Goal: Task Accomplishment & Management: Complete application form

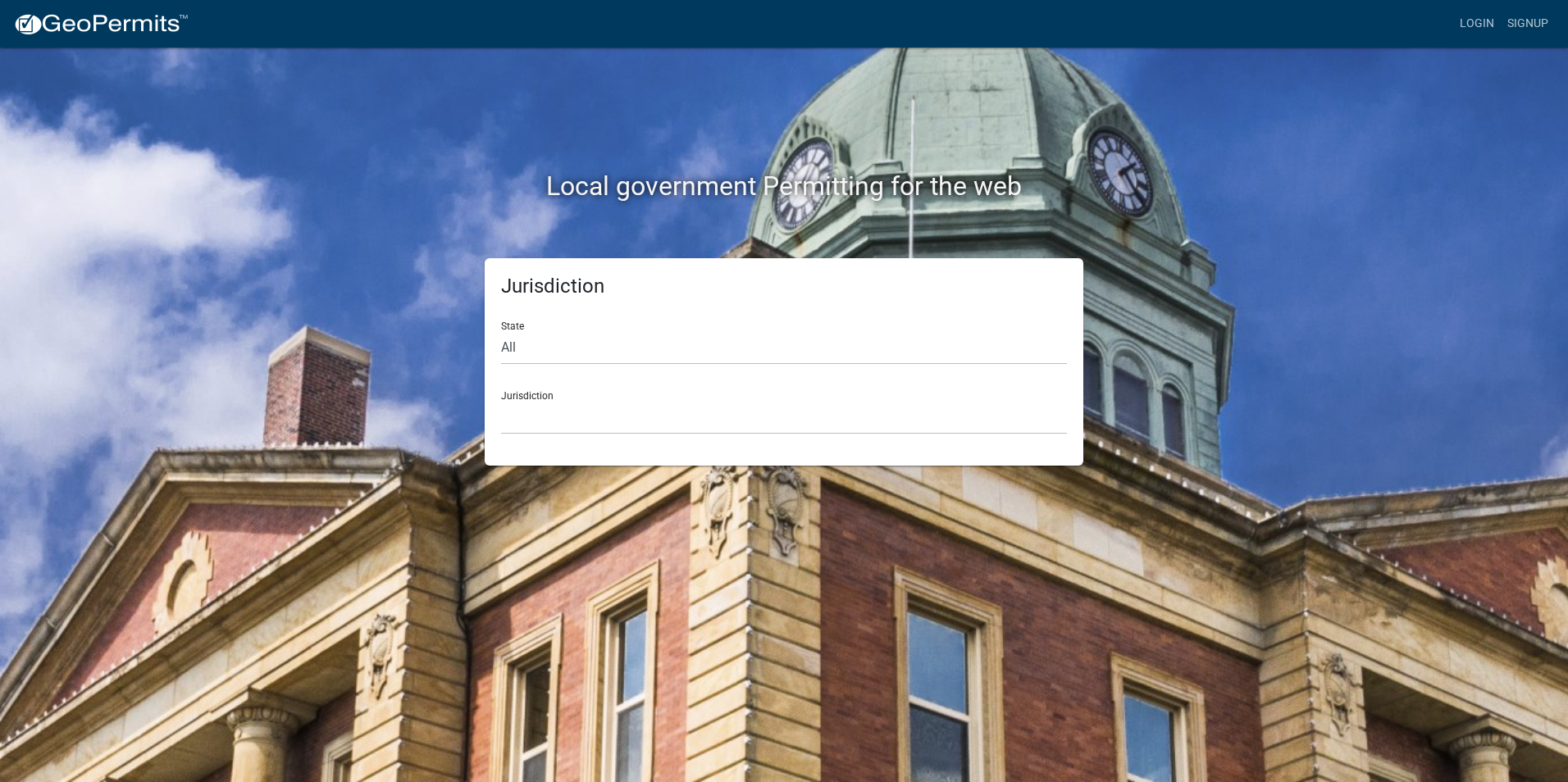
click at [855, 238] on div "Local government Permitting for the web" at bounding box center [784, 152] width 934 height 210
click at [527, 350] on select "All Colorado Georgia Indiana Iowa Kansas Minnesota Ohio South Carolina Wisconsin" at bounding box center [784, 348] width 566 height 34
select select "[US_STATE]"
click at [501, 331] on select "All Colorado Georgia Indiana Iowa Kansas Minnesota Ohio South Carolina Wisconsin" at bounding box center [784, 348] width 566 height 34
click at [557, 418] on select "City of Charlestown, Indiana City of Jeffersonville, Indiana City of Logansport…" at bounding box center [784, 417] width 566 height 34
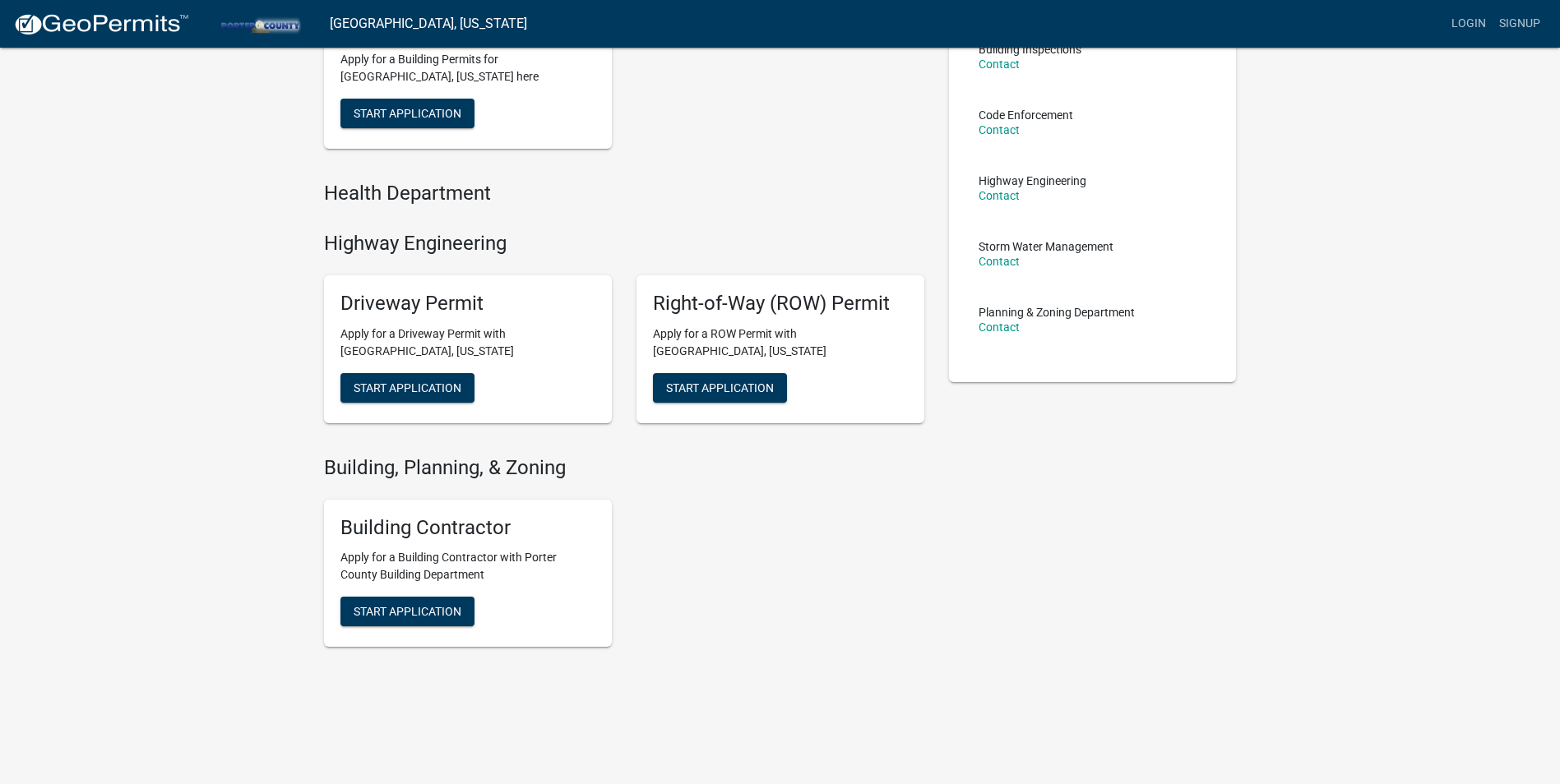
scroll to position [215, 0]
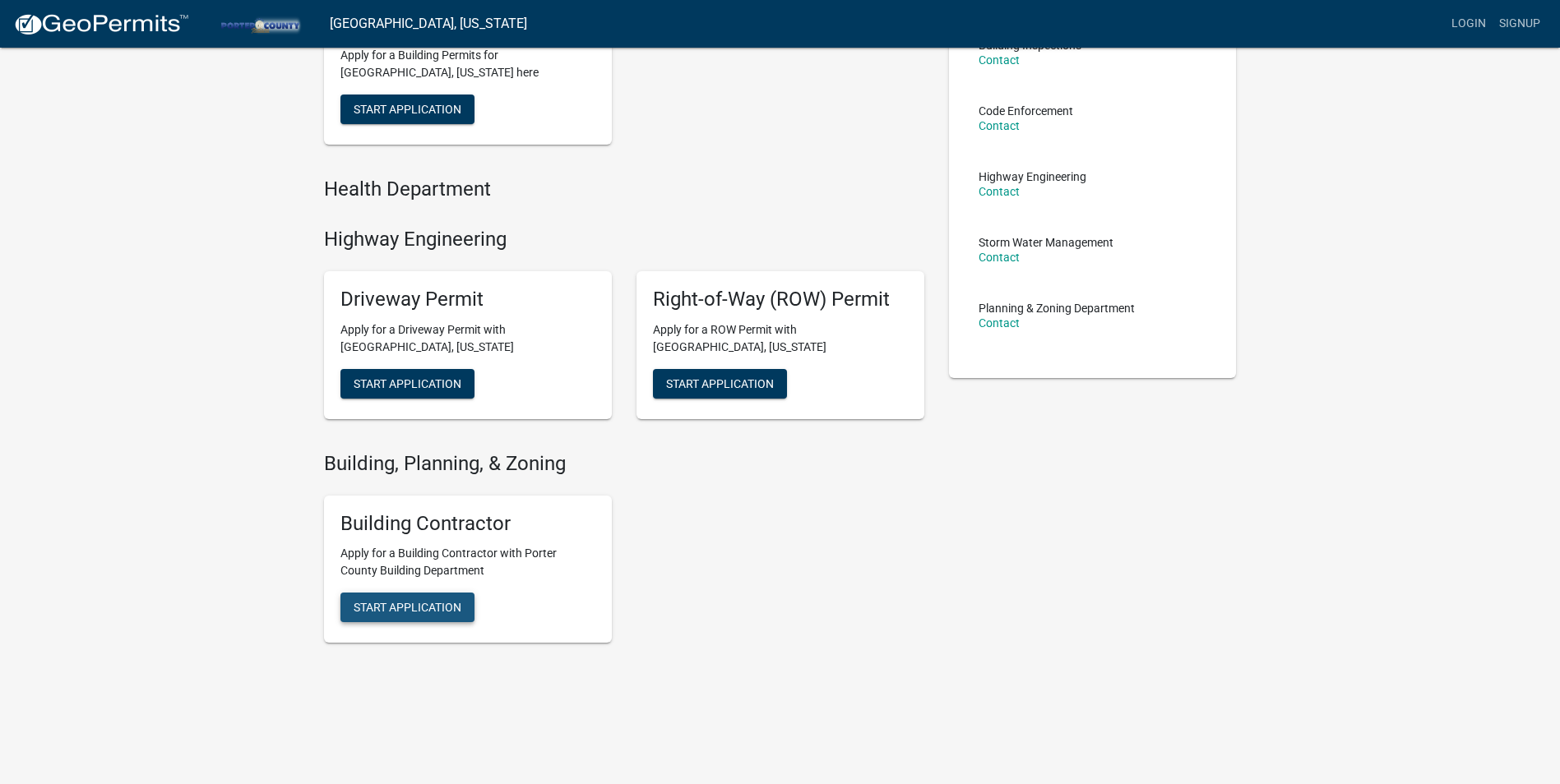
click at [449, 620] on button "Start Application" at bounding box center [408, 607] width 134 height 30
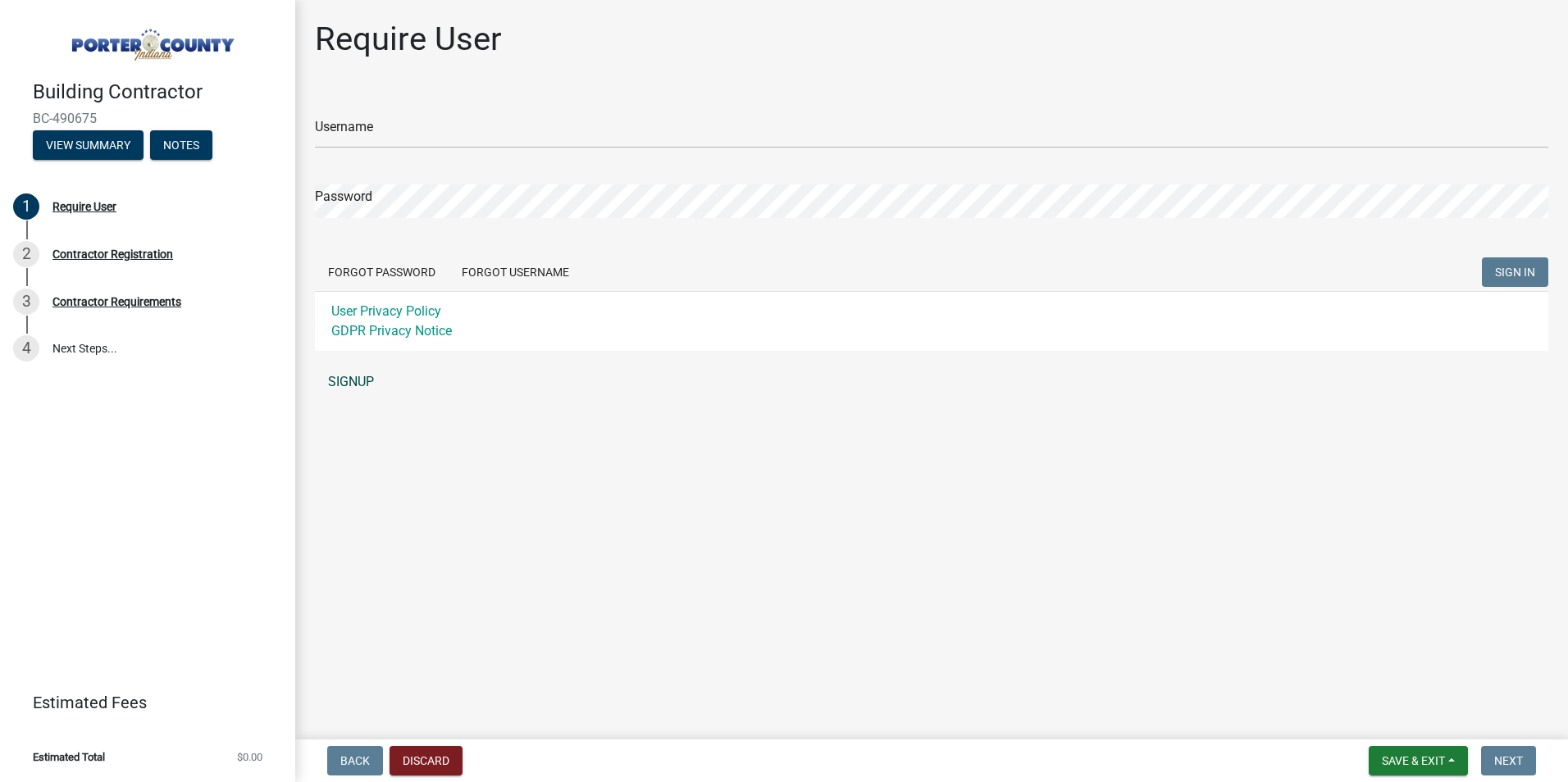
click at [350, 379] on link "SIGNUP" at bounding box center [931, 382] width 1233 height 33
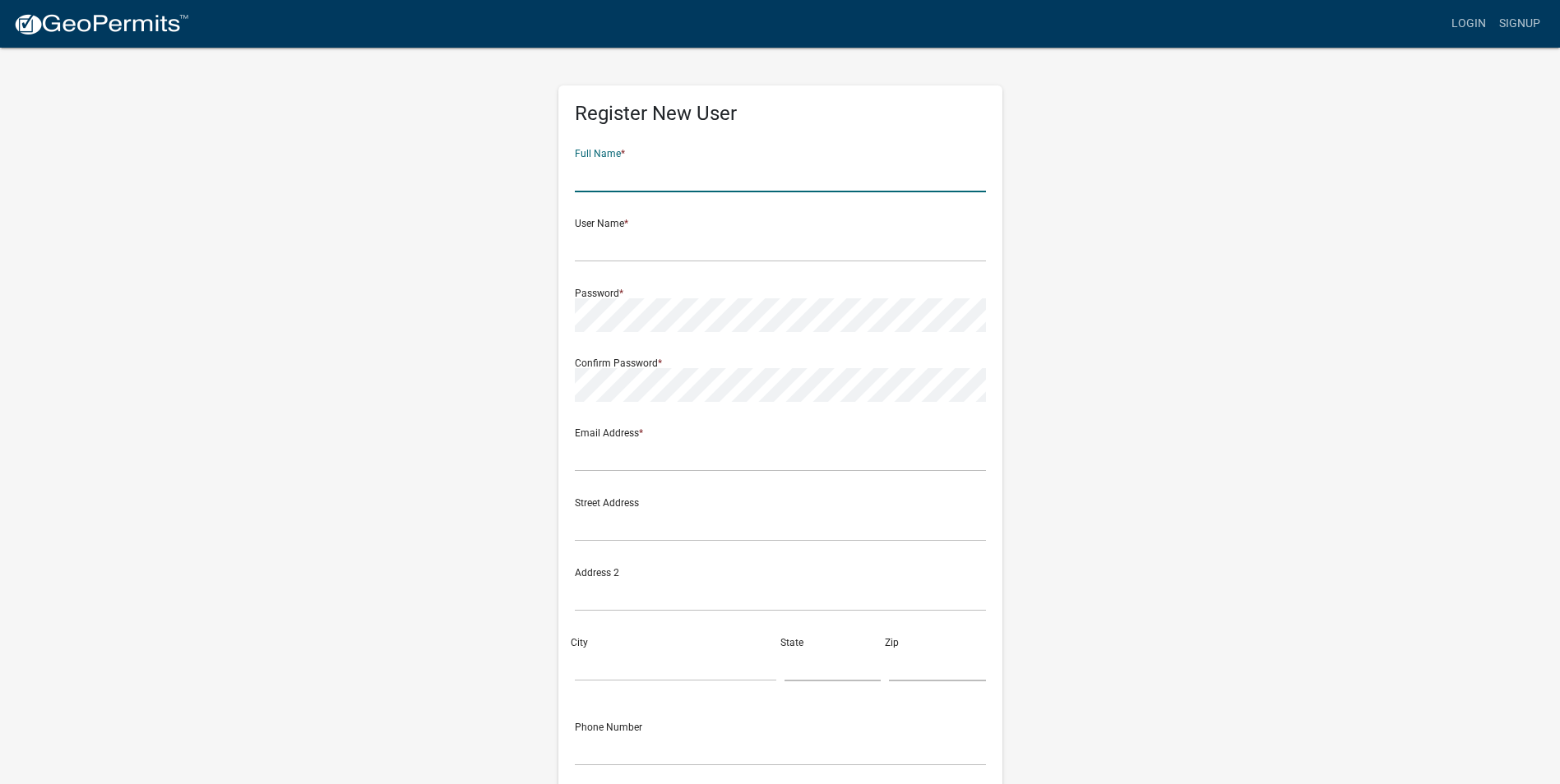
click at [652, 180] on input "text" at bounding box center [780, 176] width 411 height 34
type input "j"
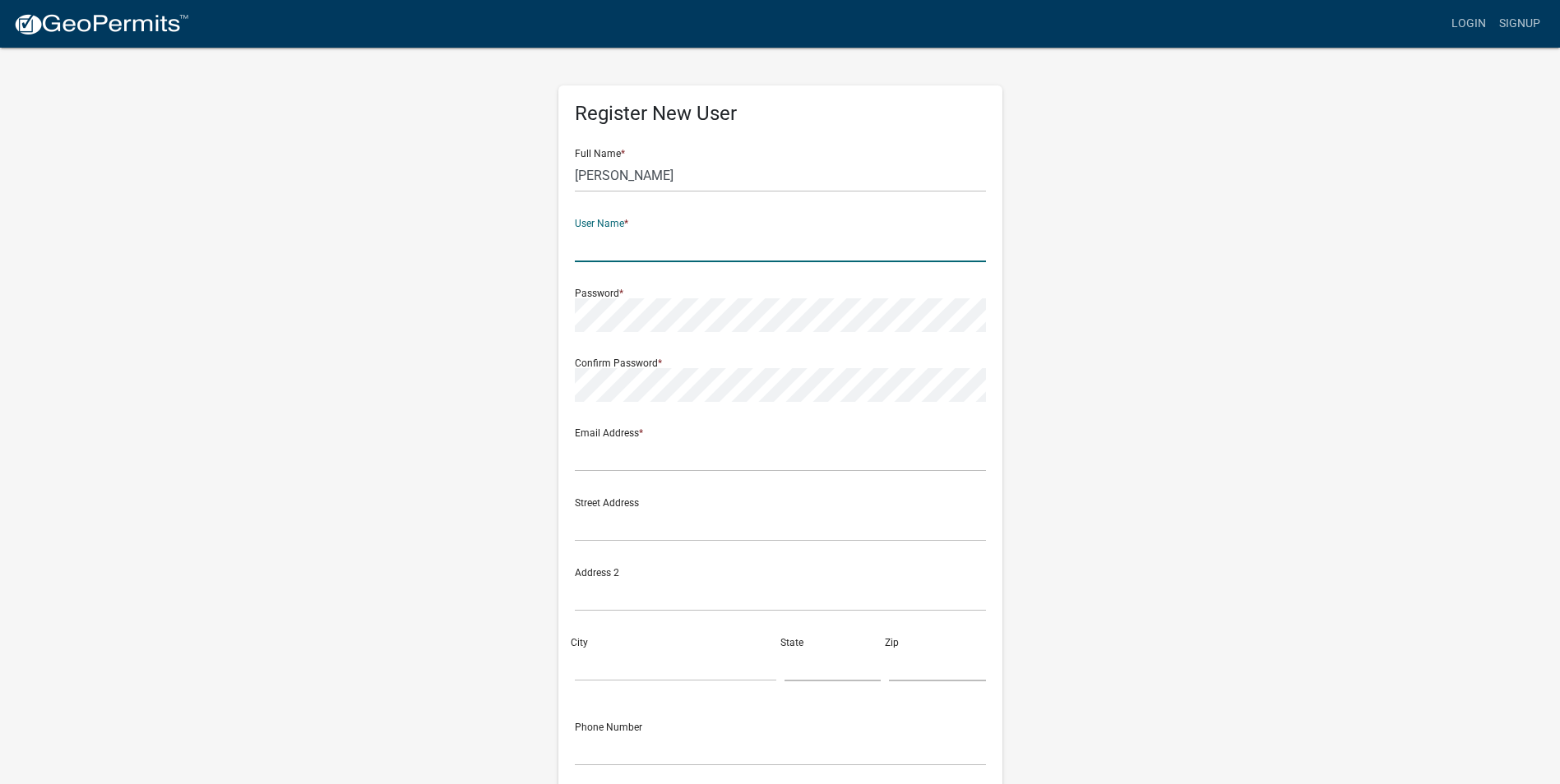
click at [649, 195] on form "Full Name * Jay User Name * Password * Confirm Password * Email Address * Stree…" at bounding box center [780, 487] width 411 height 703
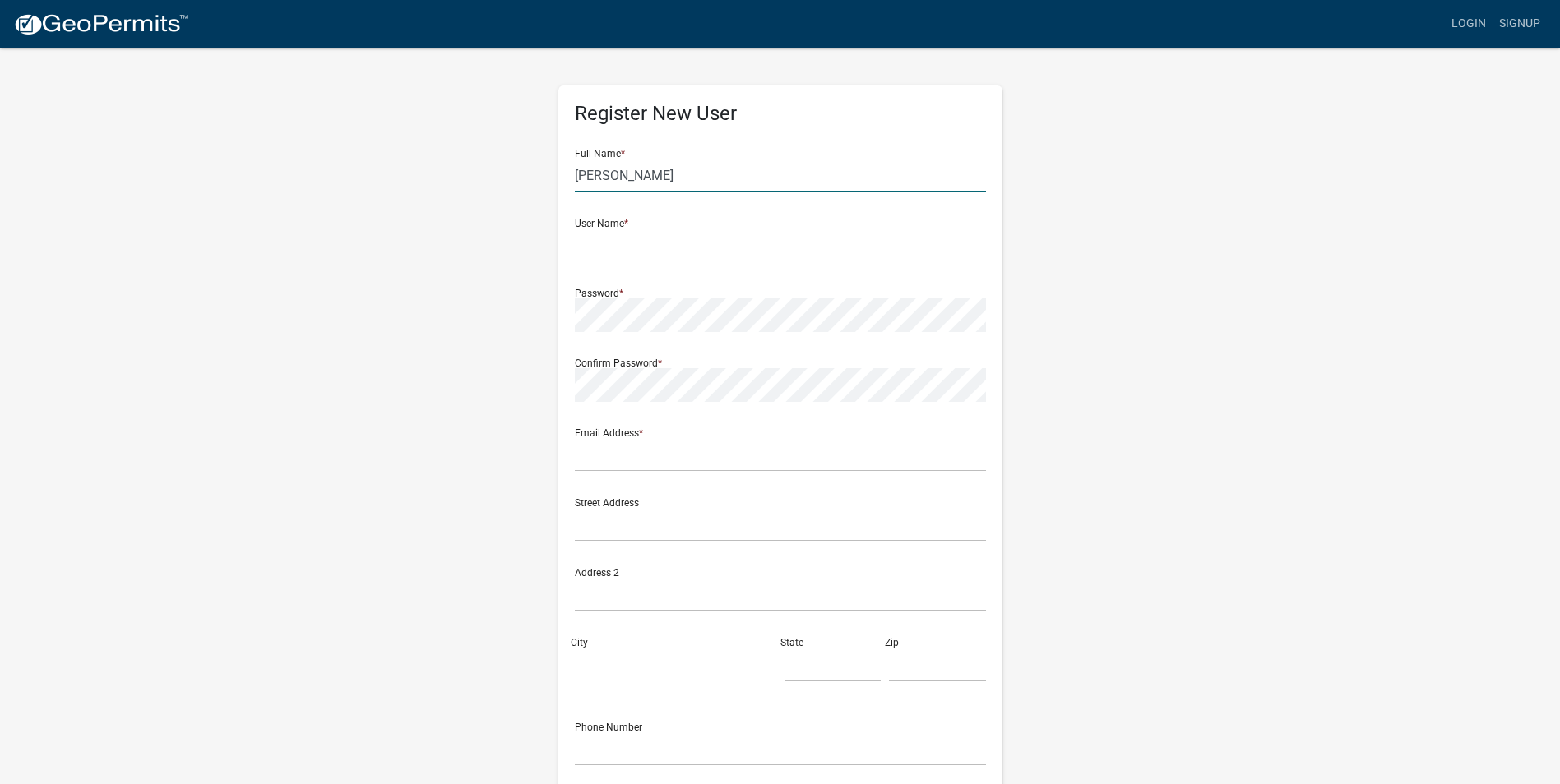
click at [637, 187] on input "Jay" at bounding box center [780, 176] width 411 height 34
type input "Jay Primmer"
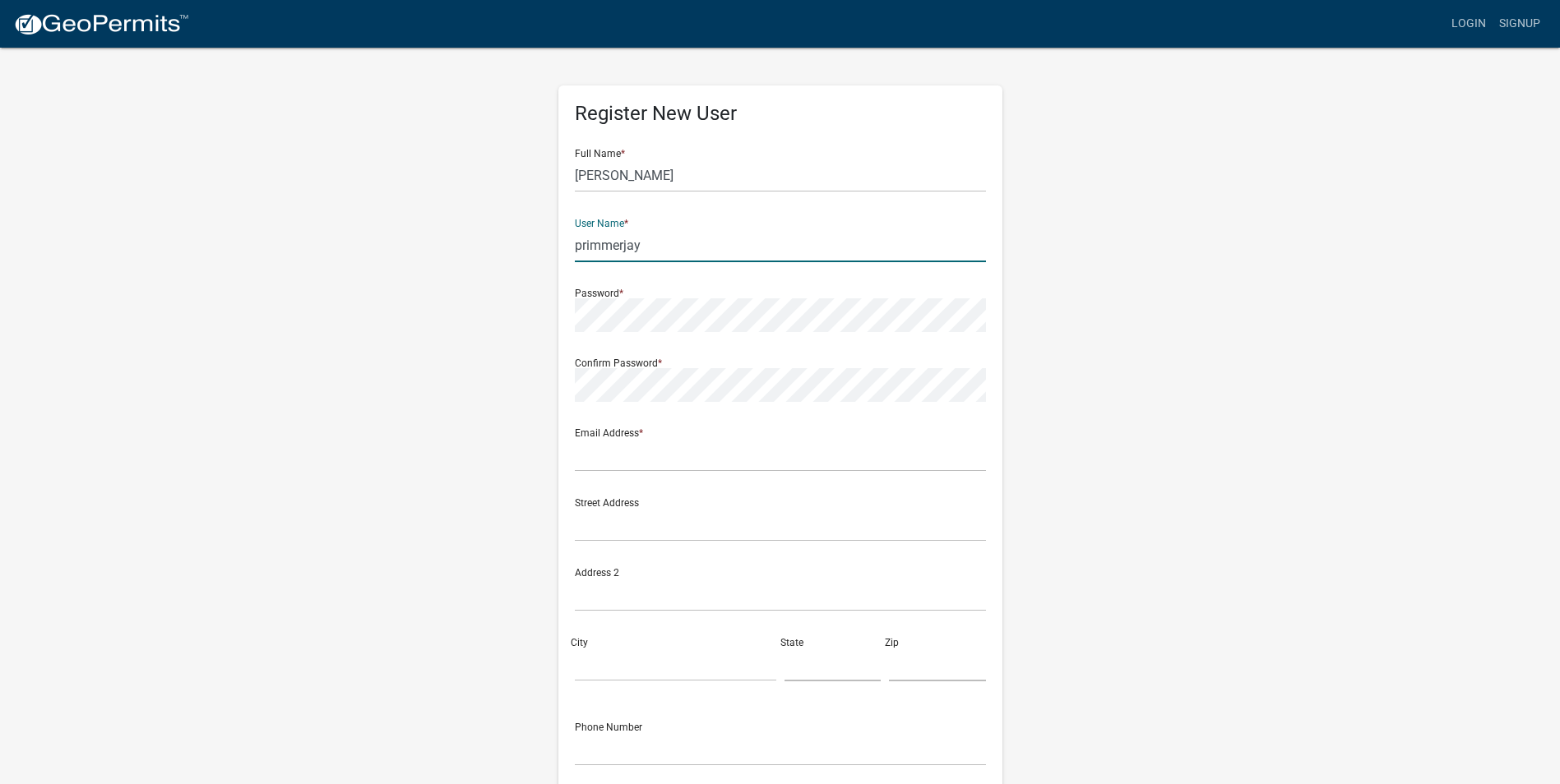
type input "primmerjay"
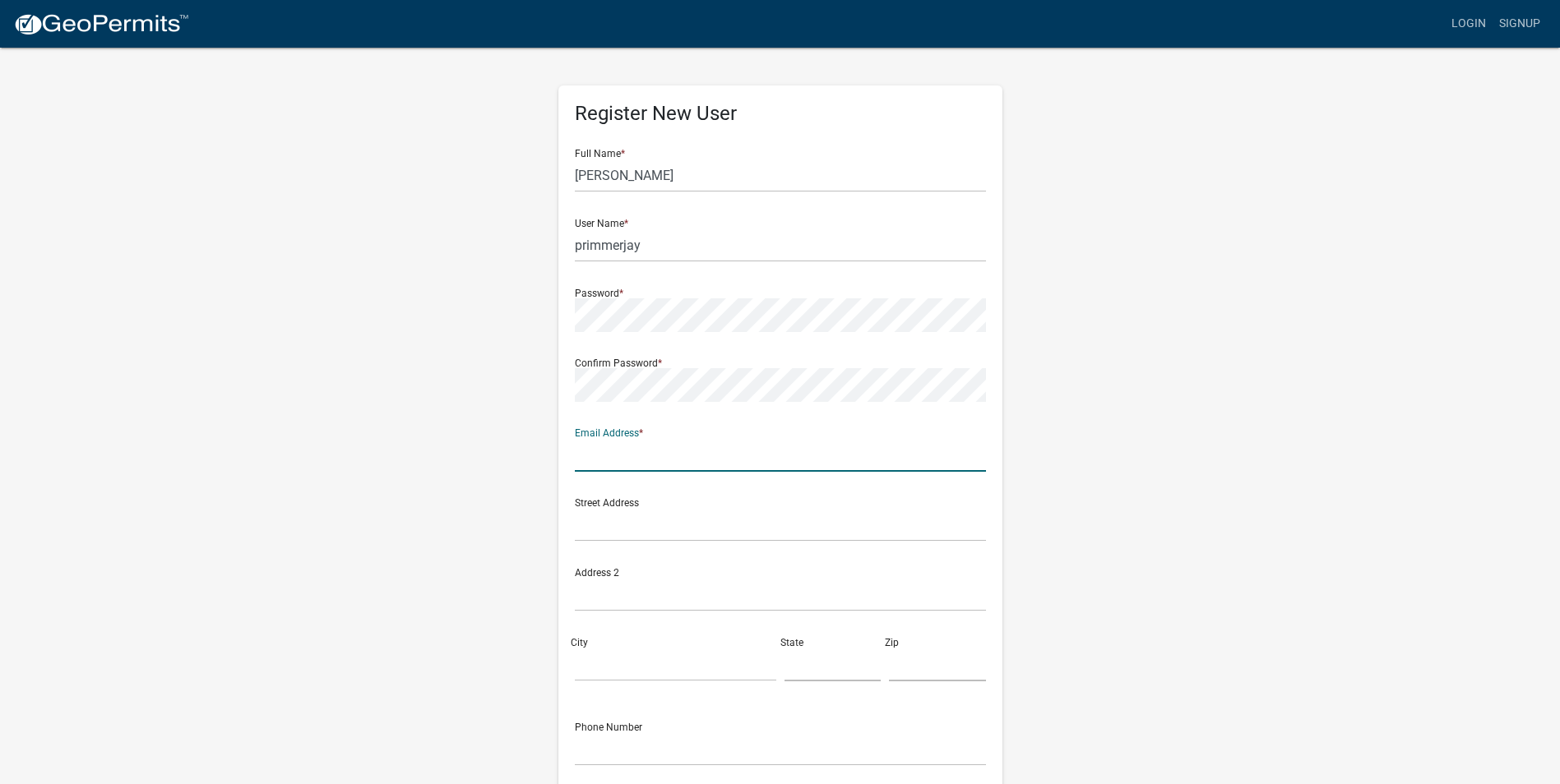
click at [678, 455] on input "text" at bounding box center [780, 455] width 411 height 34
type input "primmerjay@gmail.com"
click at [642, 523] on input "text" at bounding box center [780, 525] width 411 height 34
type input "631 Corinth Ave"
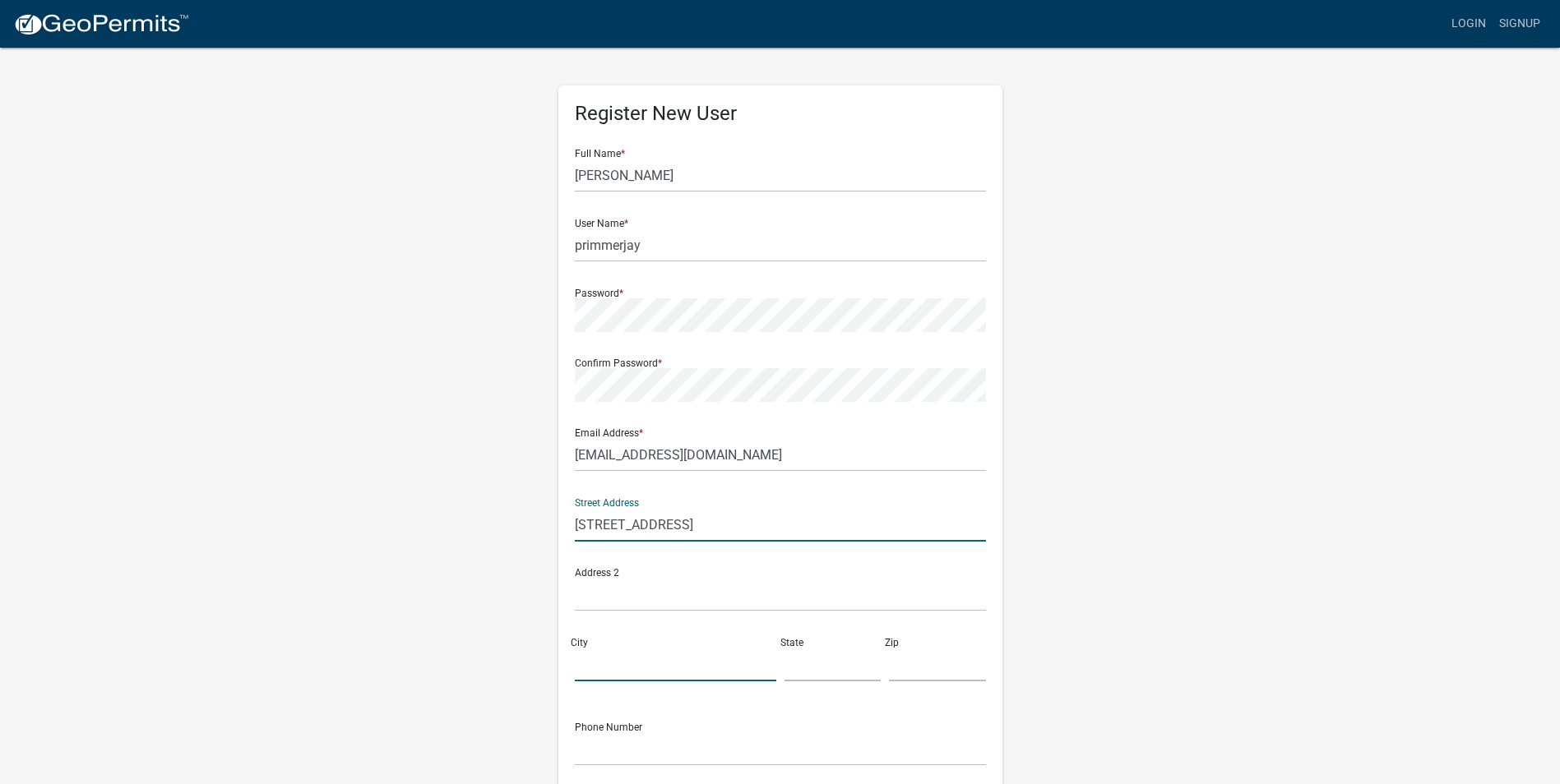
type input "Valparaiso"
type input "IN"
type input "46383"
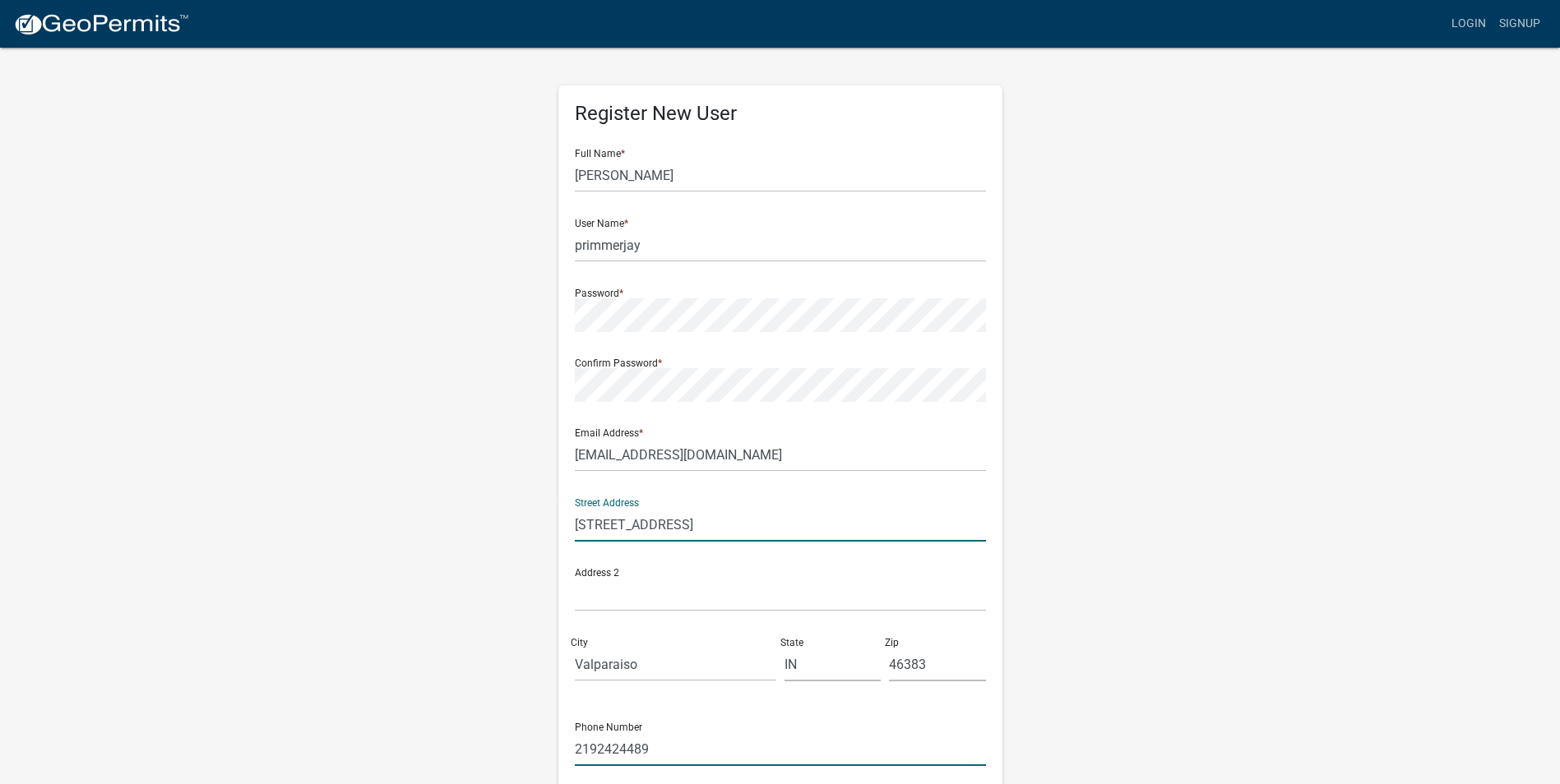
click at [652, 748] on input "2192424489" at bounding box center [780, 749] width 411 height 34
type input "2"
type input "5742206661"
click at [729, 724] on div "Phone Number 5742206661" at bounding box center [780, 737] width 411 height 57
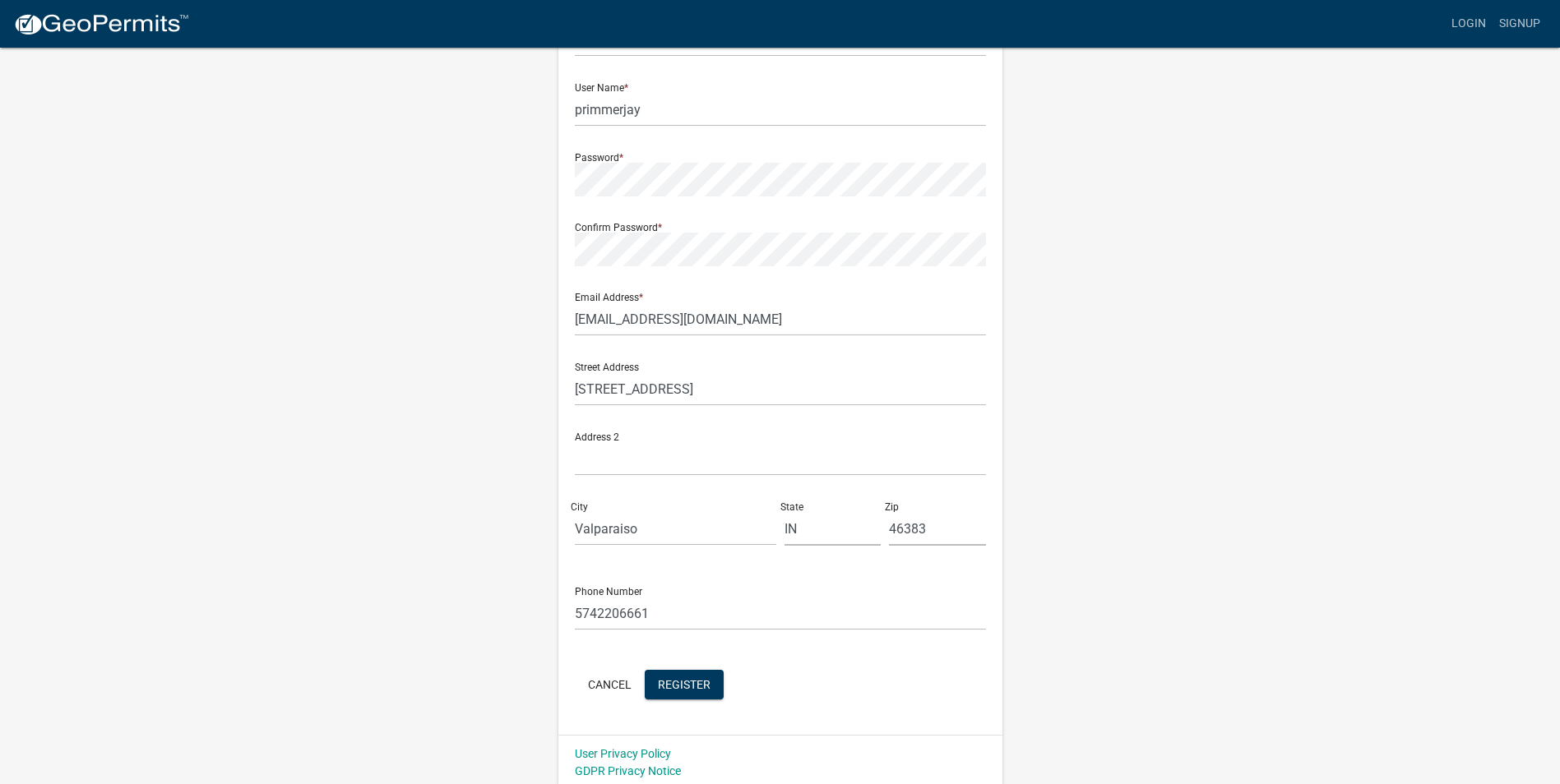
scroll to position [142, 0]
click at [701, 689] on button "Register" at bounding box center [684, 679] width 79 height 30
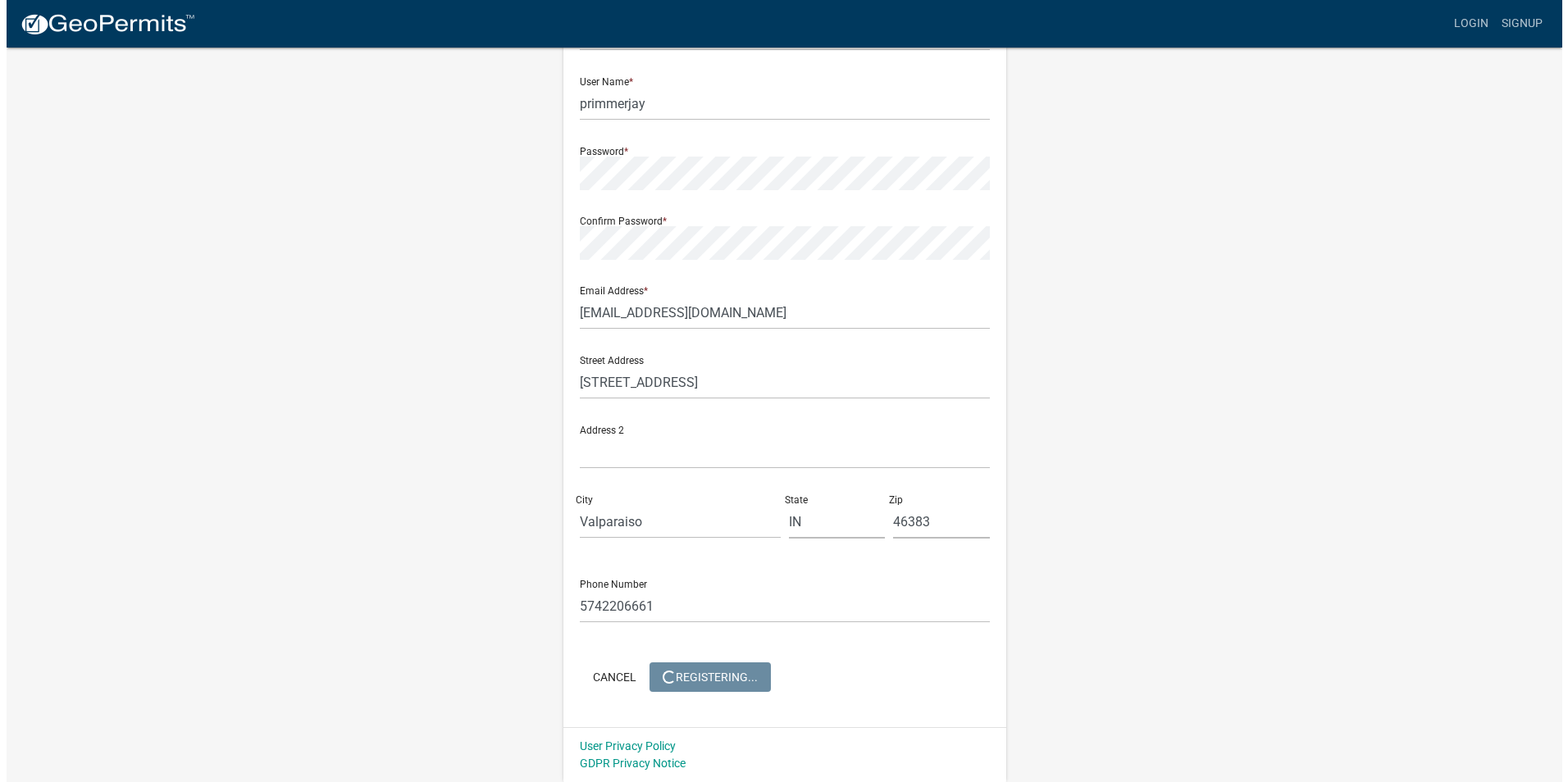
scroll to position [0, 0]
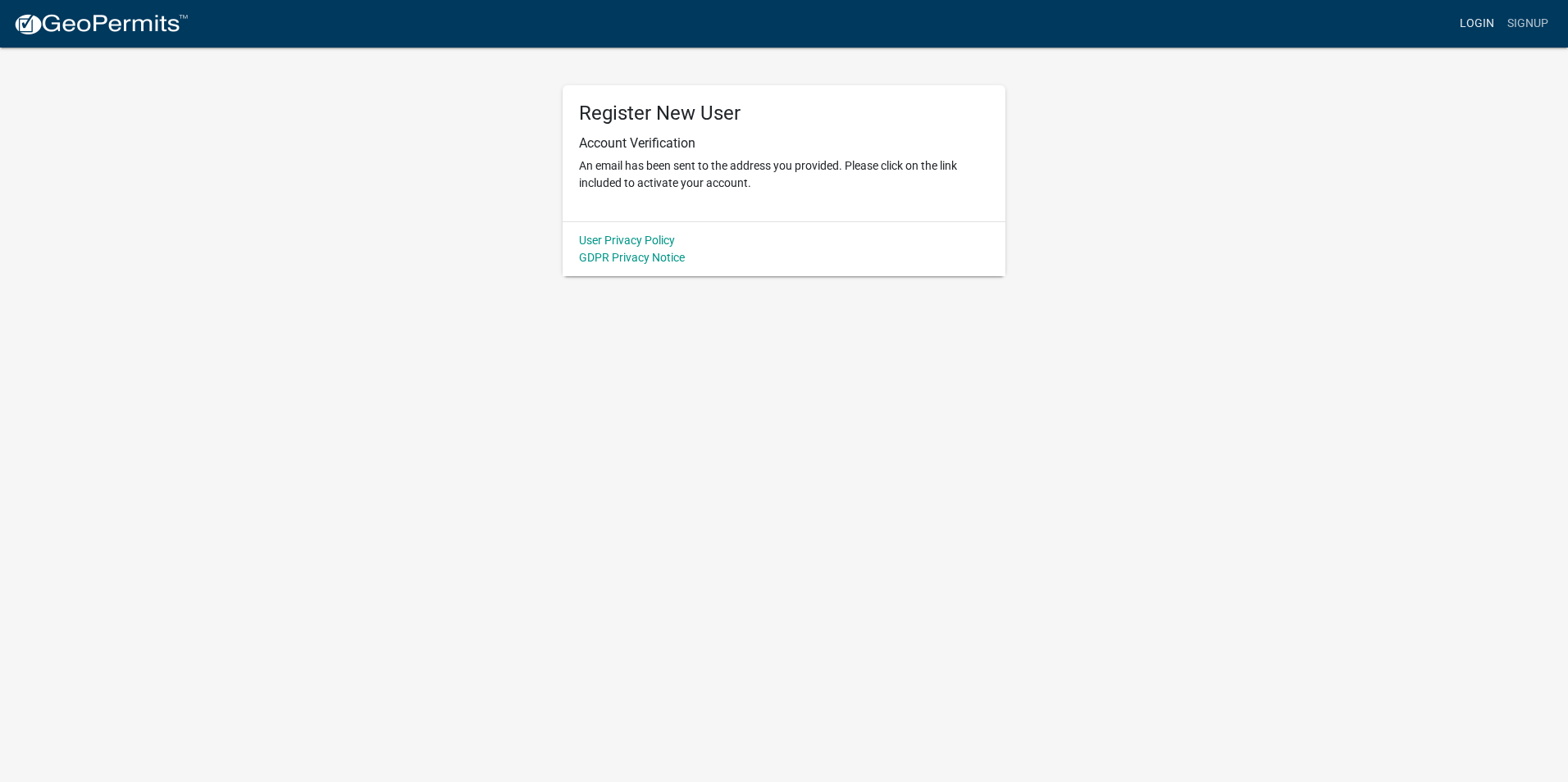
click at [1484, 19] on link "Login" at bounding box center [1476, 23] width 48 height 31
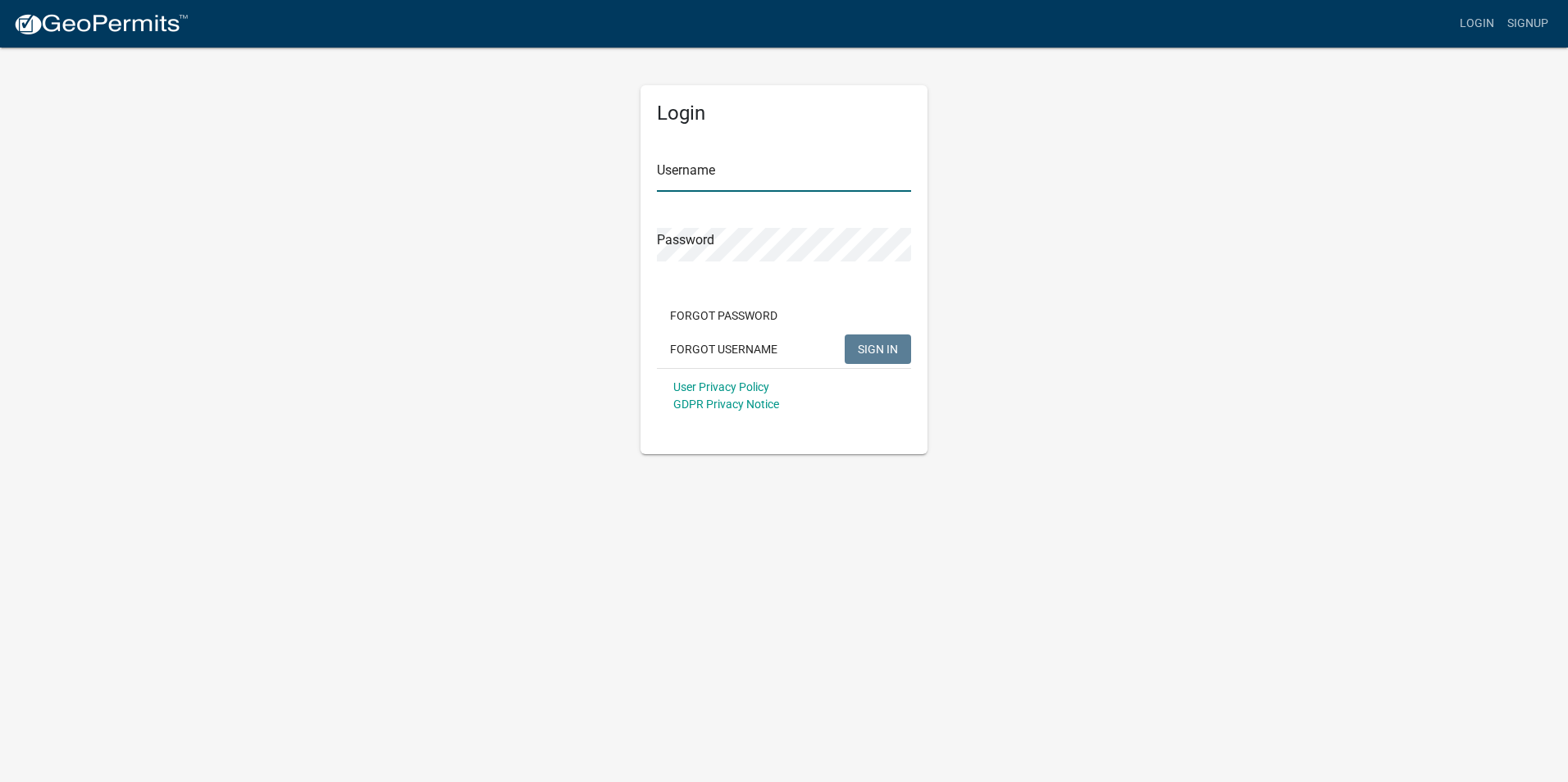
type input "primmerjay"
click at [876, 355] on span "SIGN IN" at bounding box center [878, 348] width 40 height 13
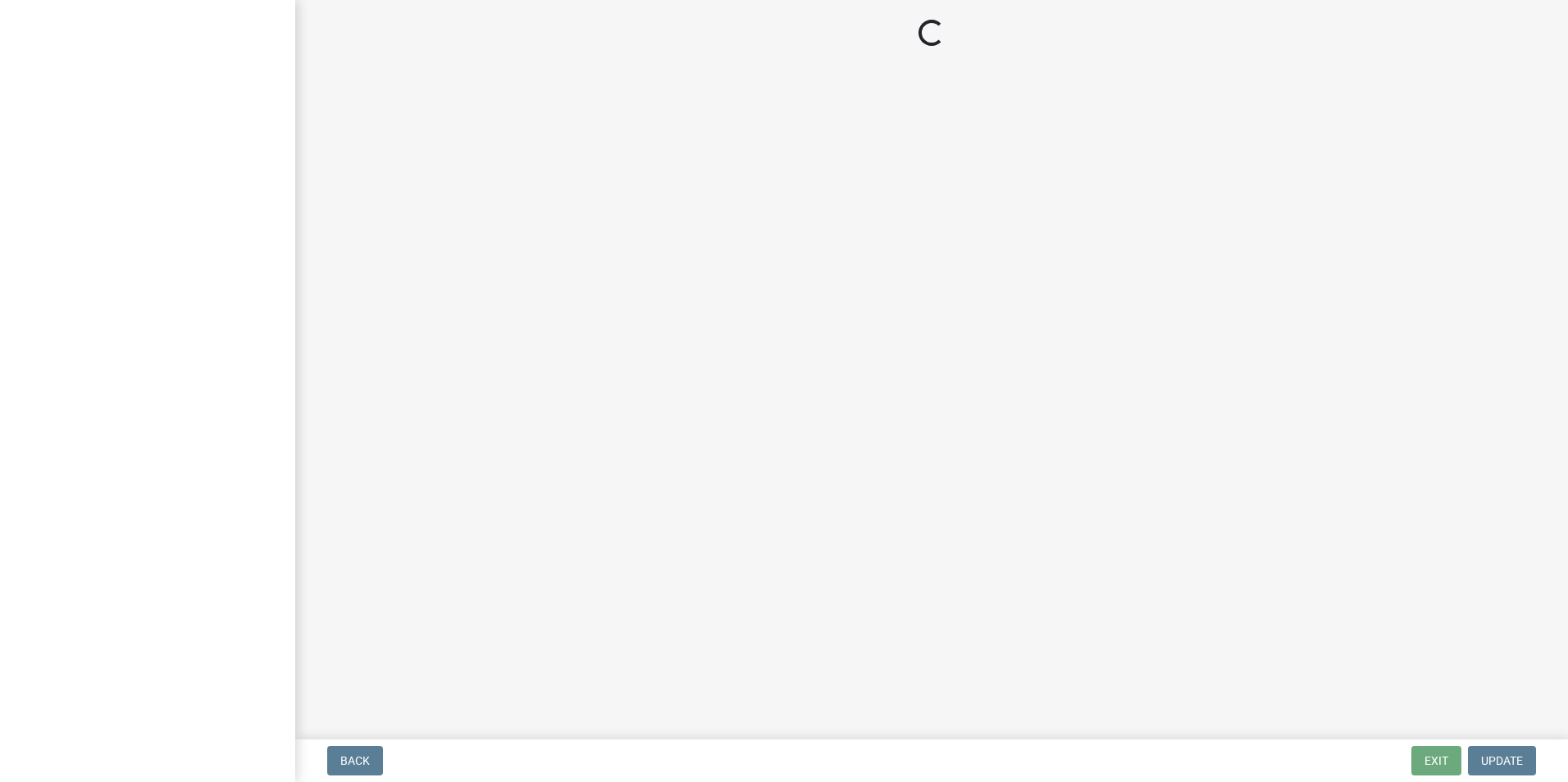
select select "IN"
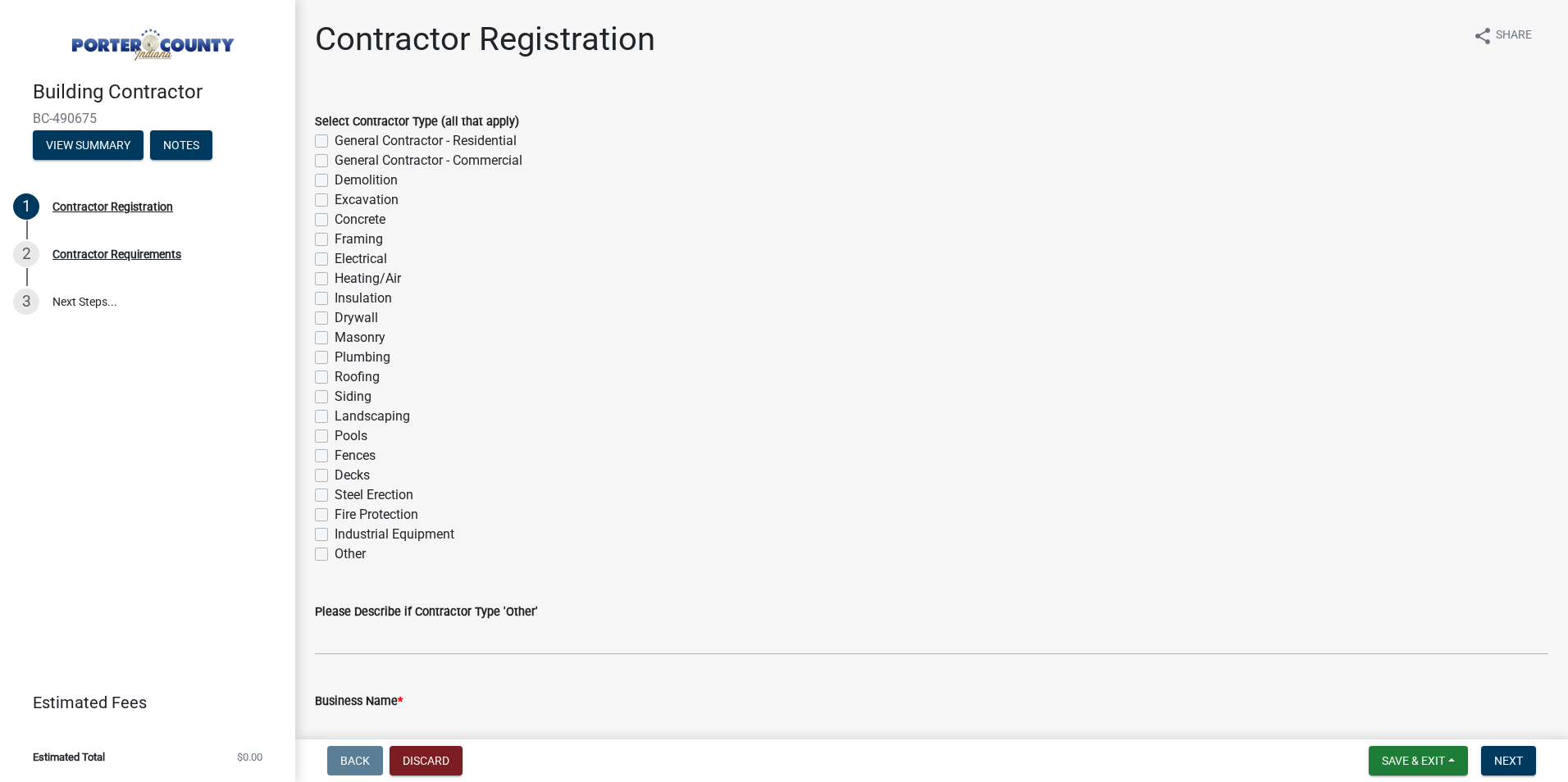
click at [335, 141] on label "General Contractor - Residential" at bounding box center [425, 141] width 182 height 20
click at [335, 141] on input "General Contractor - Residential" at bounding box center [340, 136] width 11 height 11
checkbox input "true"
checkbox input "false"
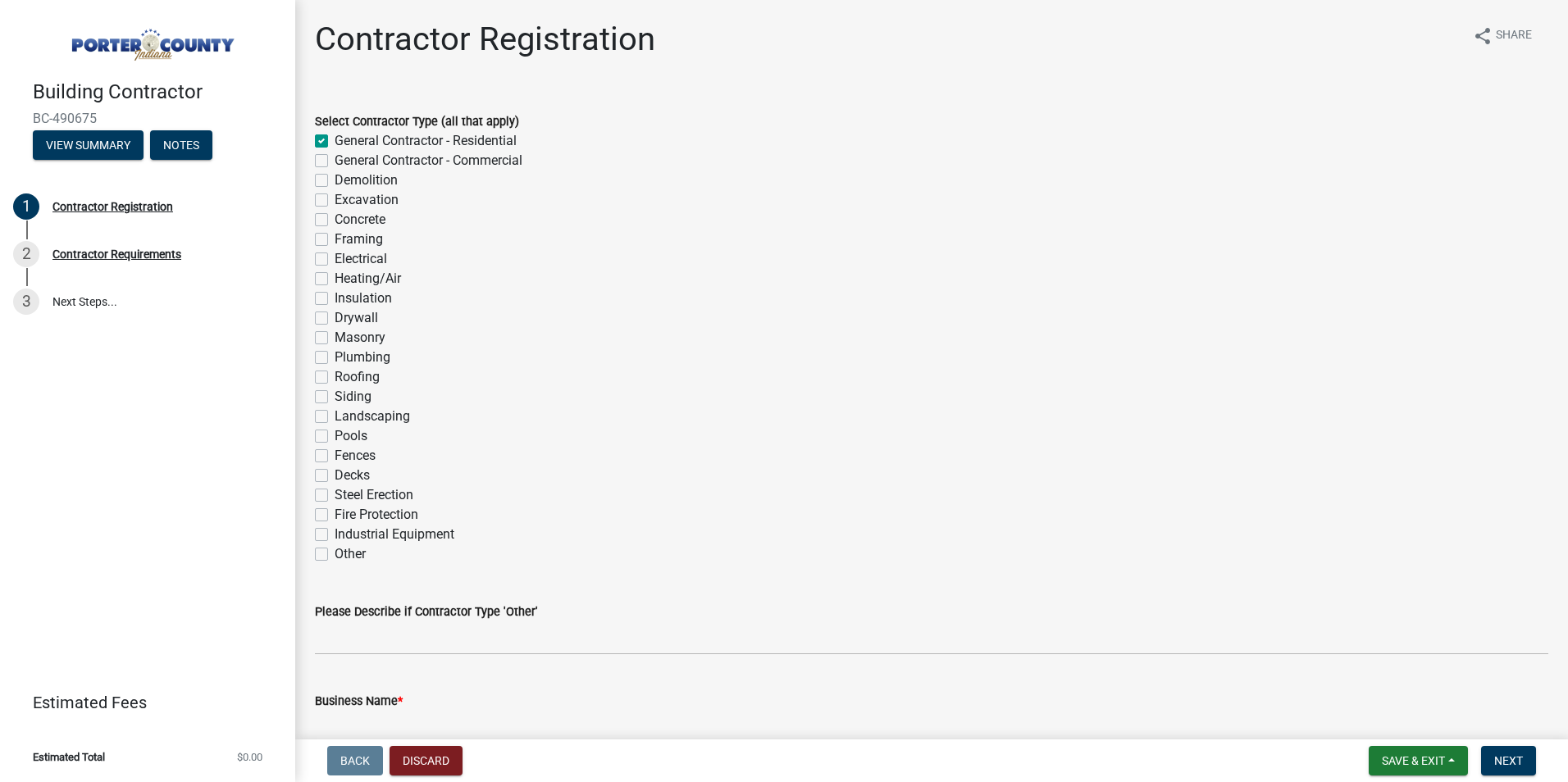
checkbox input "false"
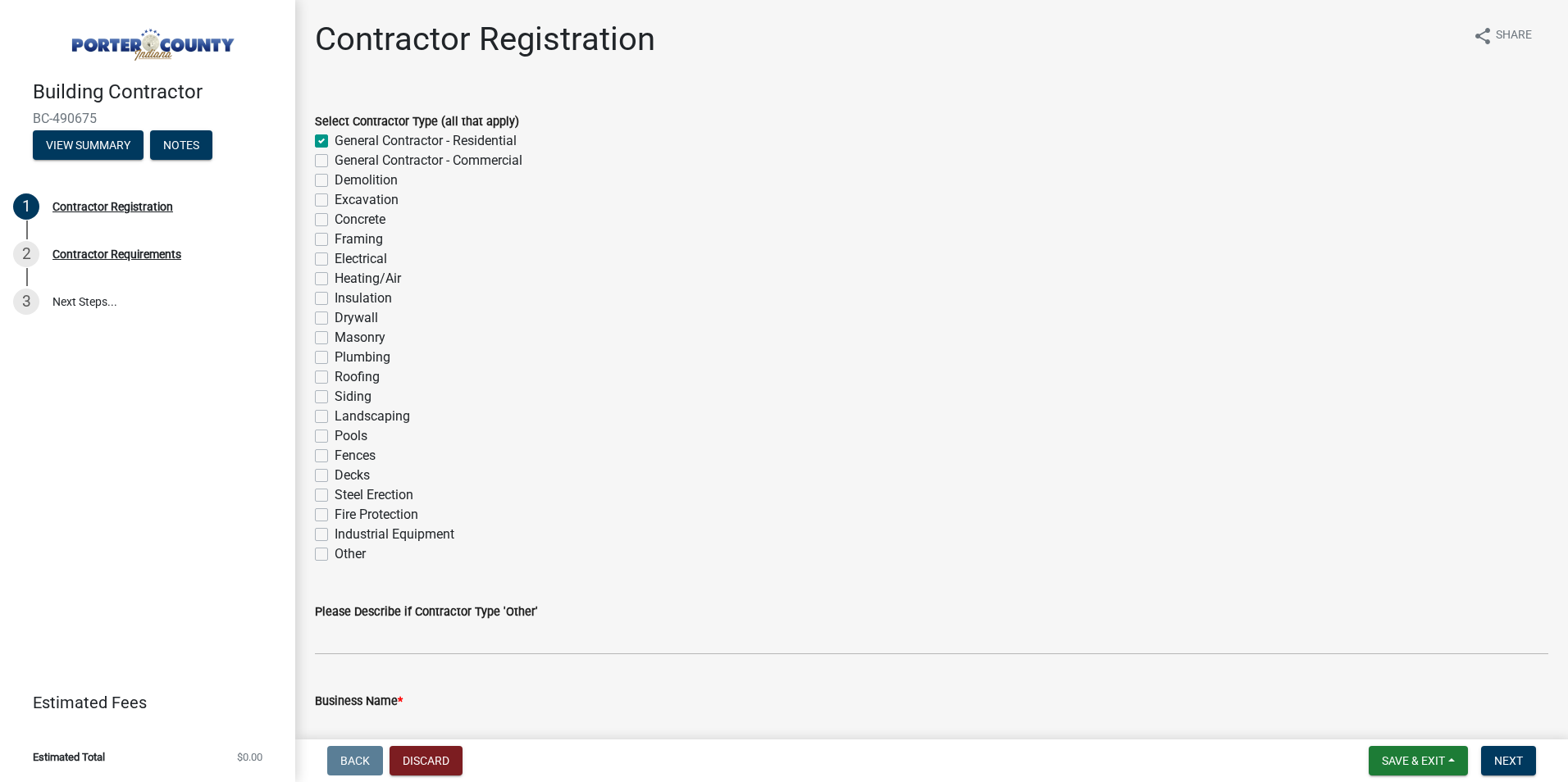
checkbox input "false"
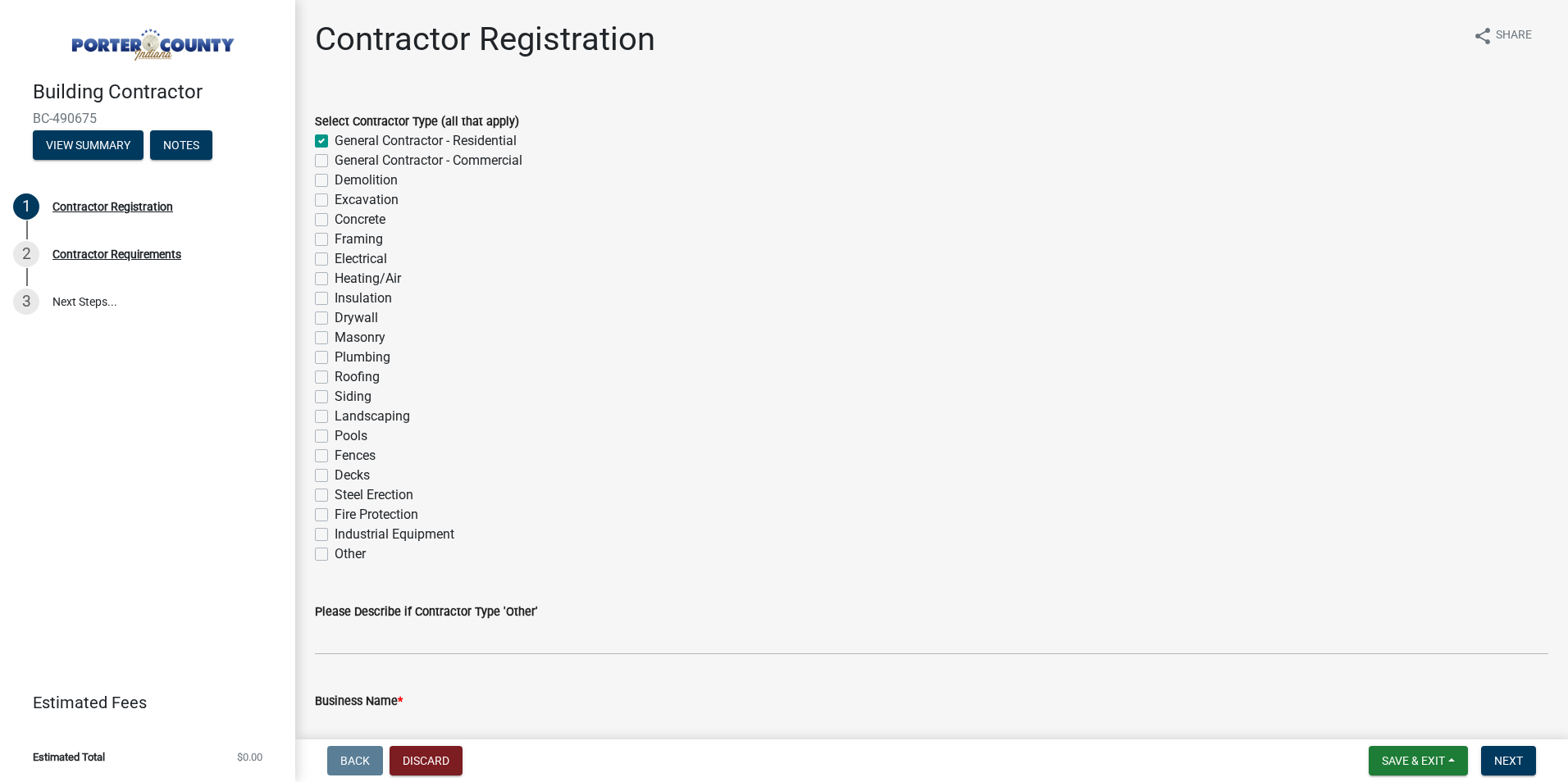
checkbox input "false"
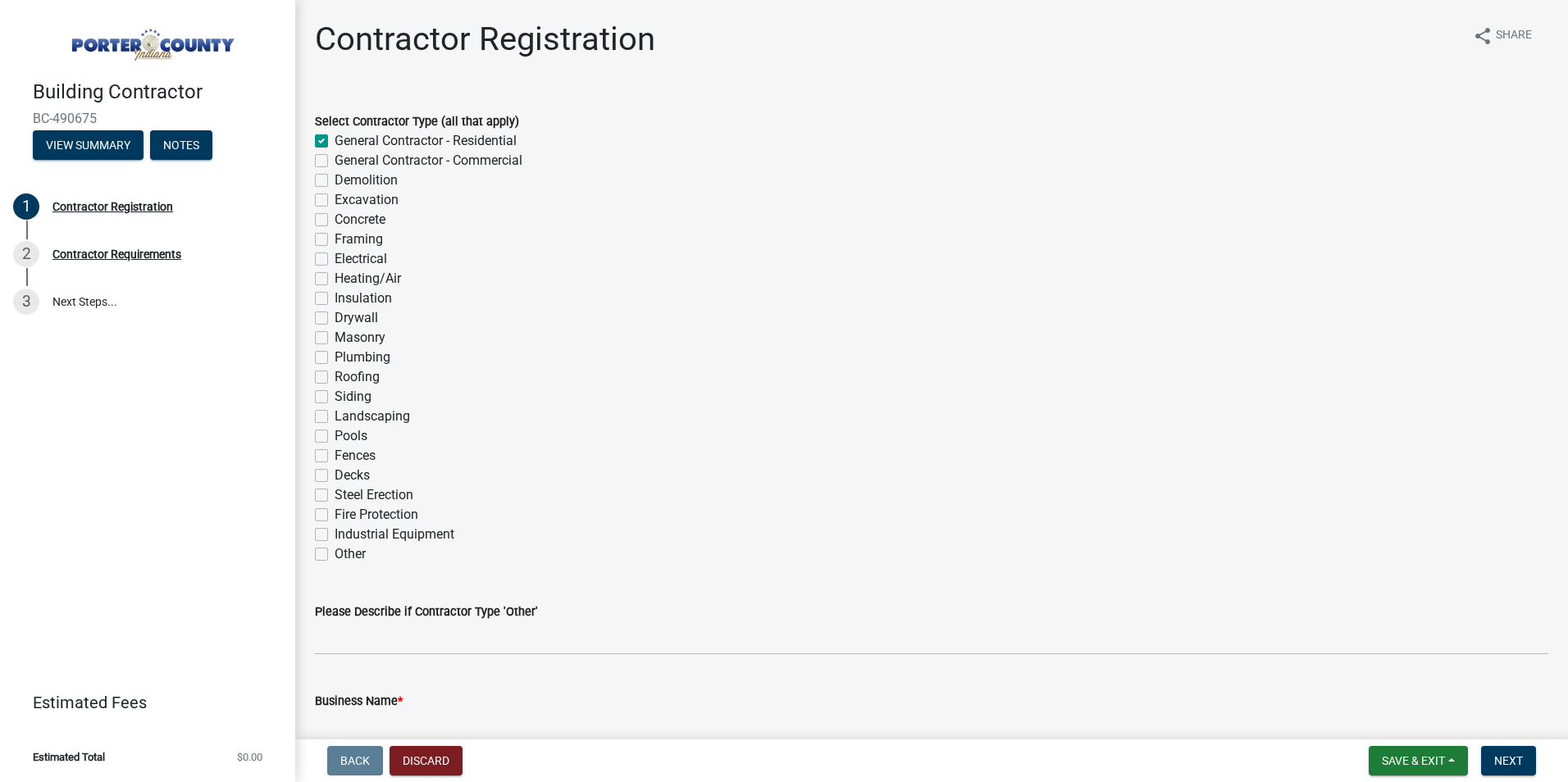
checkbox input "false"
click at [335, 162] on label "General Contractor - Commercial" at bounding box center [428, 160] width 187 height 20
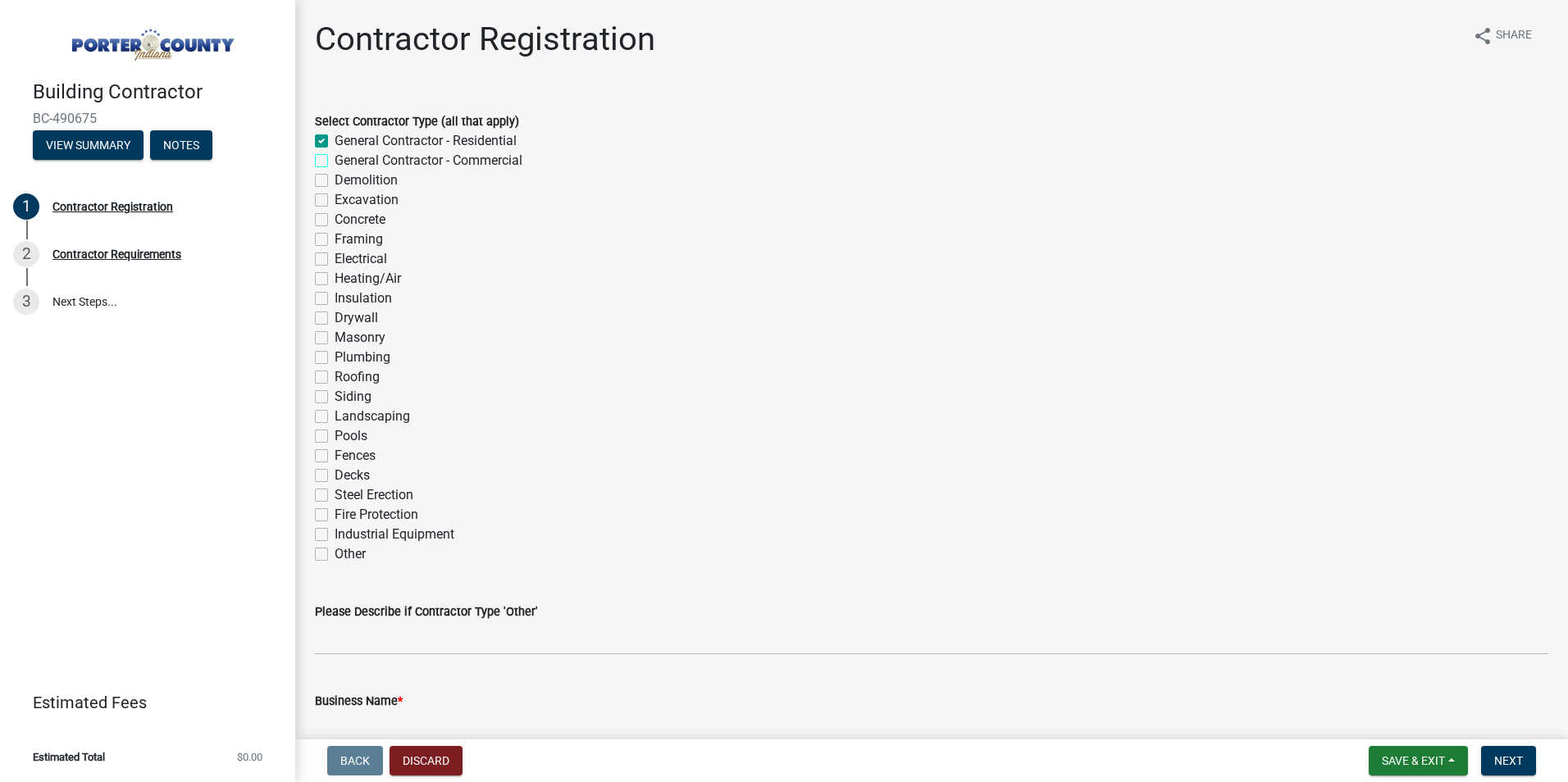
click at [335, 161] on input "General Contractor - Commercial" at bounding box center [340, 155] width 11 height 11
checkbox input "true"
checkbox input "false"
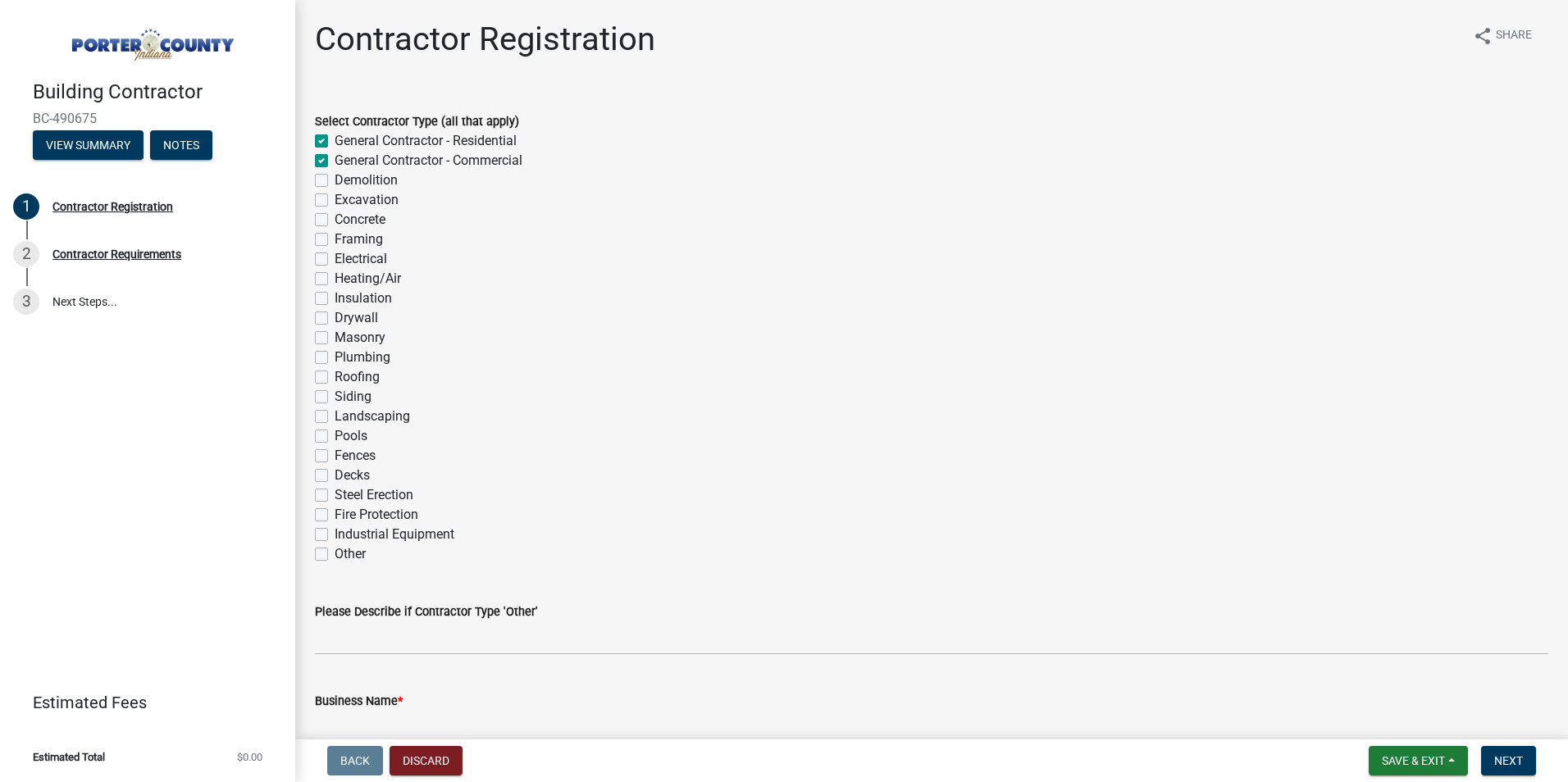
checkbox input "false"
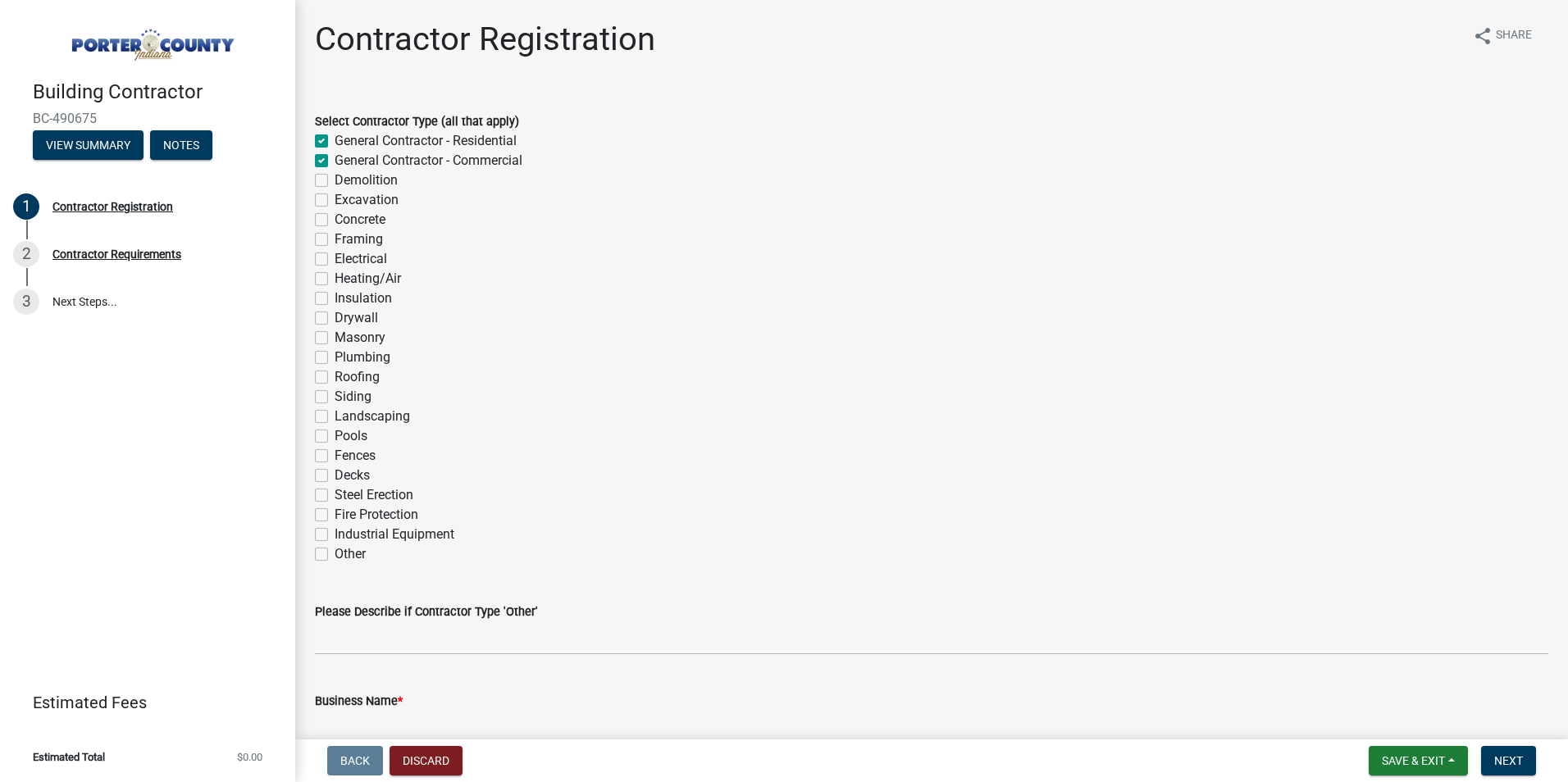
checkbox input "false"
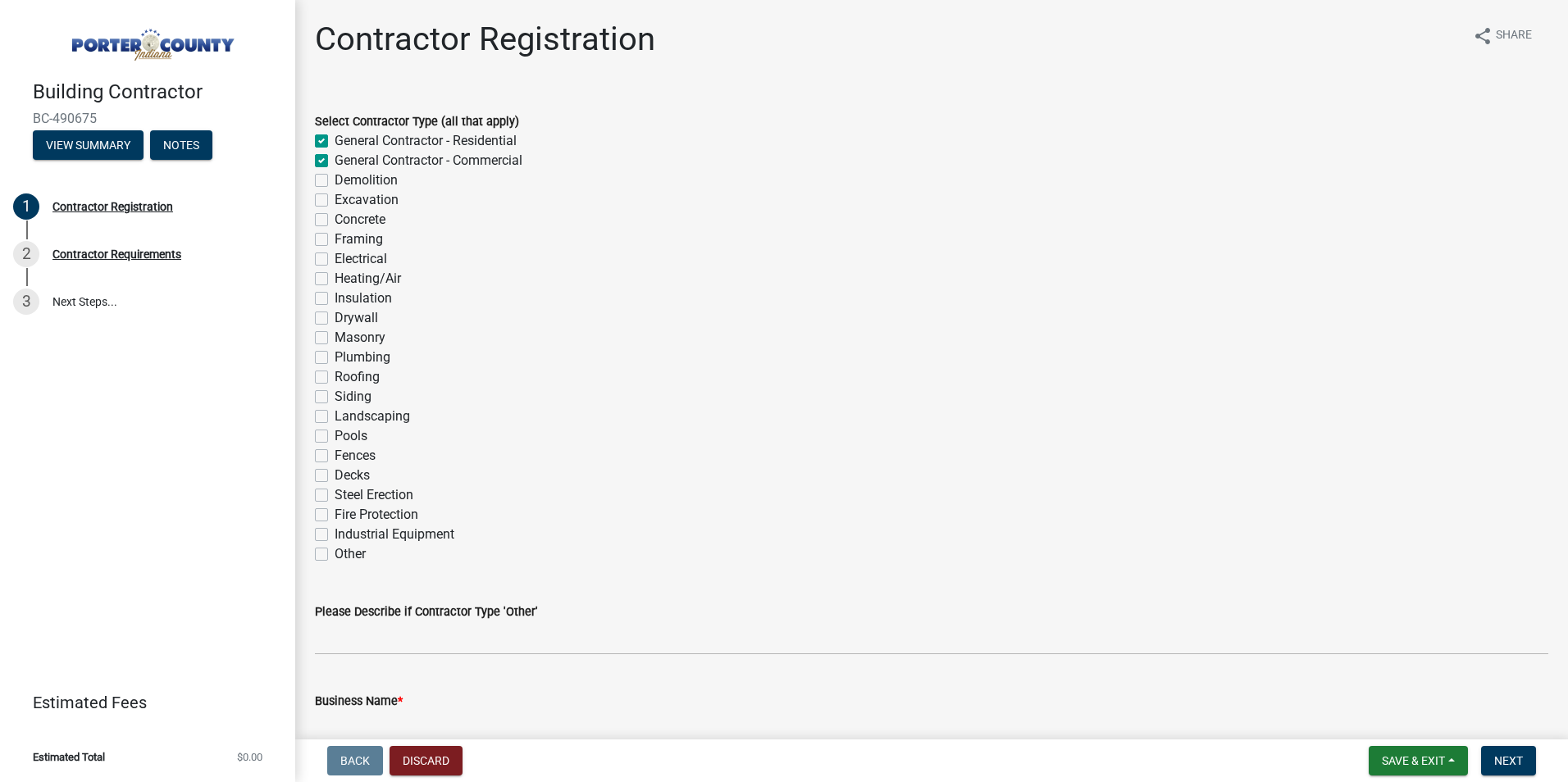
checkbox input "false"
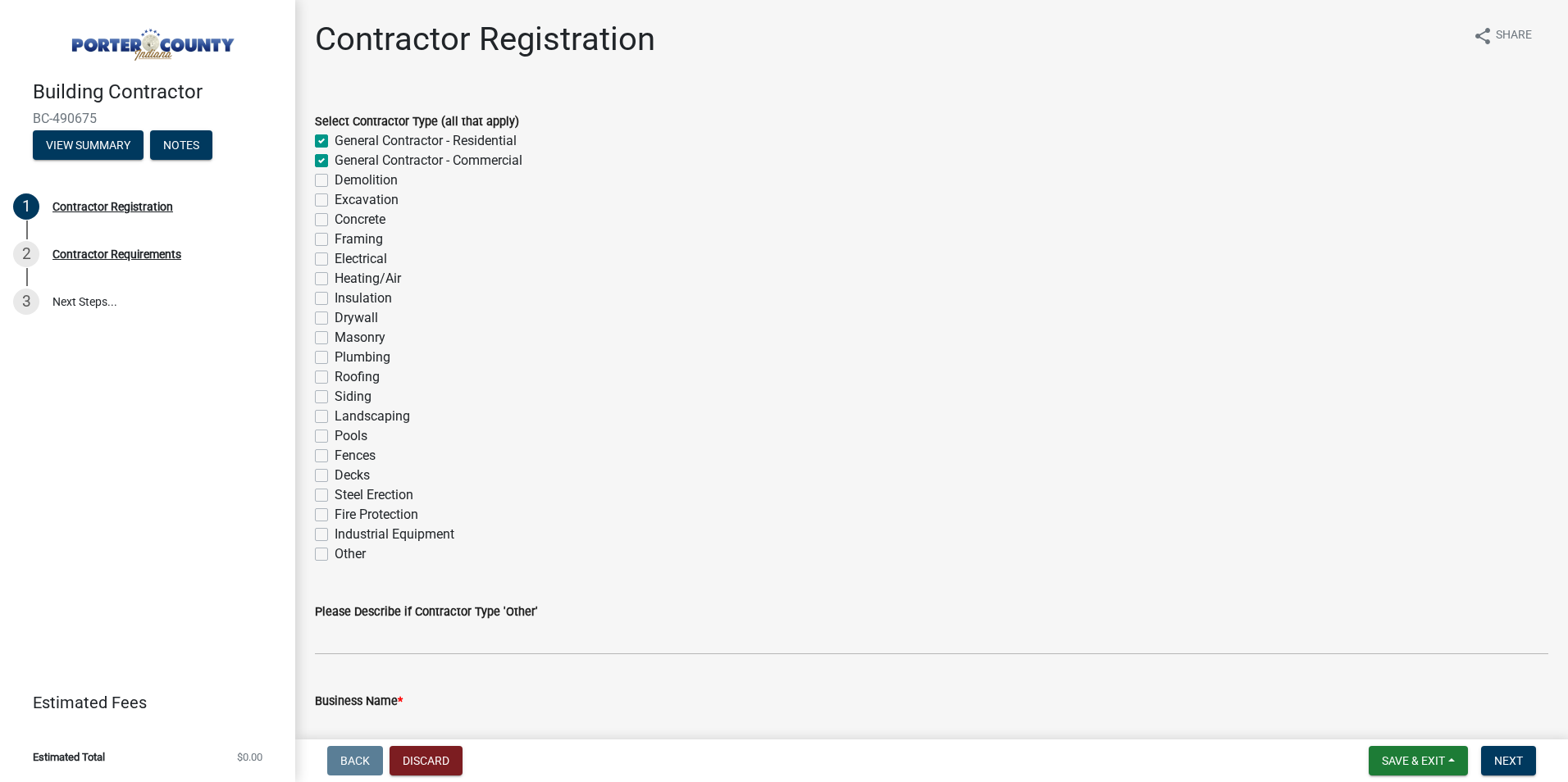
checkbox input "false"
click at [335, 241] on label "Framing" at bounding box center [359, 239] width 49 height 20
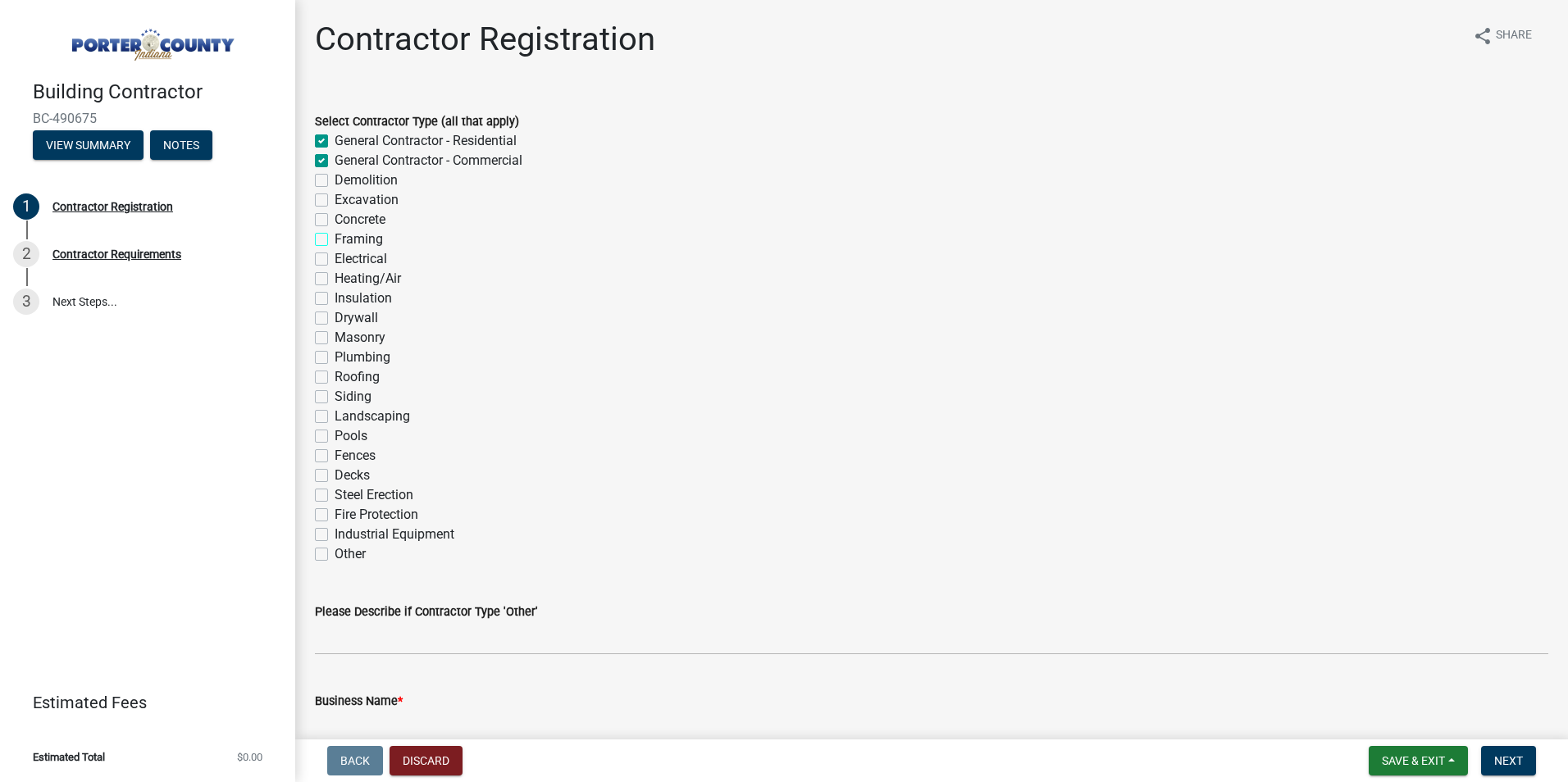
click at [335, 240] on input "Framing" at bounding box center [340, 234] width 11 height 11
checkbox input "true"
checkbox input "false"
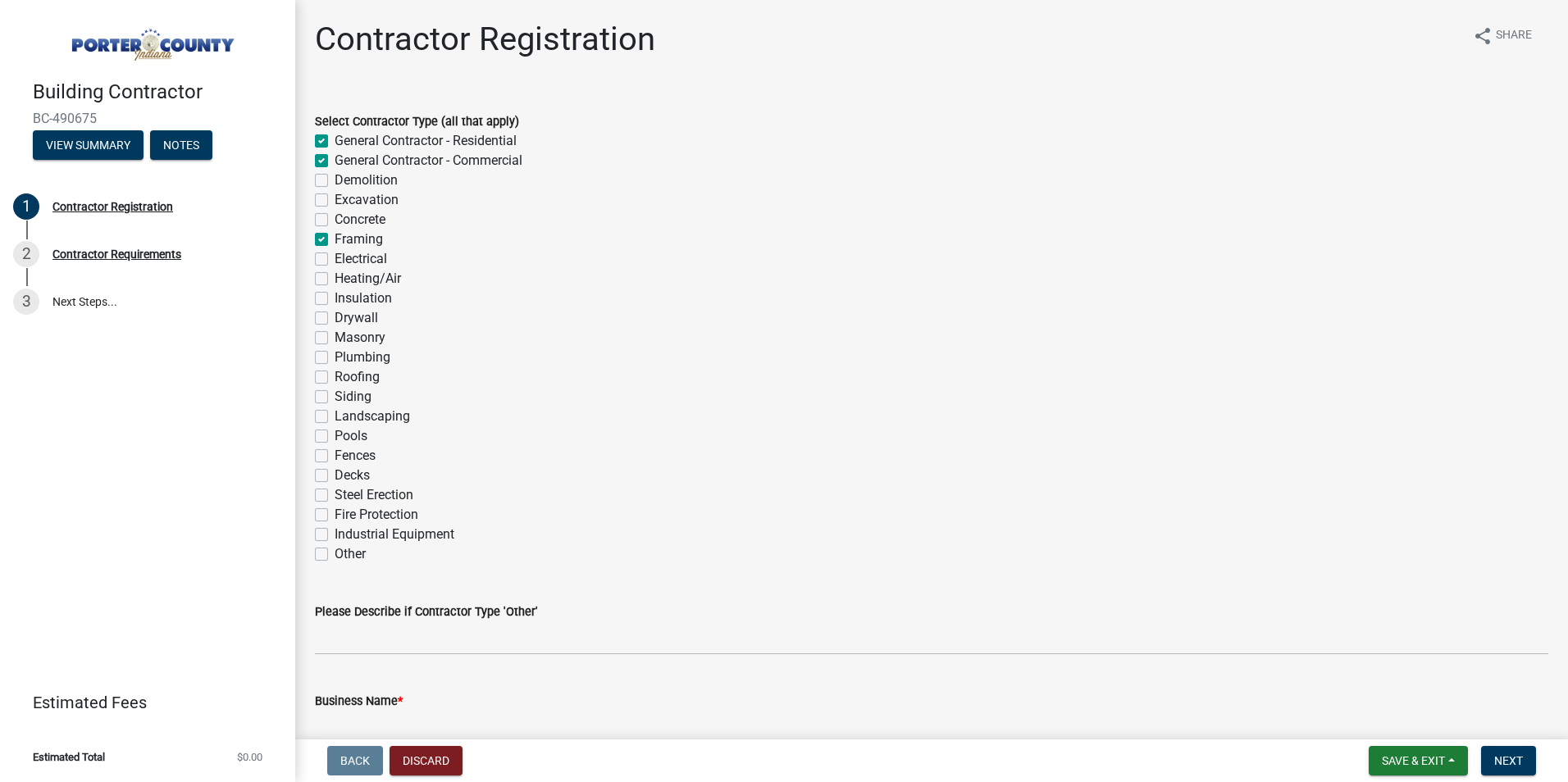
checkbox input "false"
checkbox input "true"
checkbox input "false"
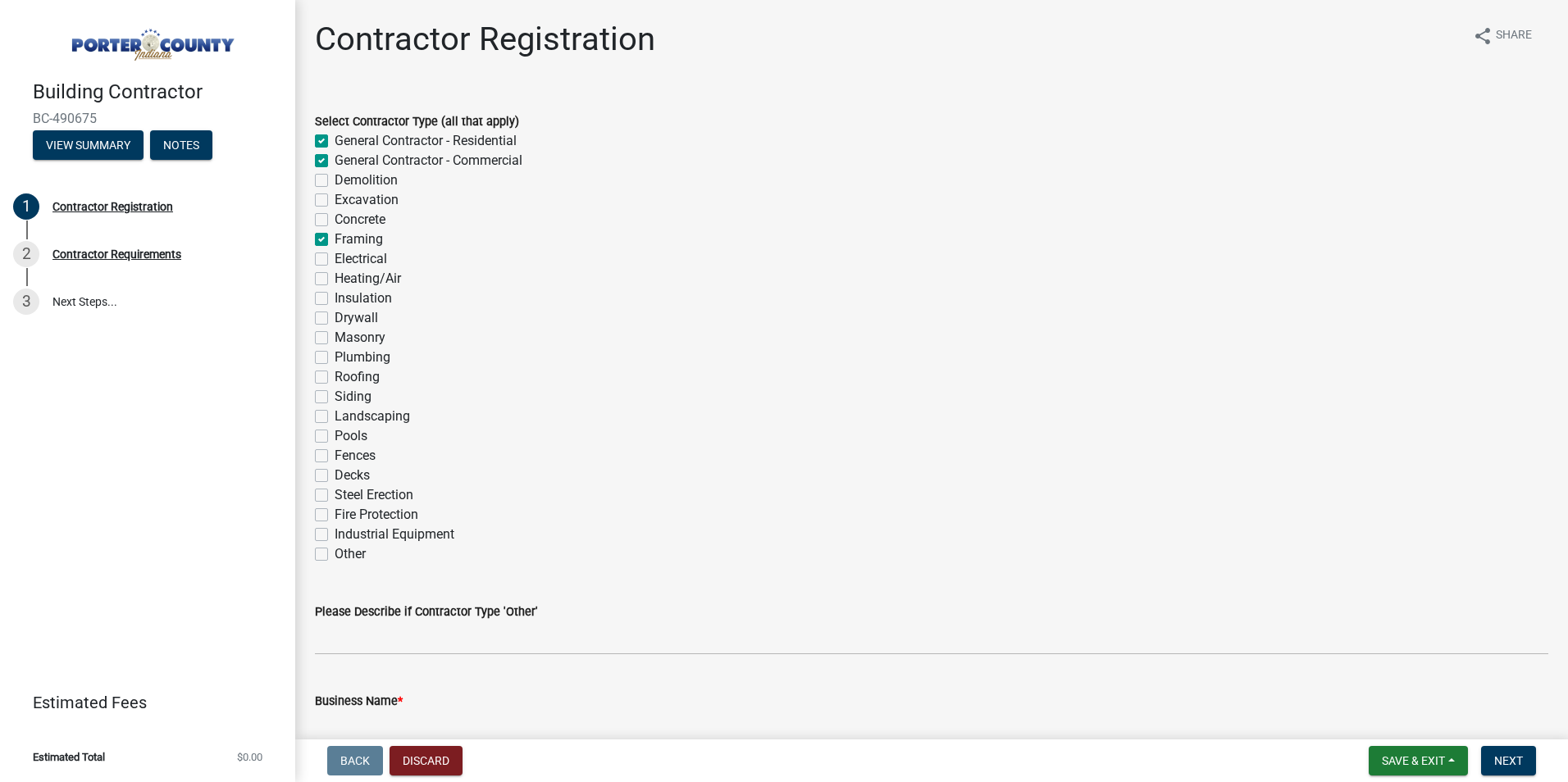
checkbox input "false"
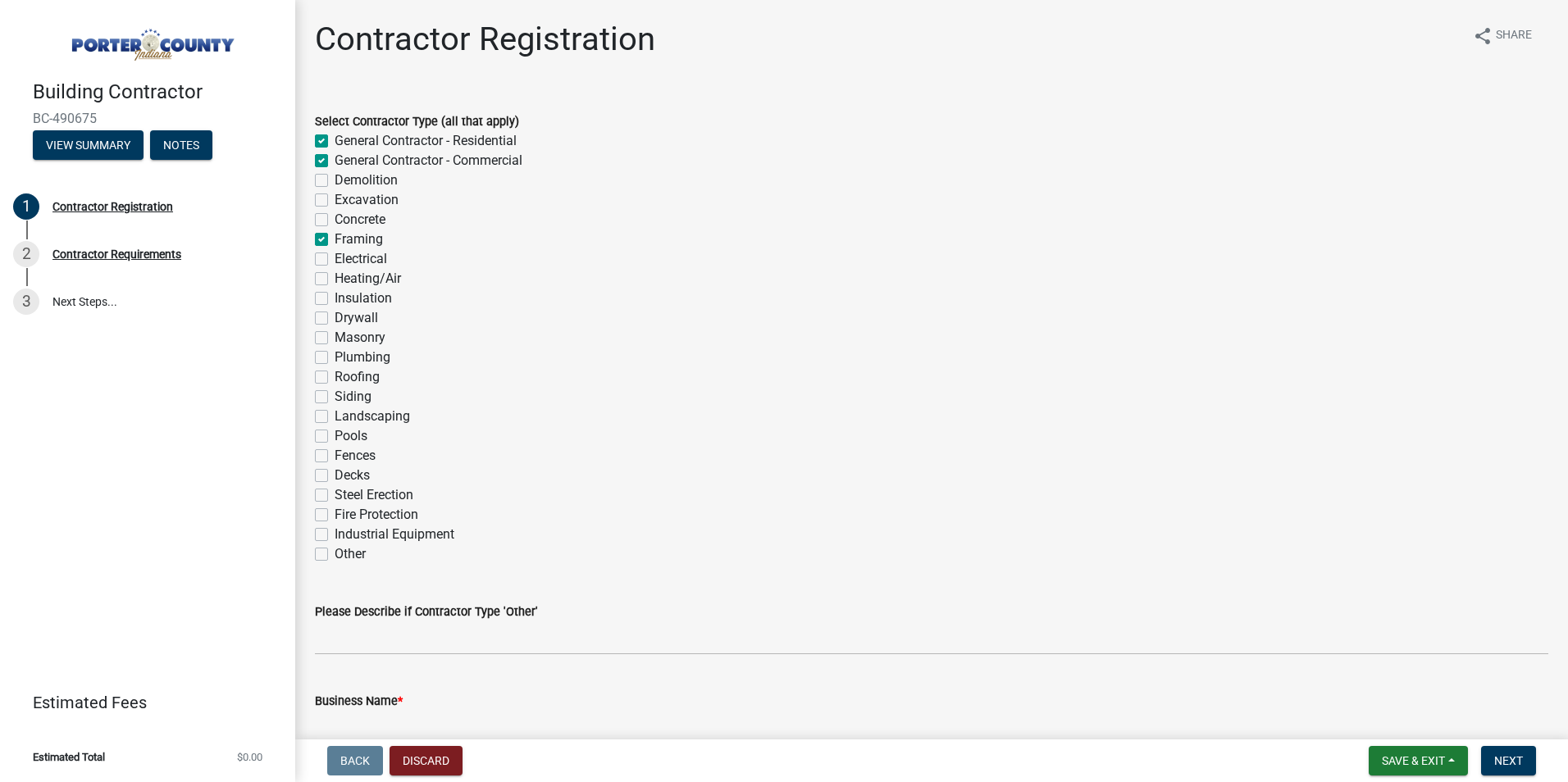
checkbox input "false"
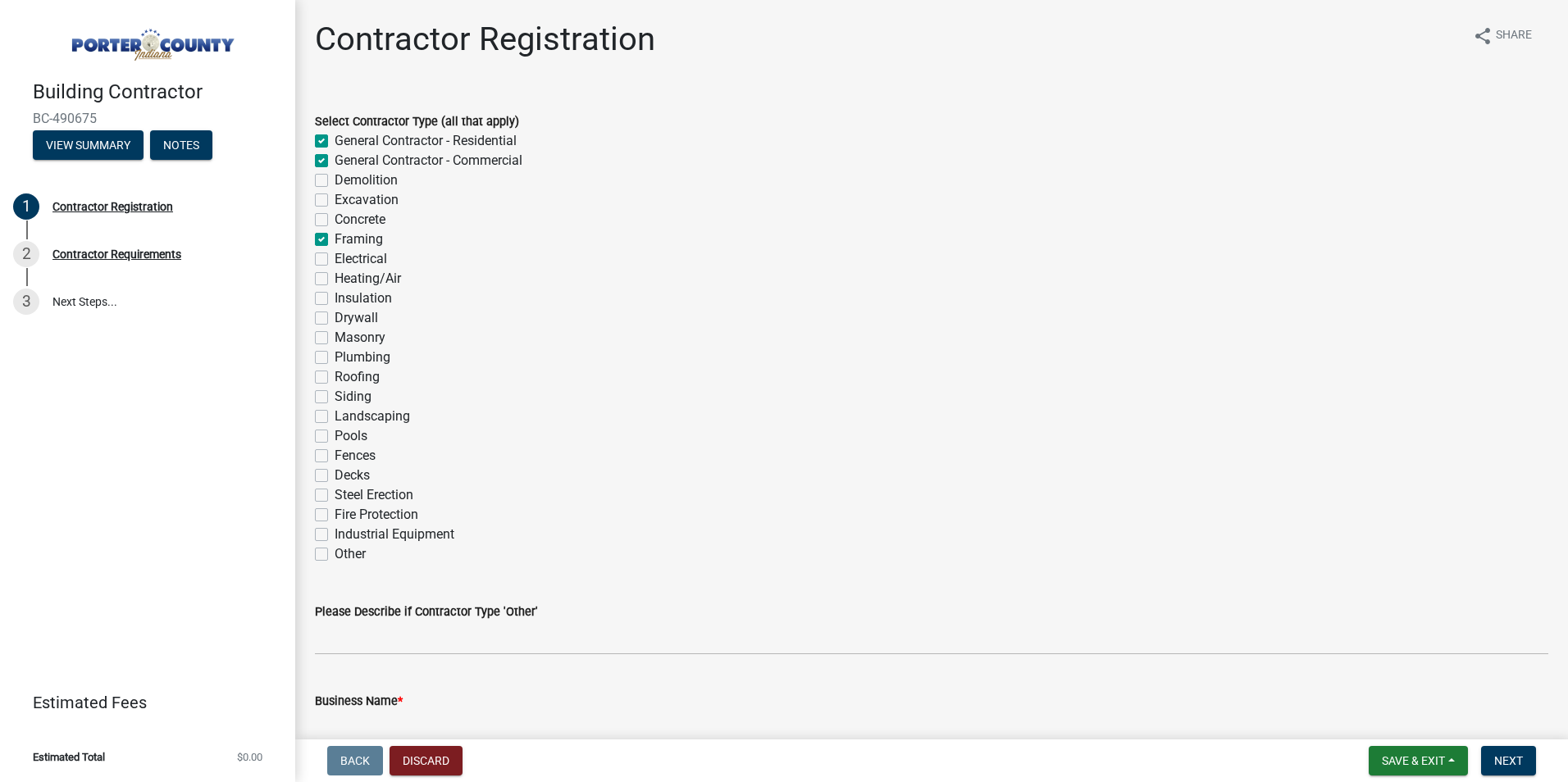
checkbox input "false"
click at [335, 301] on label "Insulation" at bounding box center [364, 299] width 58 height 20
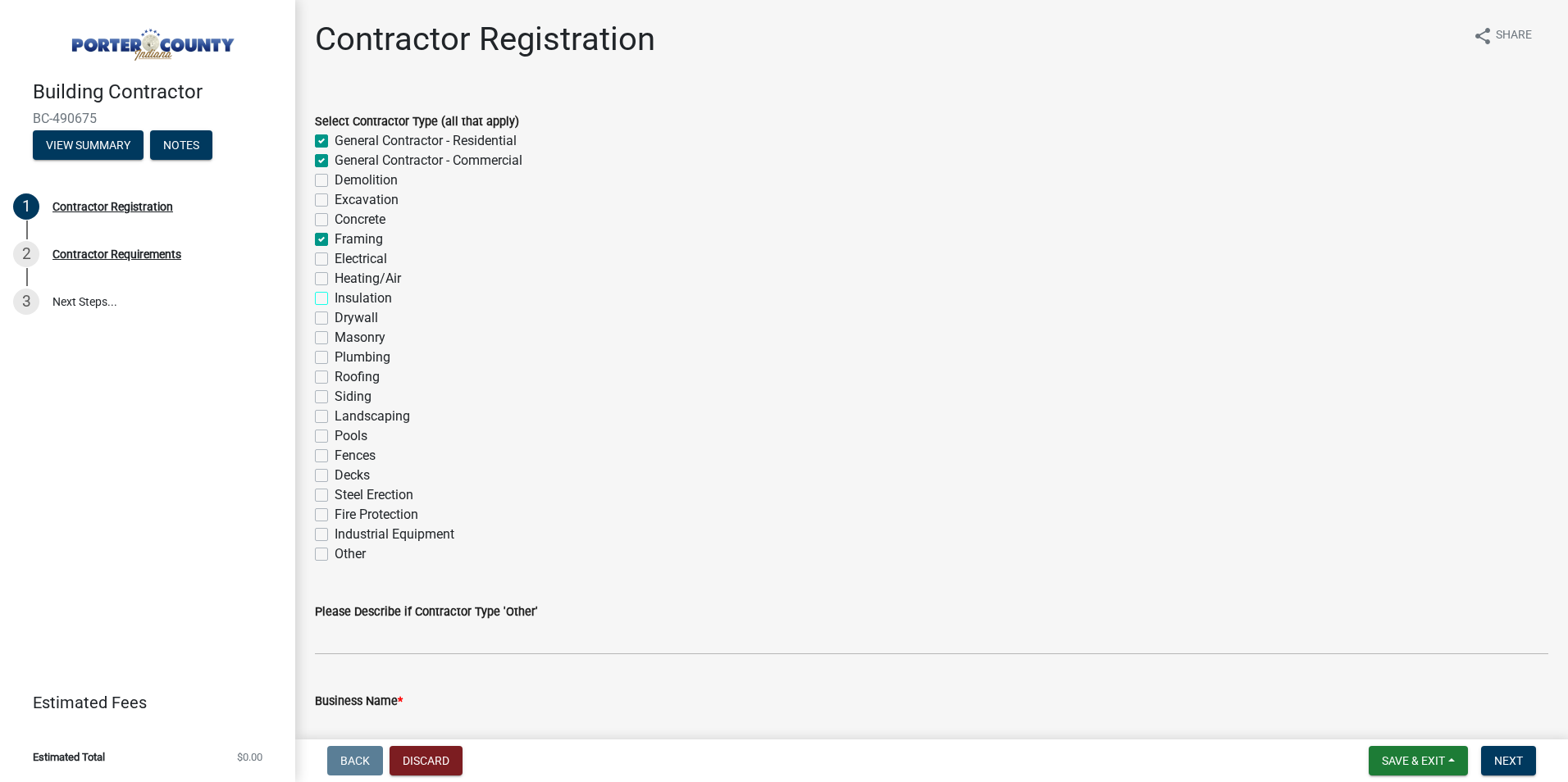
click at [335, 299] on input "Insulation" at bounding box center [340, 294] width 11 height 11
checkbox input "true"
checkbox input "false"
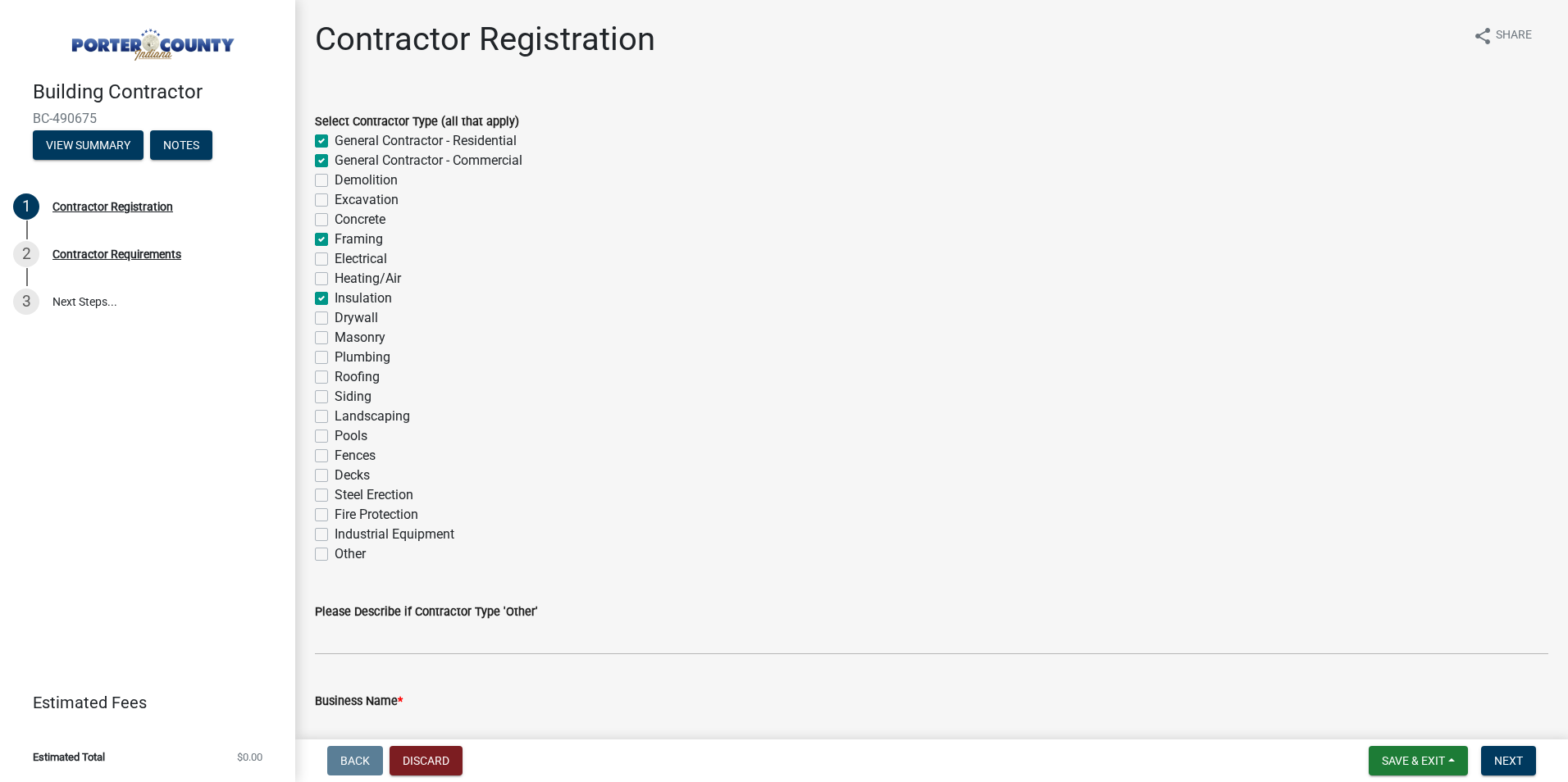
checkbox input "false"
checkbox input "true"
checkbox input "false"
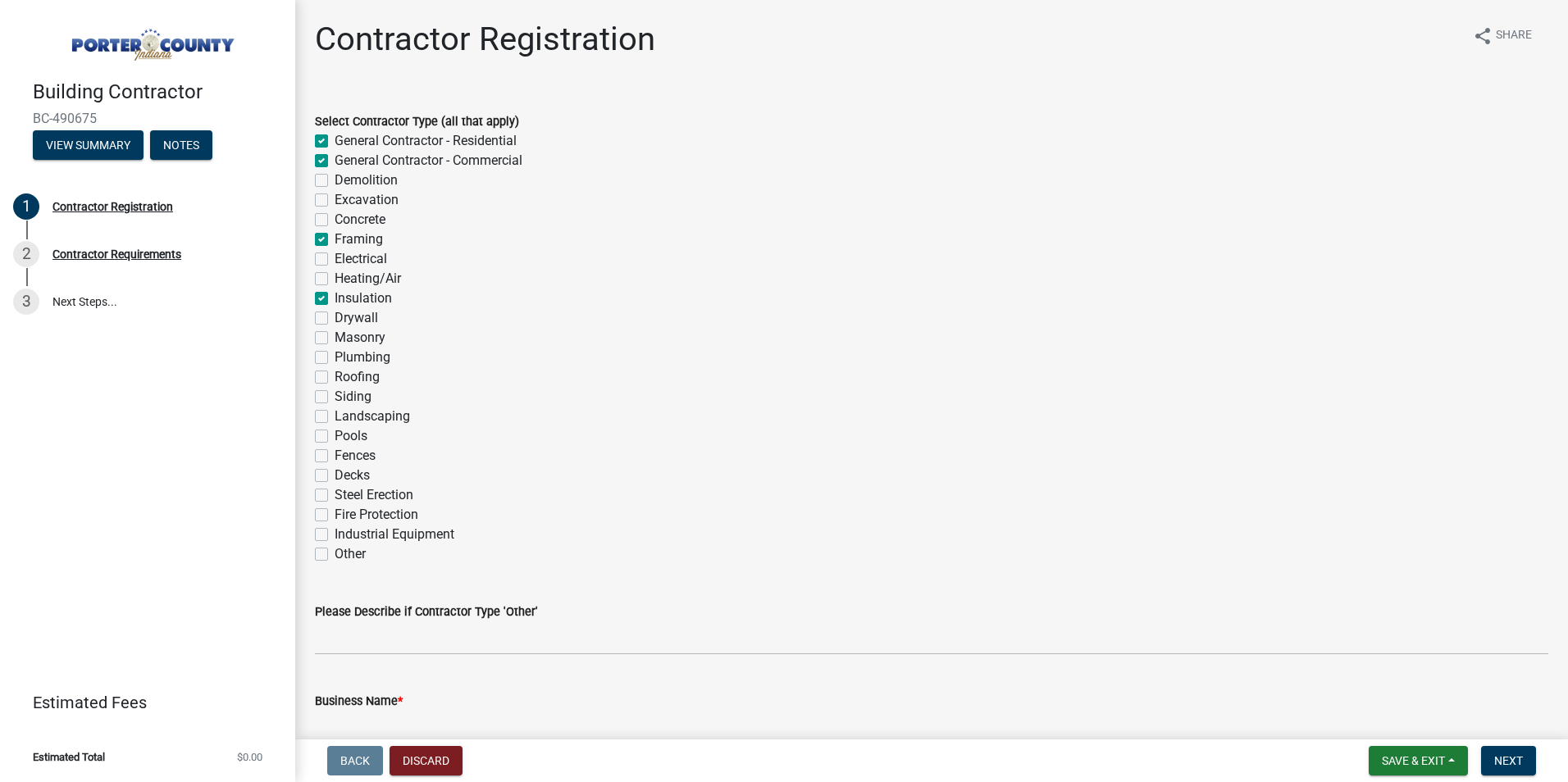
checkbox input "true"
checkbox input "false"
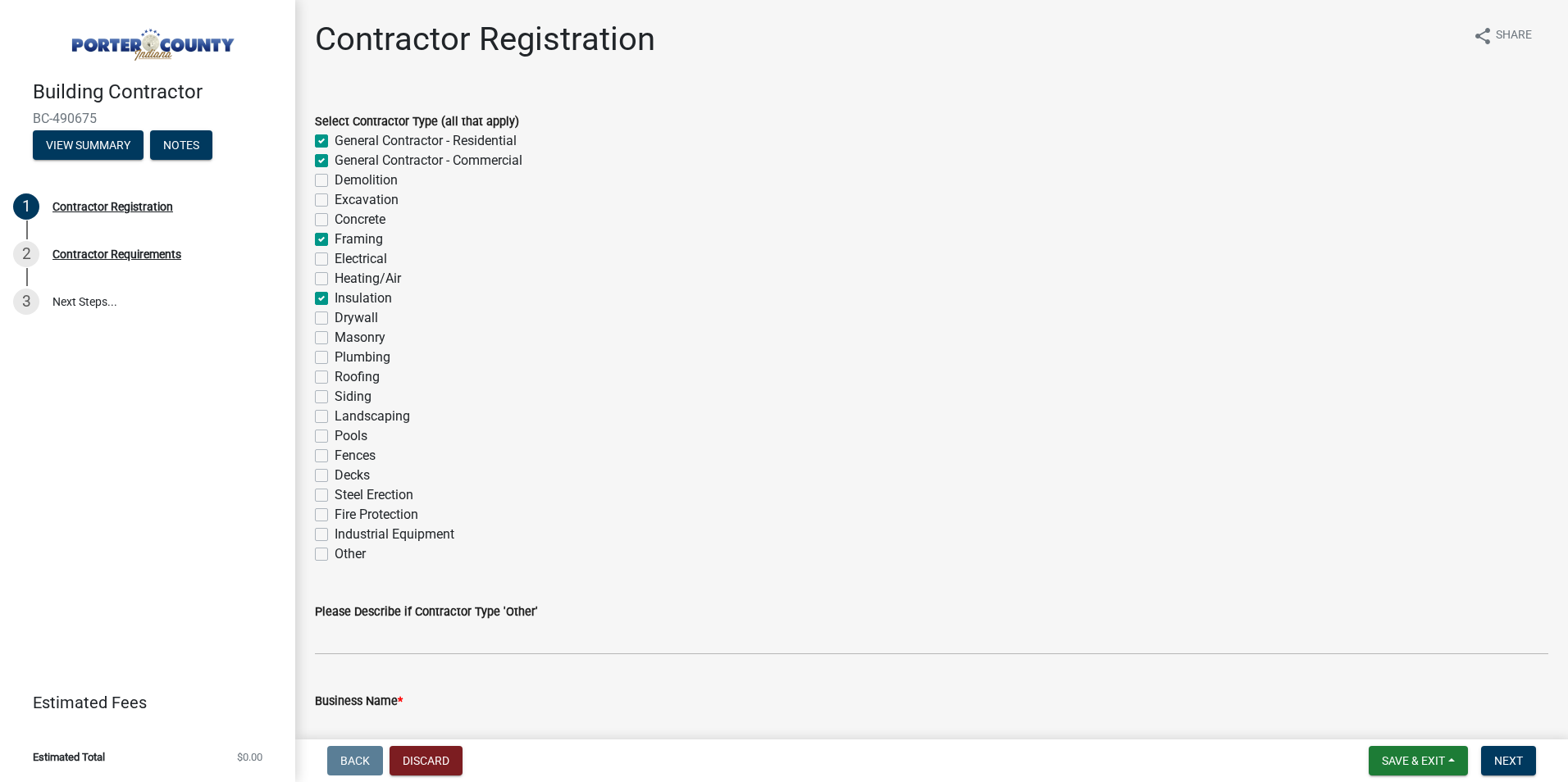
checkbox input "false"
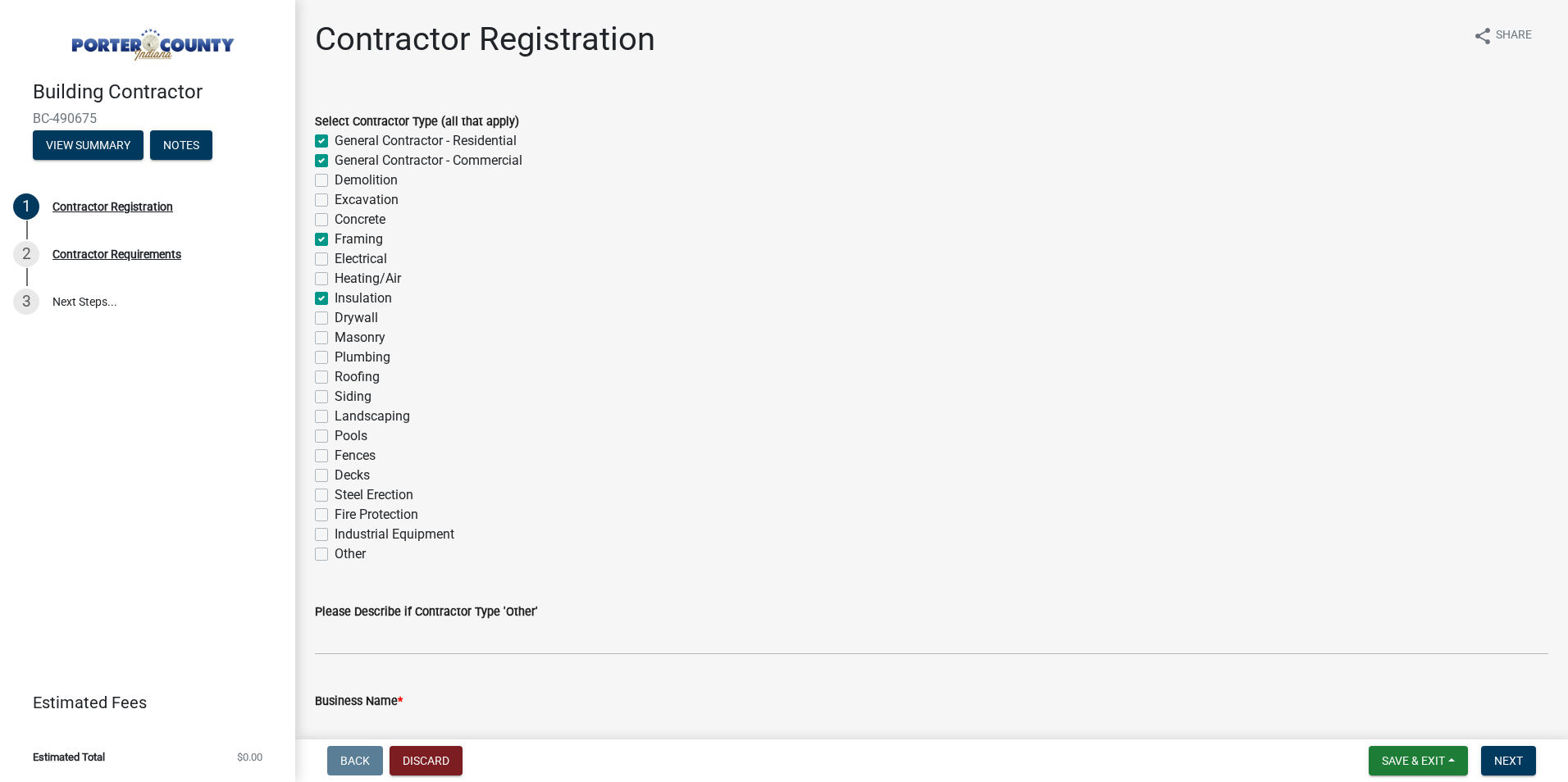
checkbox input "false"
click at [335, 317] on label "Drywall" at bounding box center [357, 318] width 44 height 20
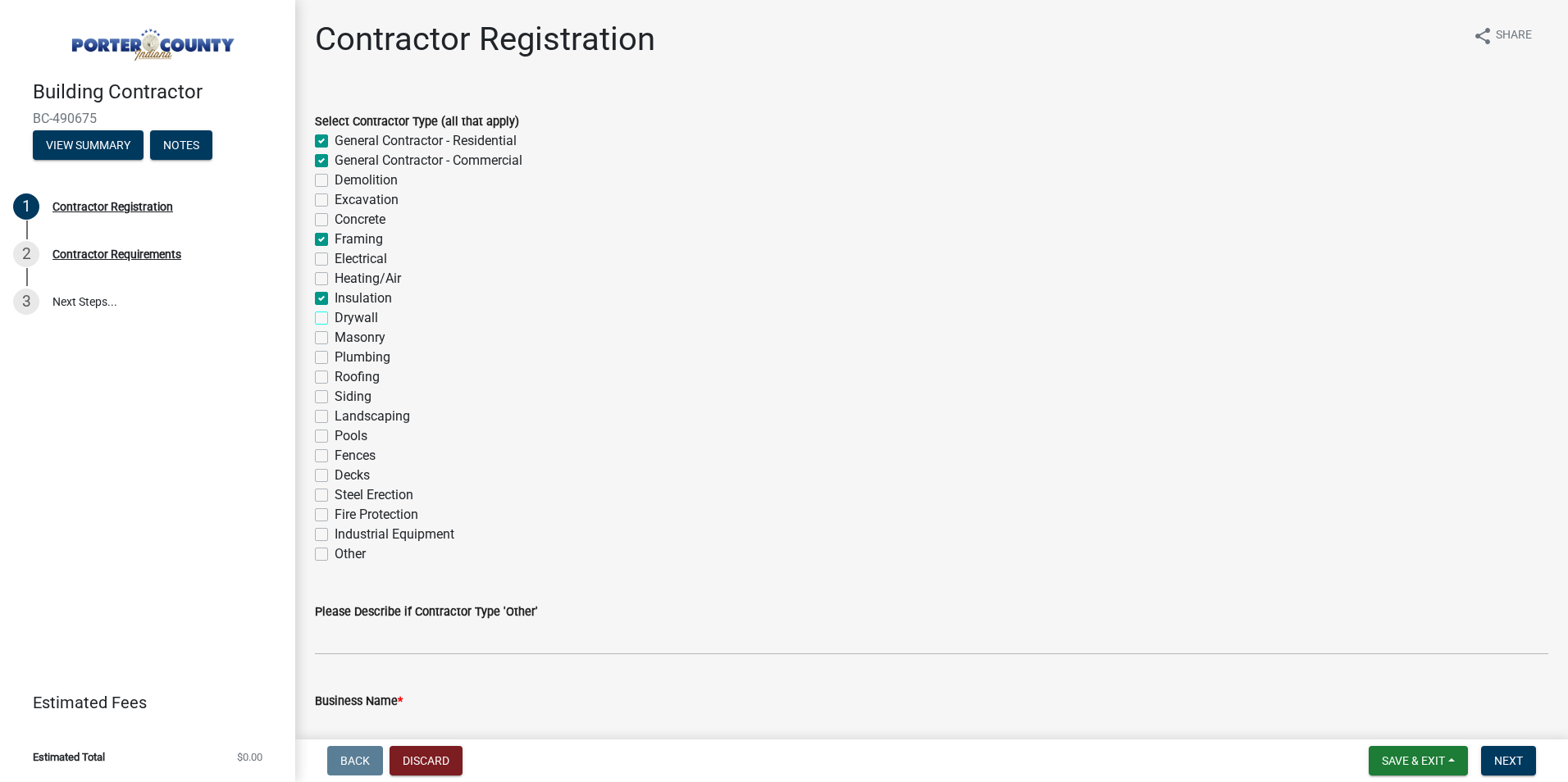
click at [335, 317] on input "Drywall" at bounding box center [340, 313] width 11 height 11
checkbox input "true"
checkbox input "false"
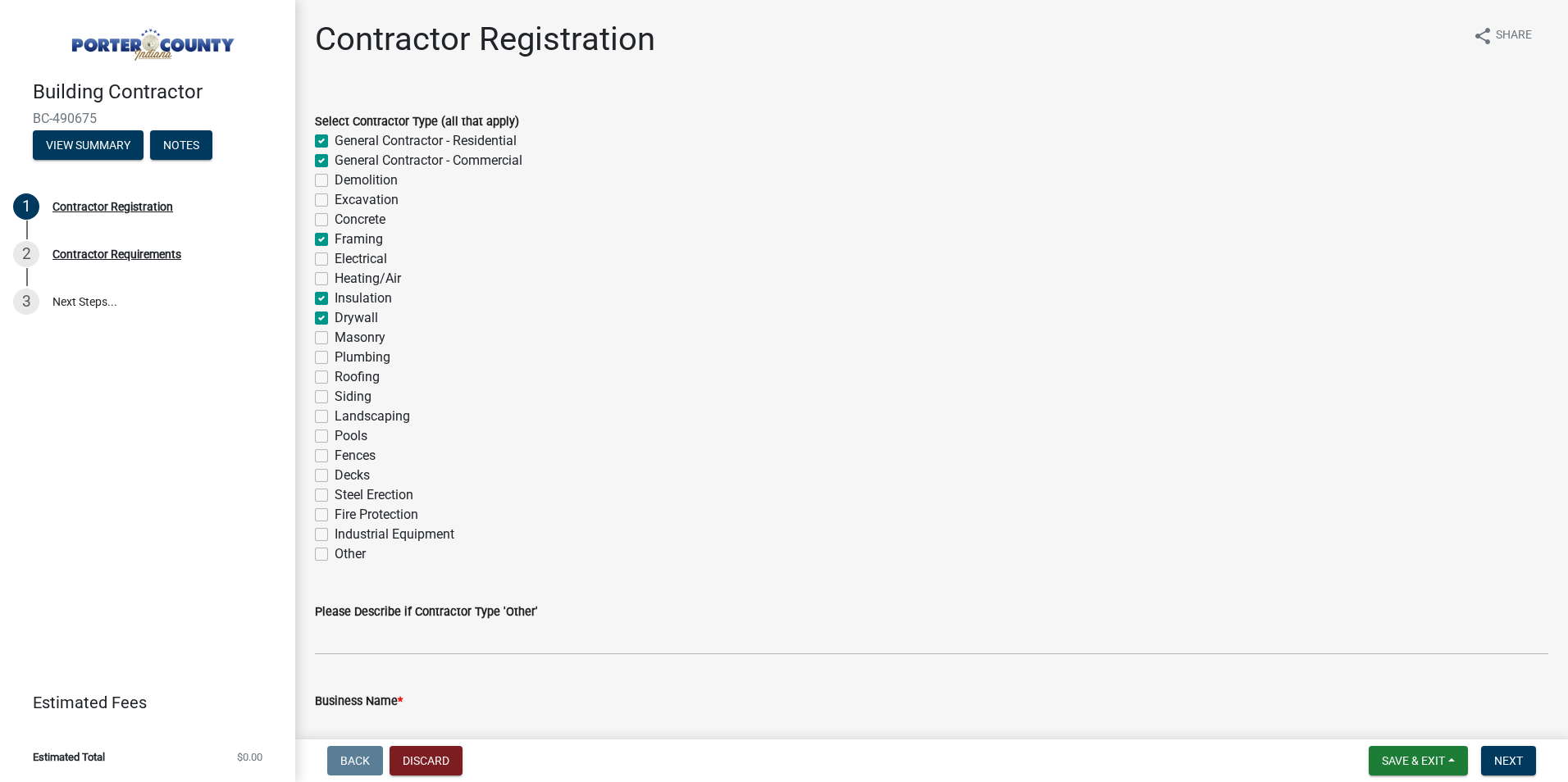
checkbox input "false"
checkbox input "true"
checkbox input "false"
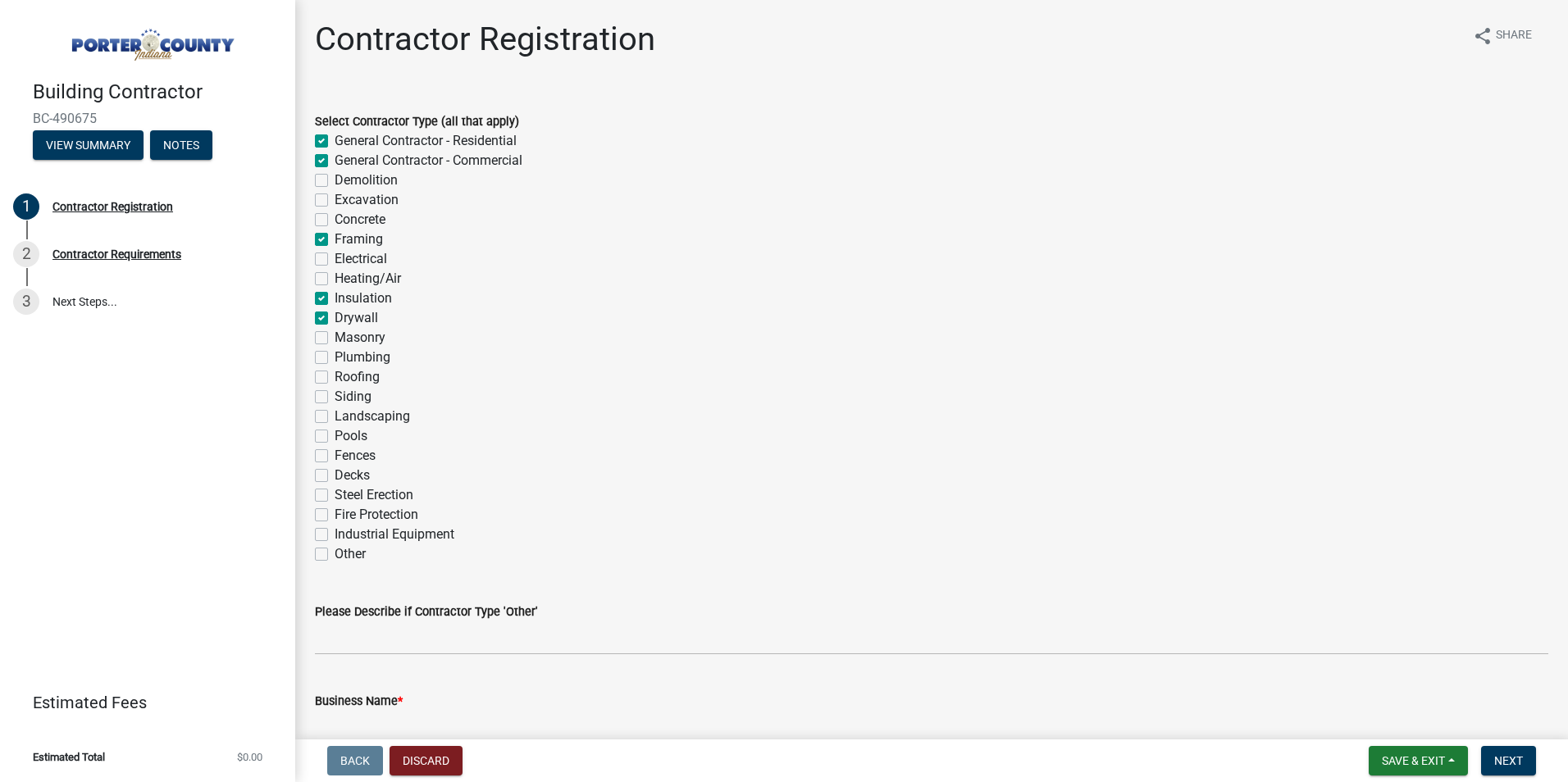
checkbox input "true"
checkbox input "false"
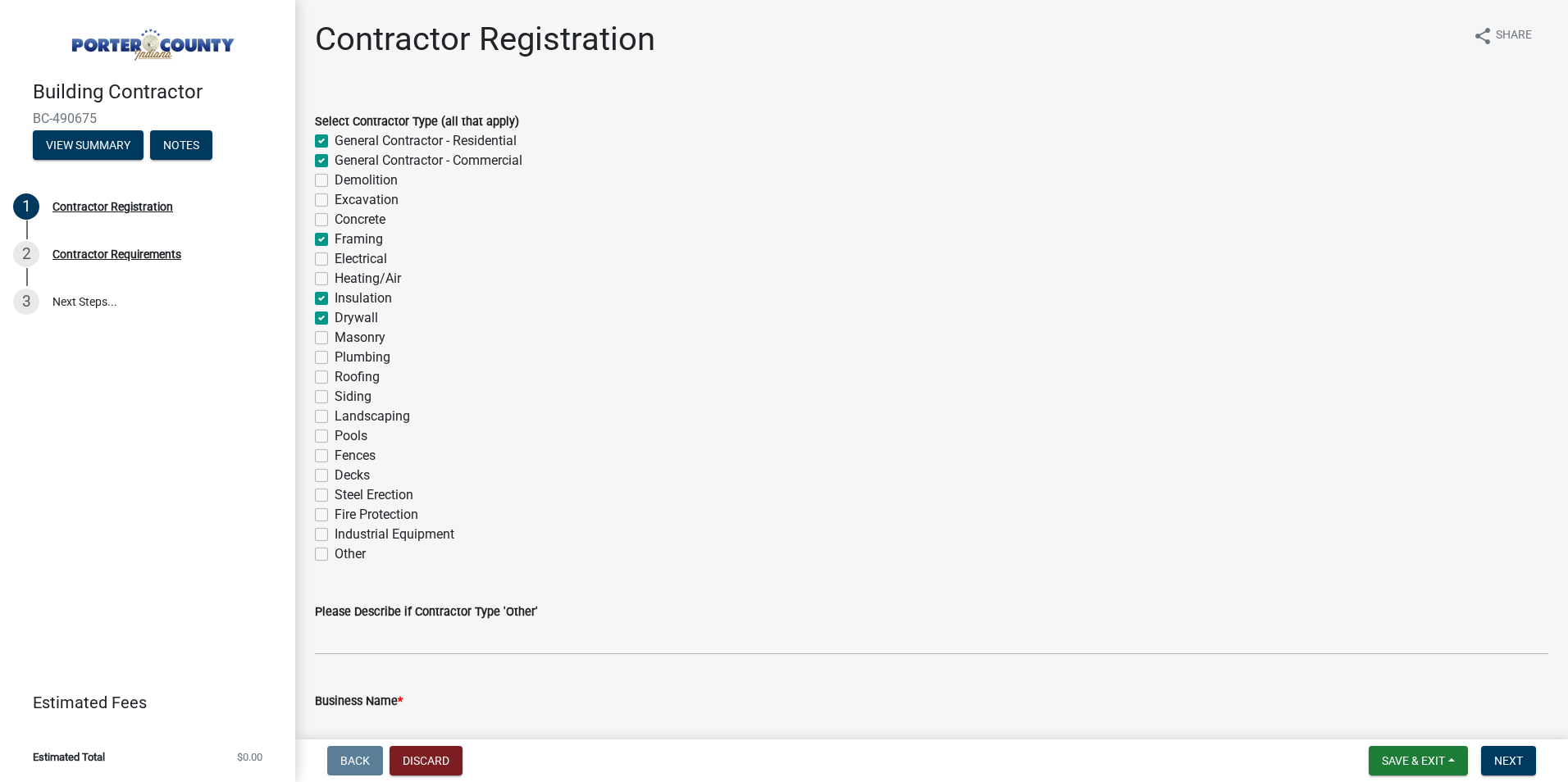
checkbox input "false"
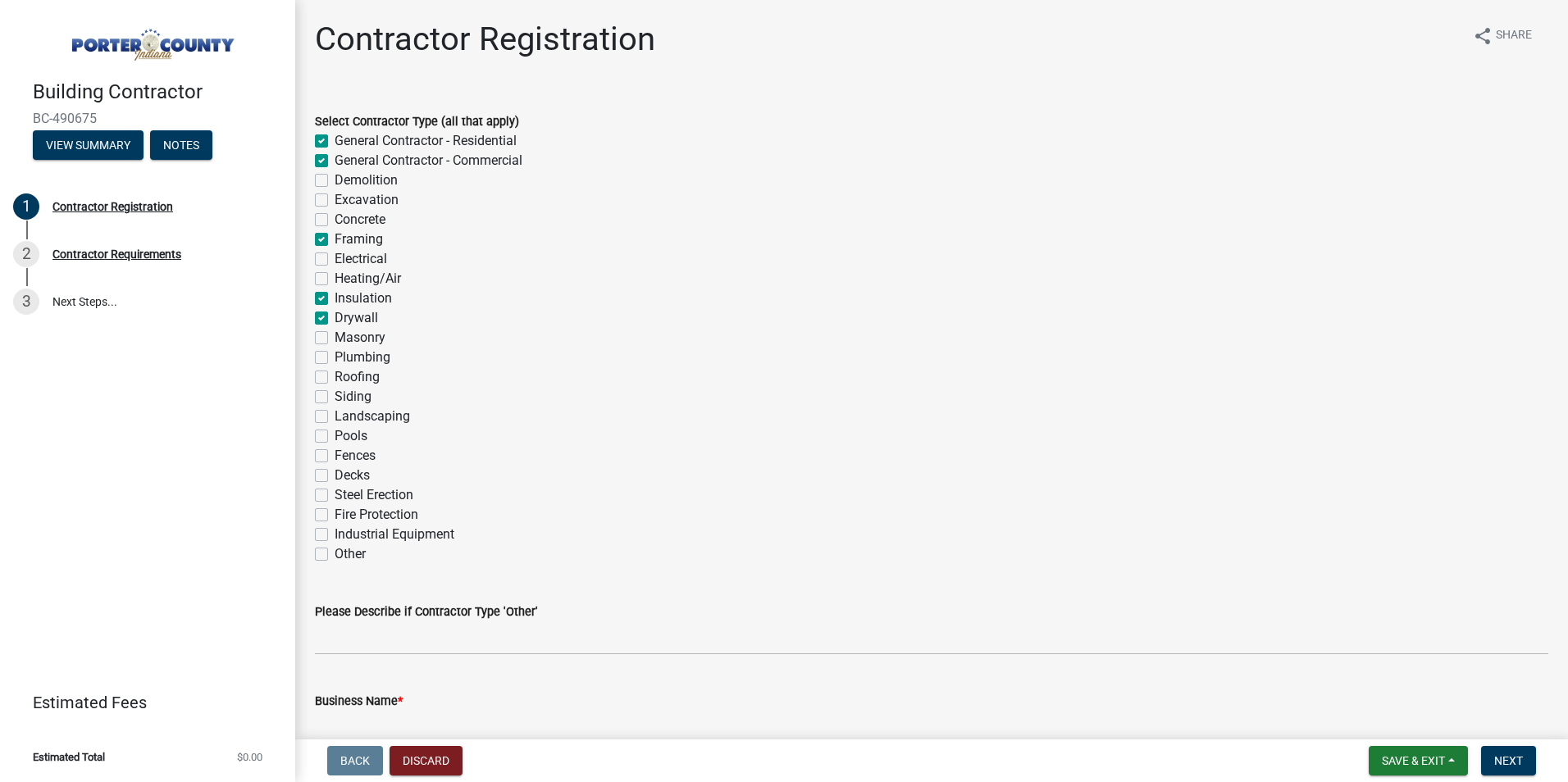
checkbox input "false"
click at [335, 377] on label "Roofing" at bounding box center [357, 378] width 45 height 20
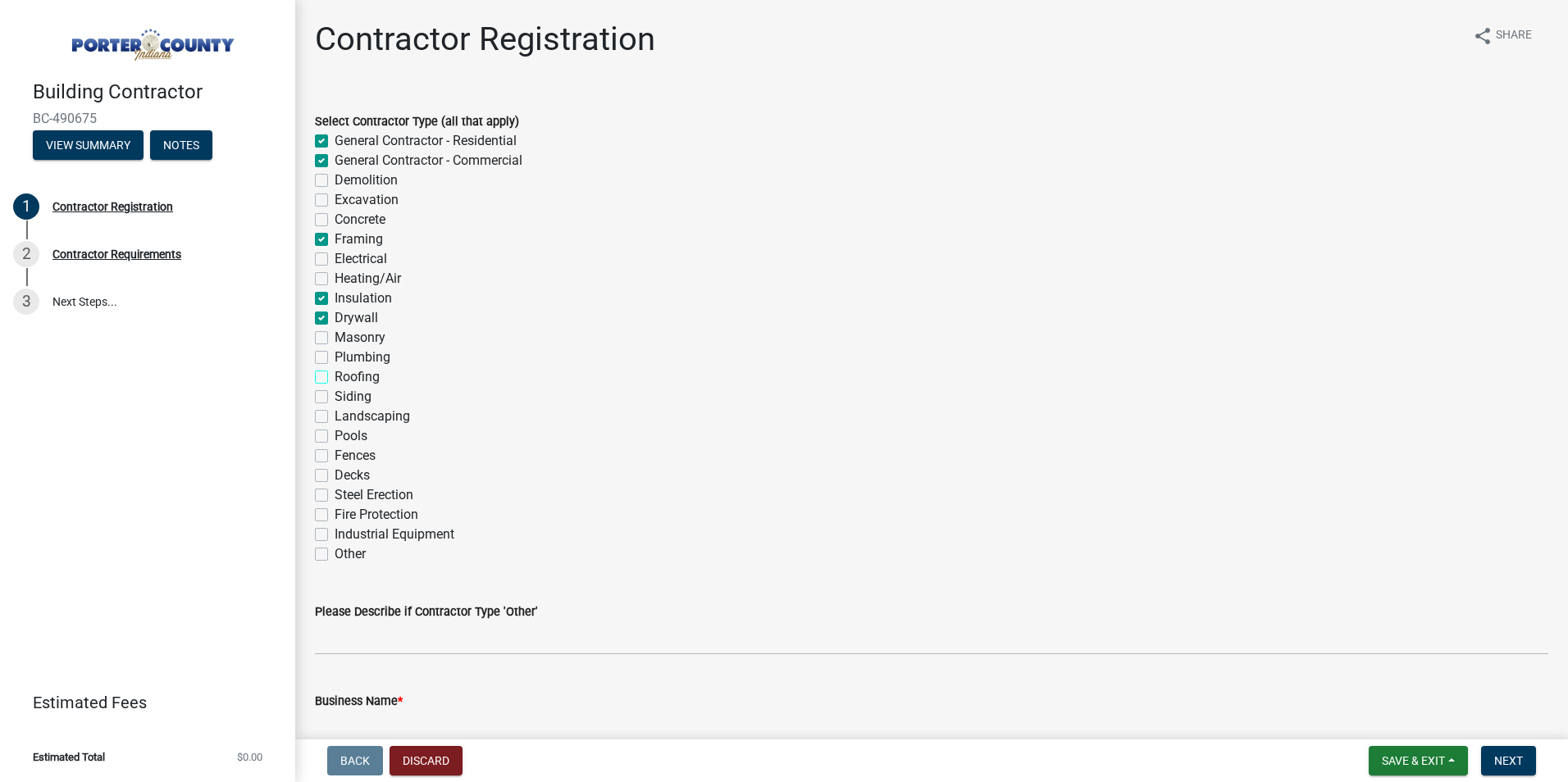
click at [335, 377] on input "Roofing" at bounding box center [340, 373] width 11 height 11
checkbox input "true"
checkbox input "false"
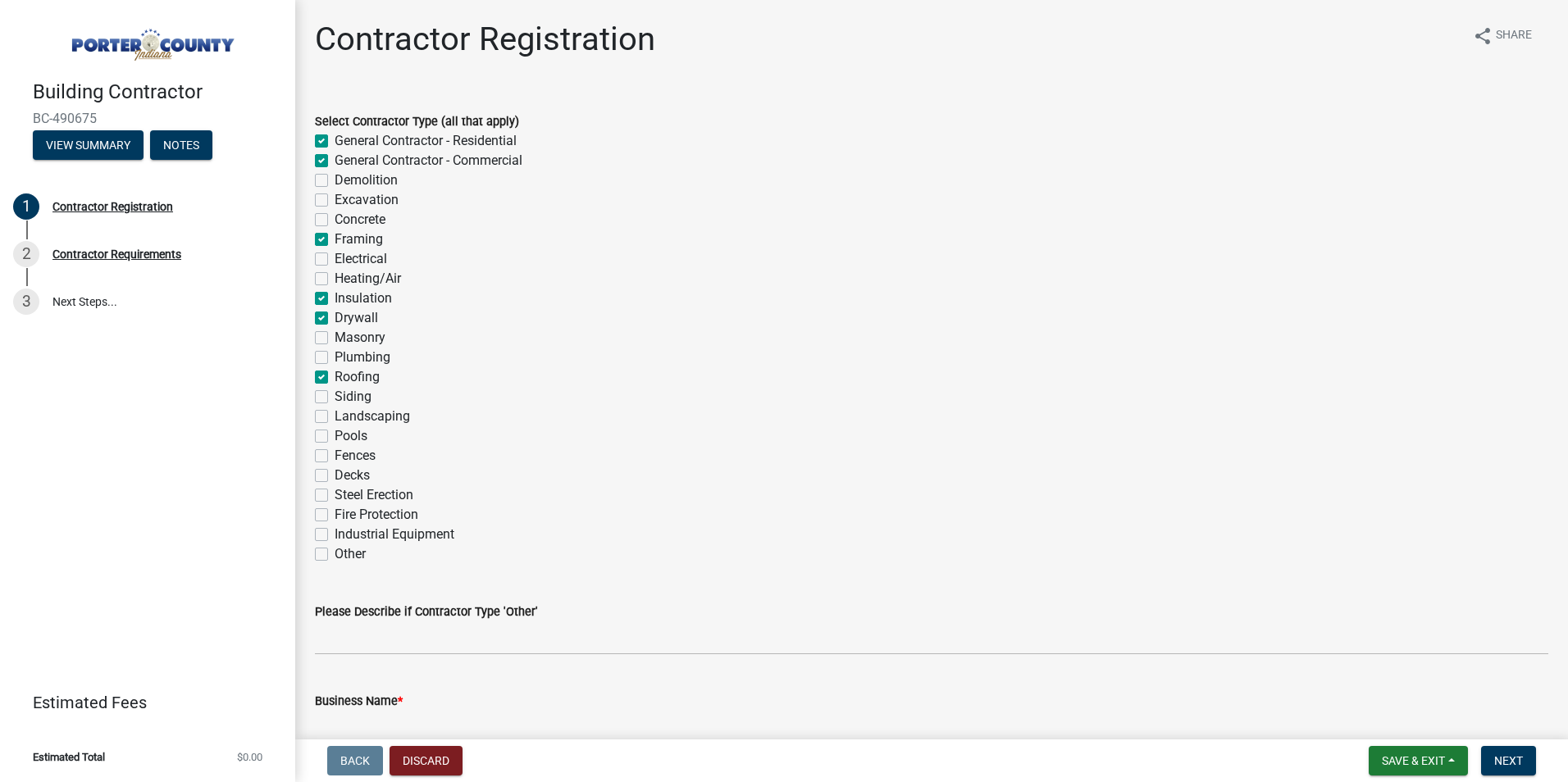
checkbox input "false"
checkbox input "true"
checkbox input "false"
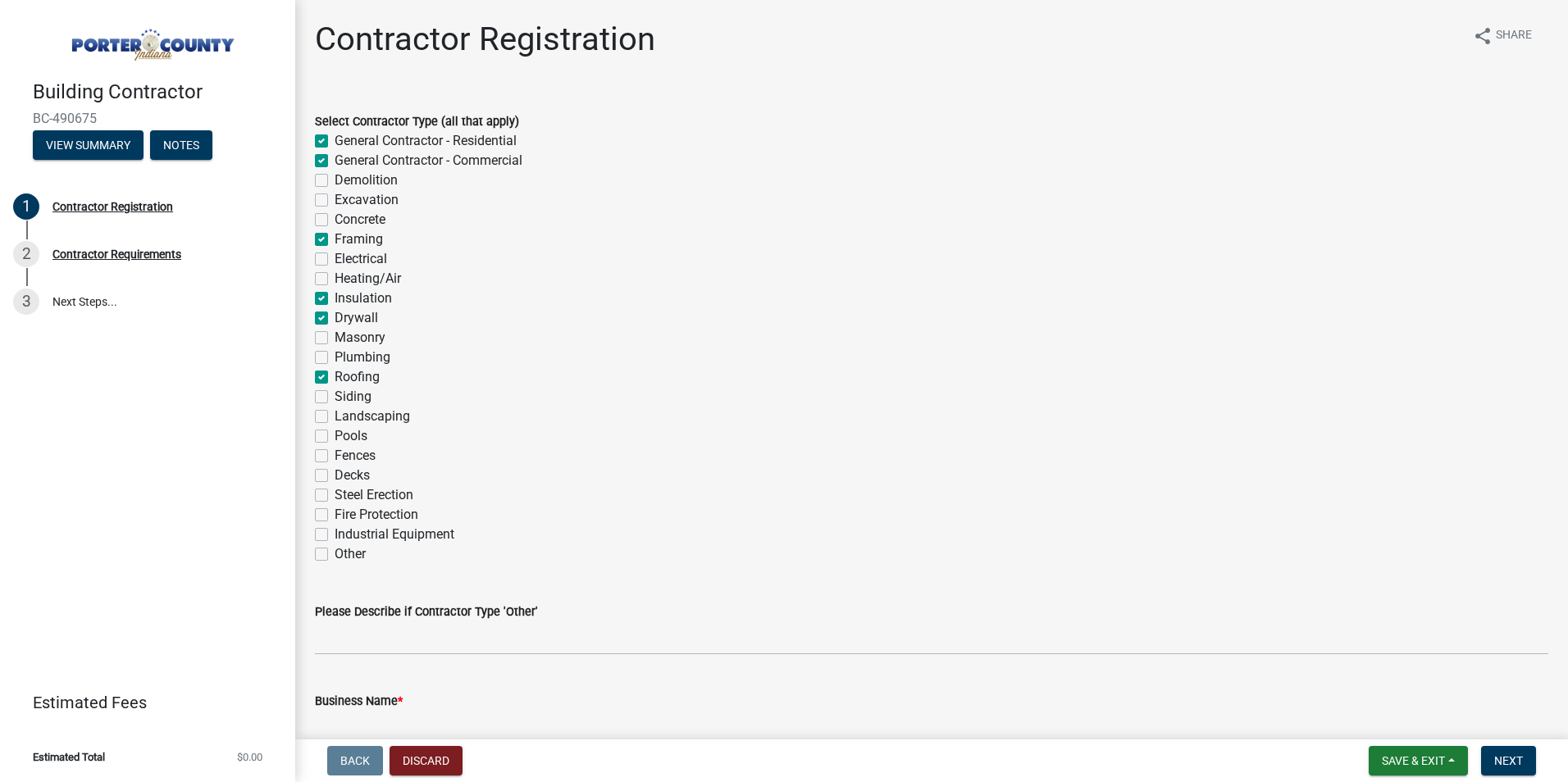
checkbox input "true"
checkbox input "false"
checkbox input "true"
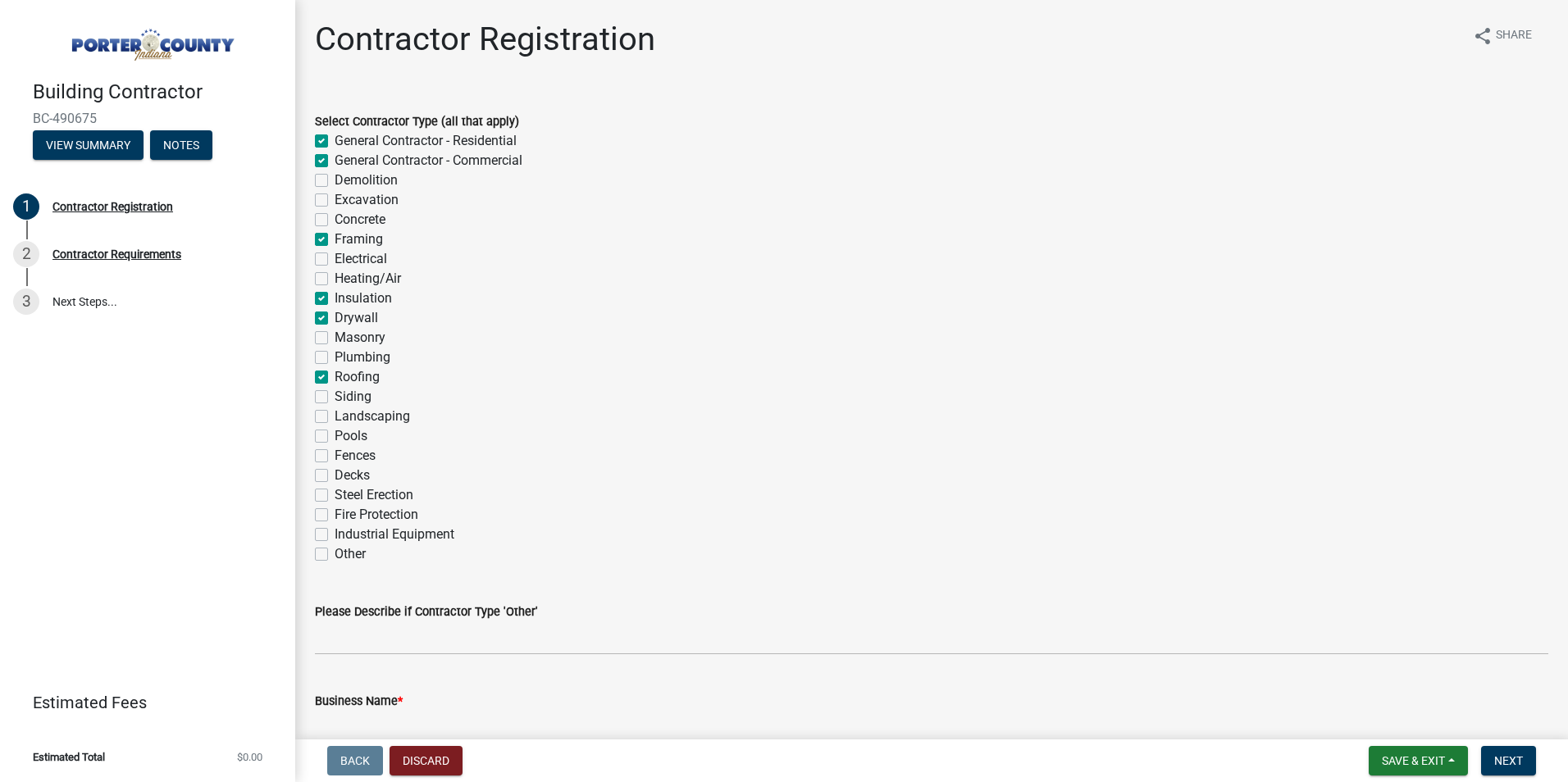
checkbox input "false"
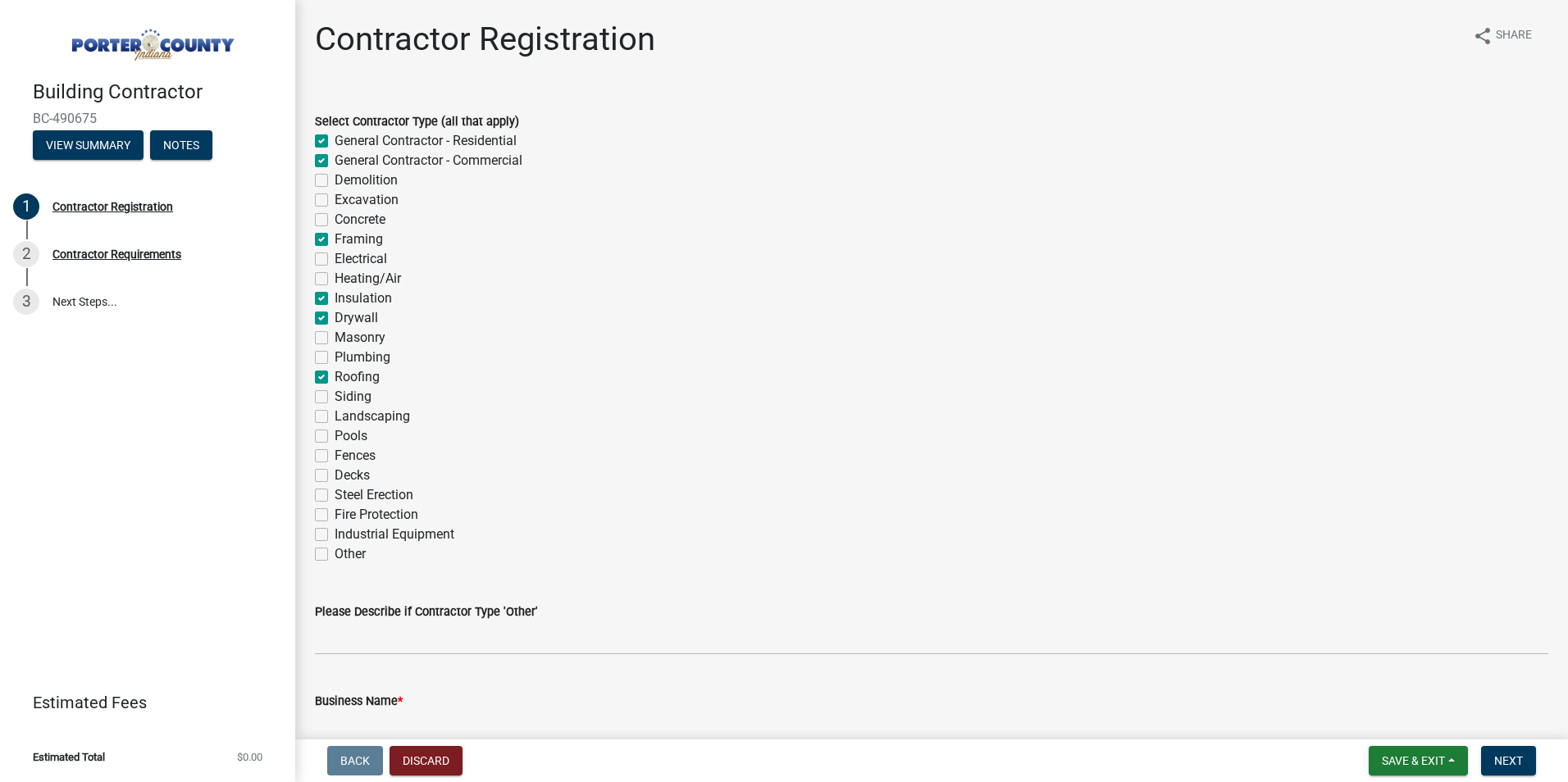
checkbox input "false"
click at [335, 397] on label "Siding" at bounding box center [353, 396] width 37 height 20
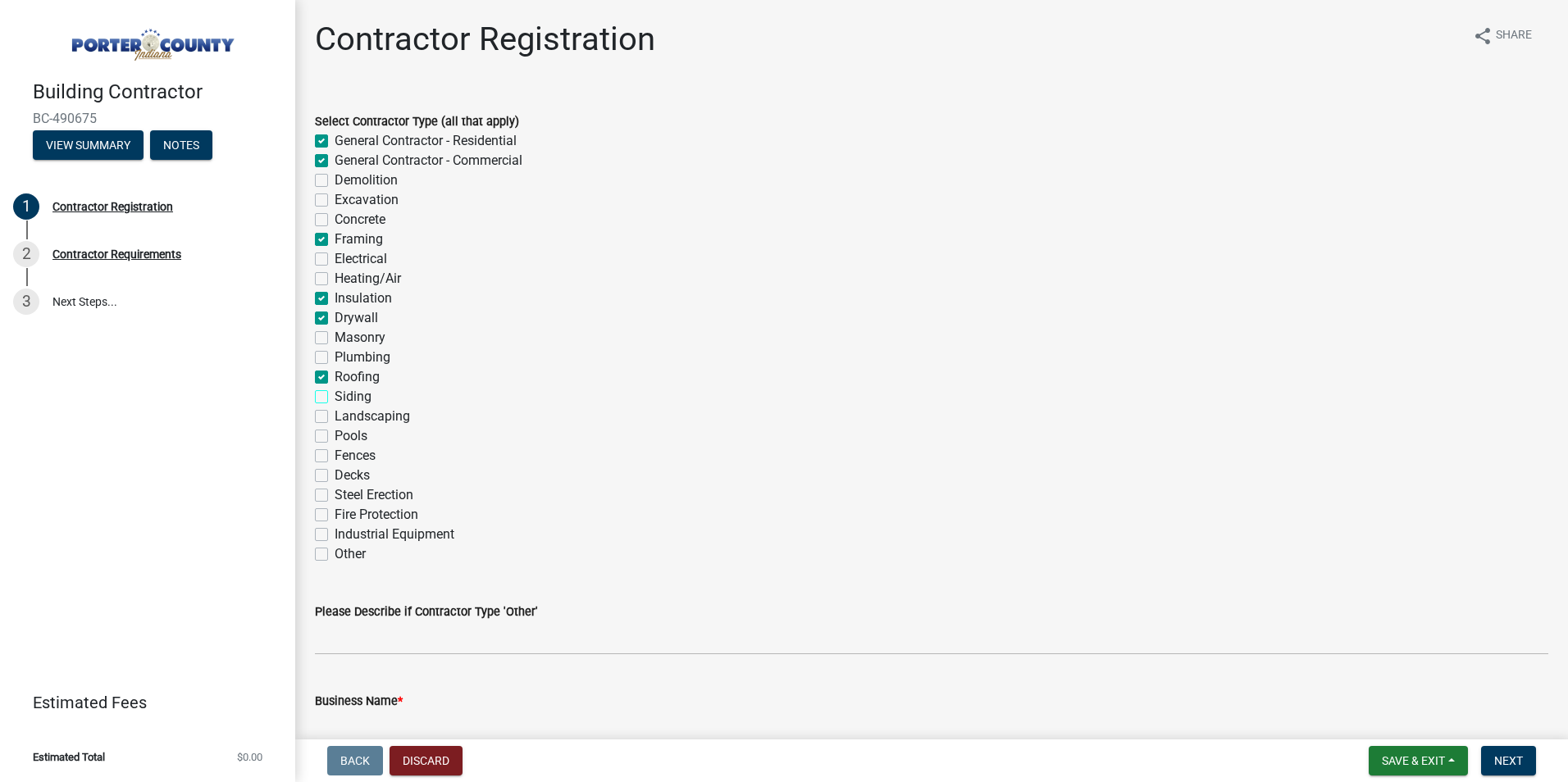
click at [335, 397] on input "Siding" at bounding box center [340, 391] width 11 height 11
checkbox input "true"
checkbox input "false"
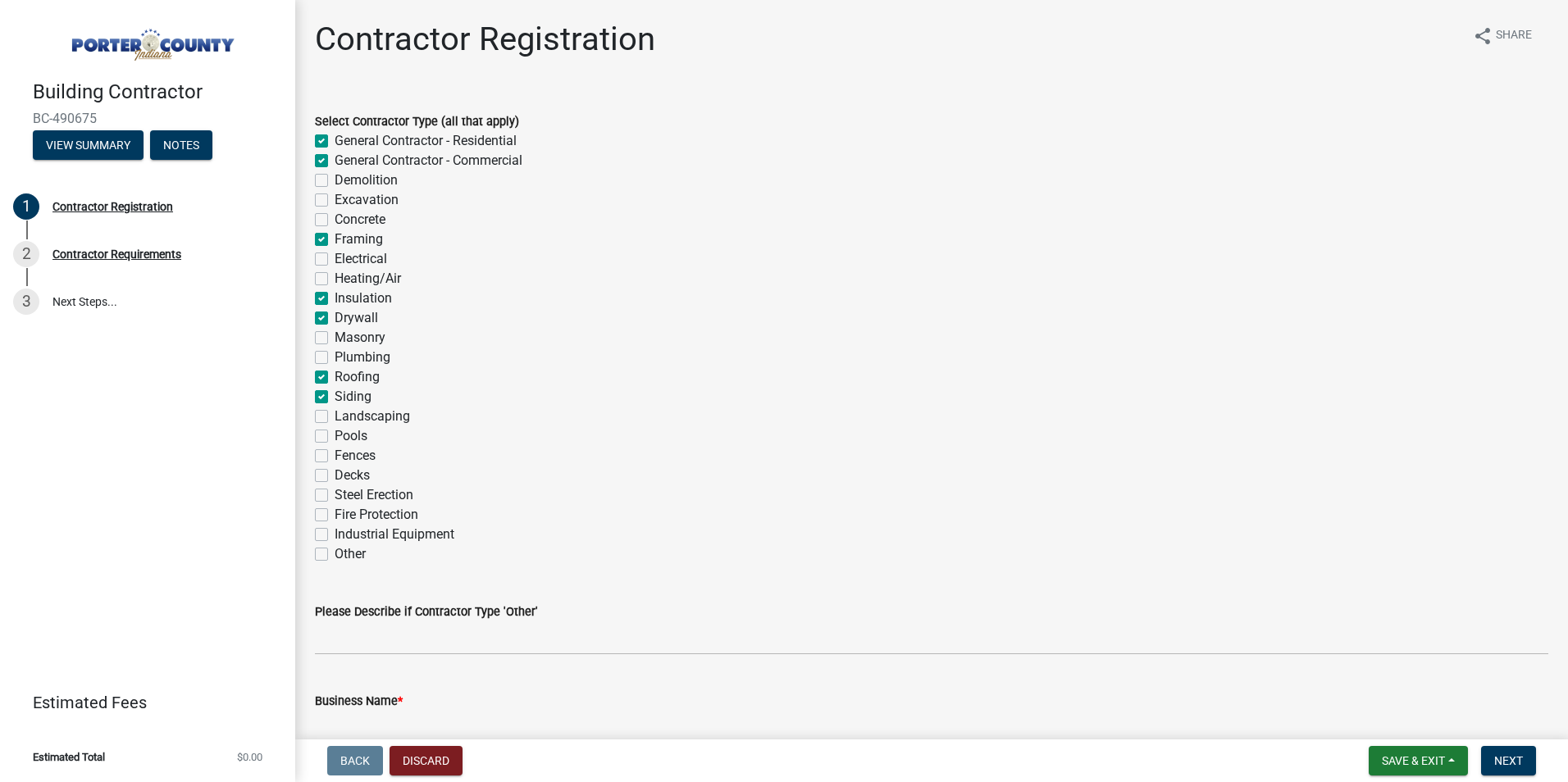
checkbox input "false"
checkbox input "true"
checkbox input "false"
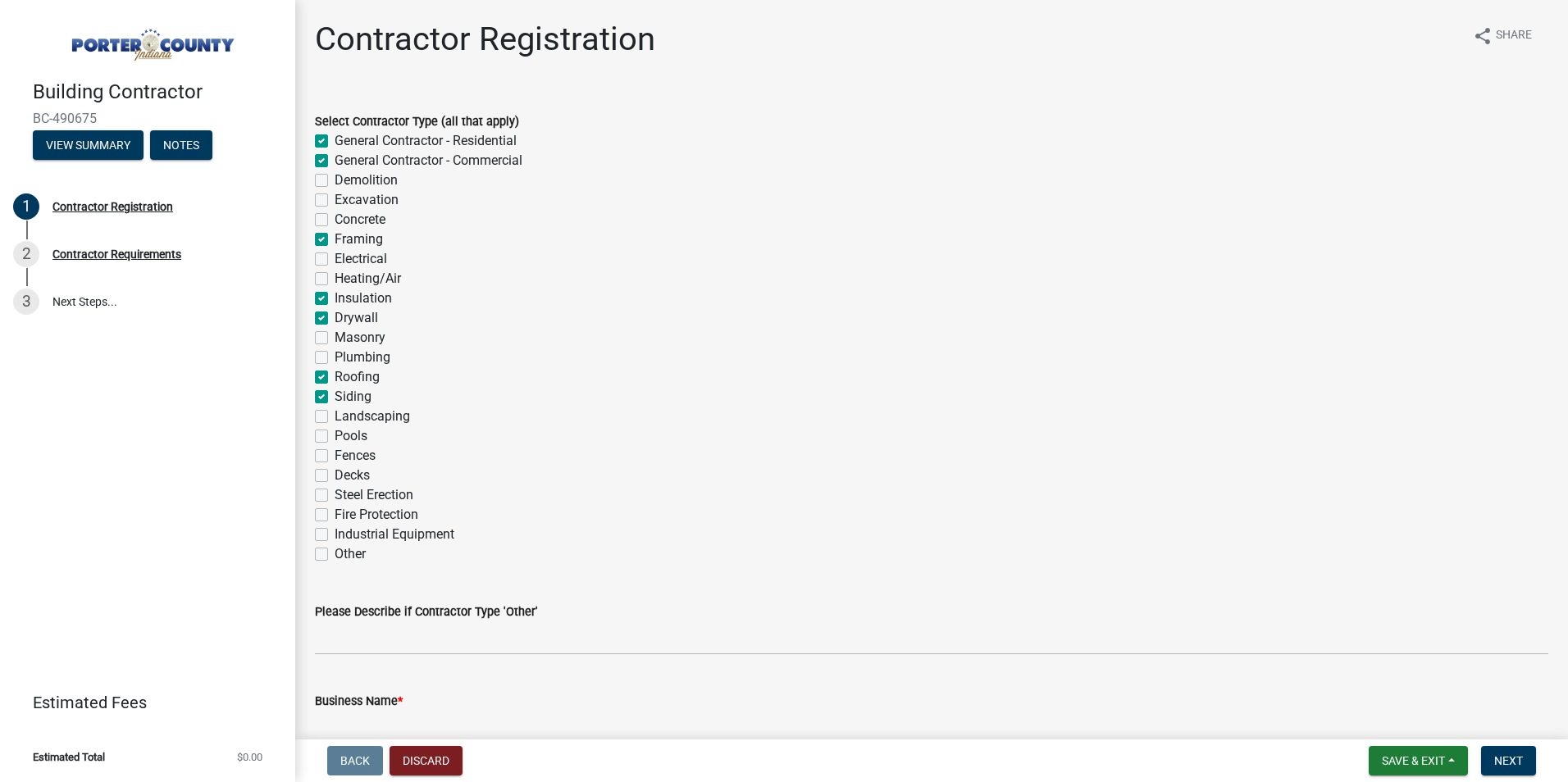
checkbox input "true"
checkbox input "false"
checkbox input "true"
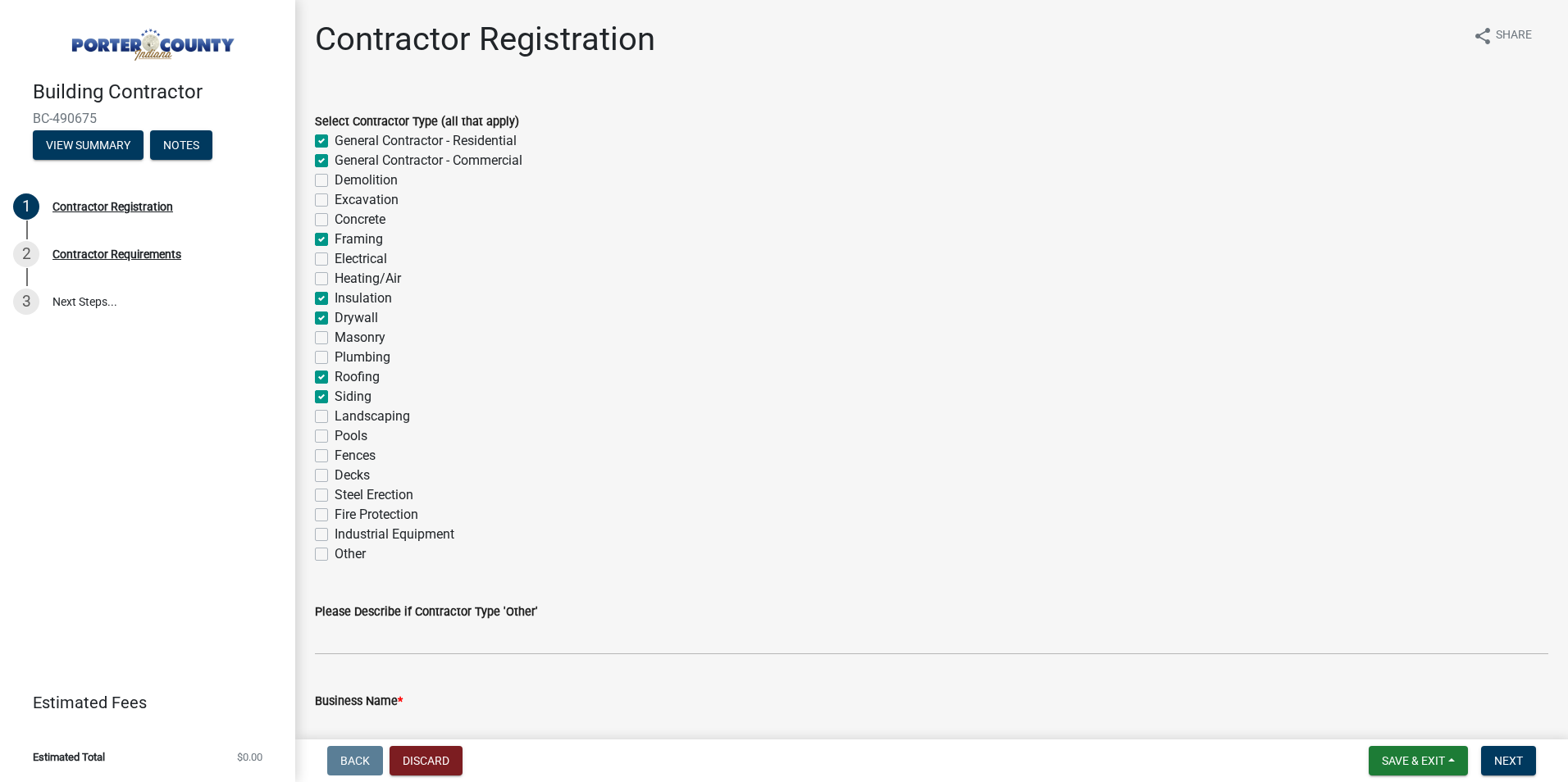
checkbox input "true"
checkbox input "false"
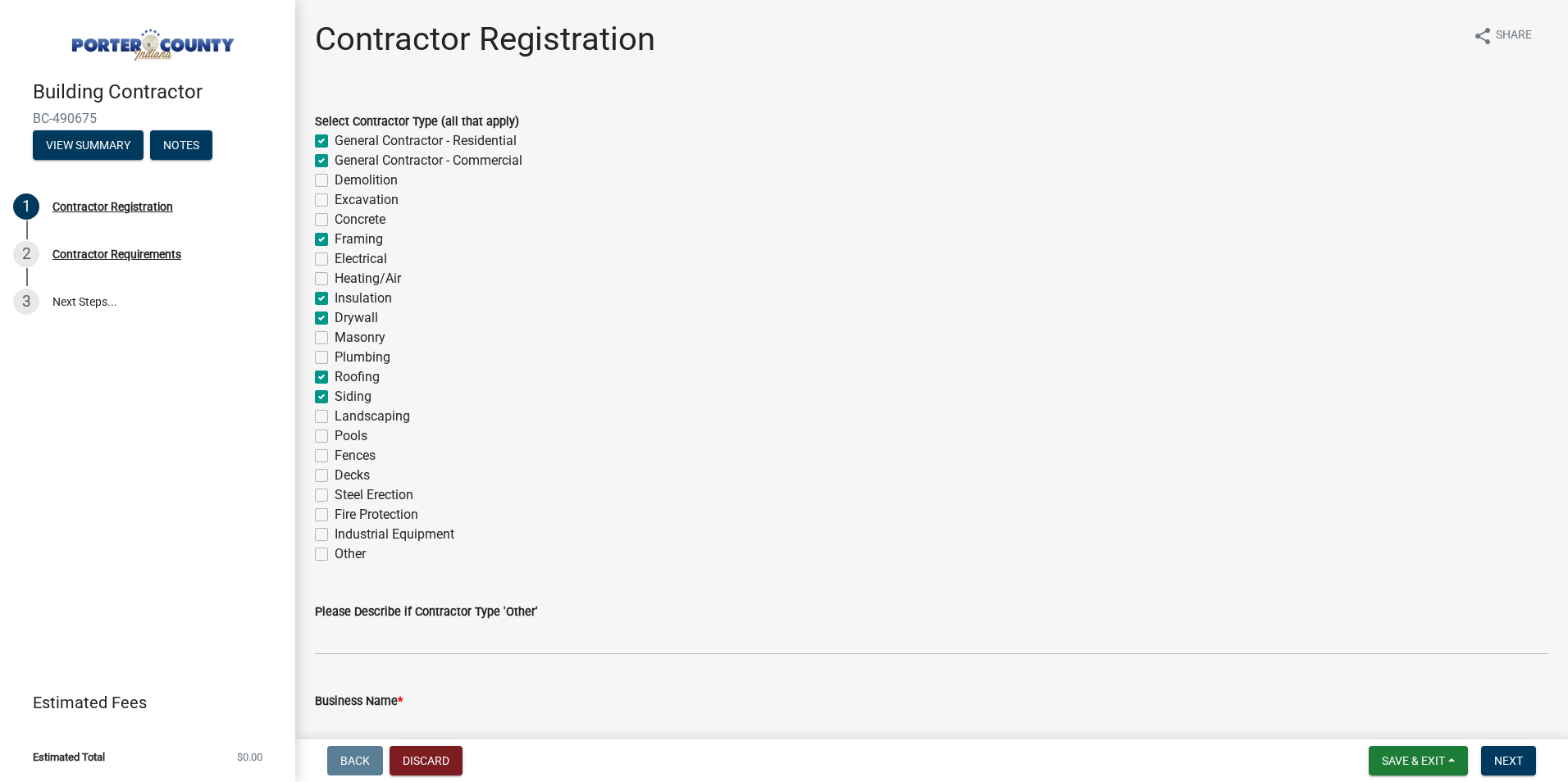
checkbox input "false"
click at [335, 416] on label "Landscaping" at bounding box center [373, 416] width 76 height 20
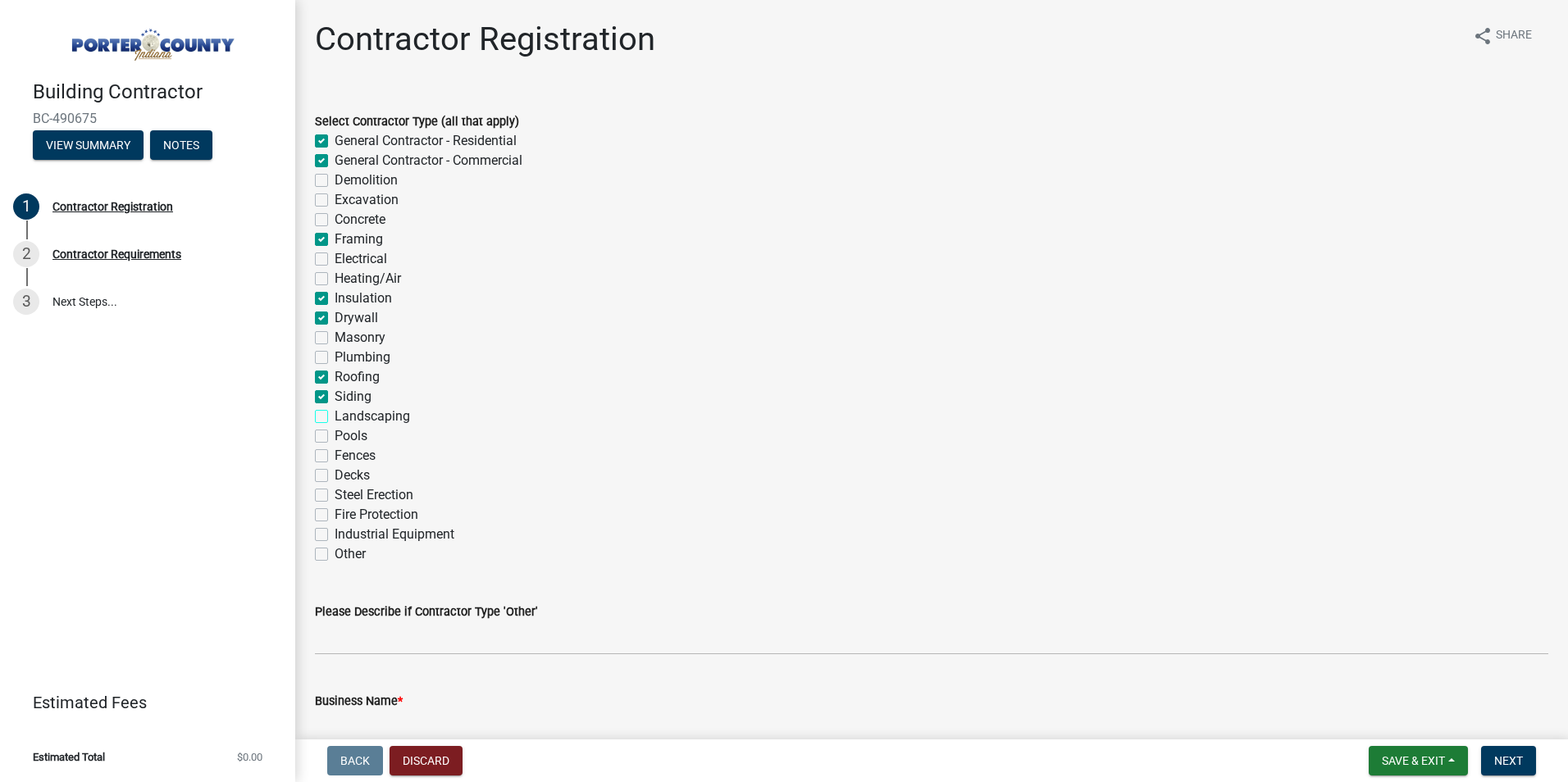
click at [335, 416] on input "Landscaping" at bounding box center [340, 411] width 11 height 11
checkbox input "true"
checkbox input "false"
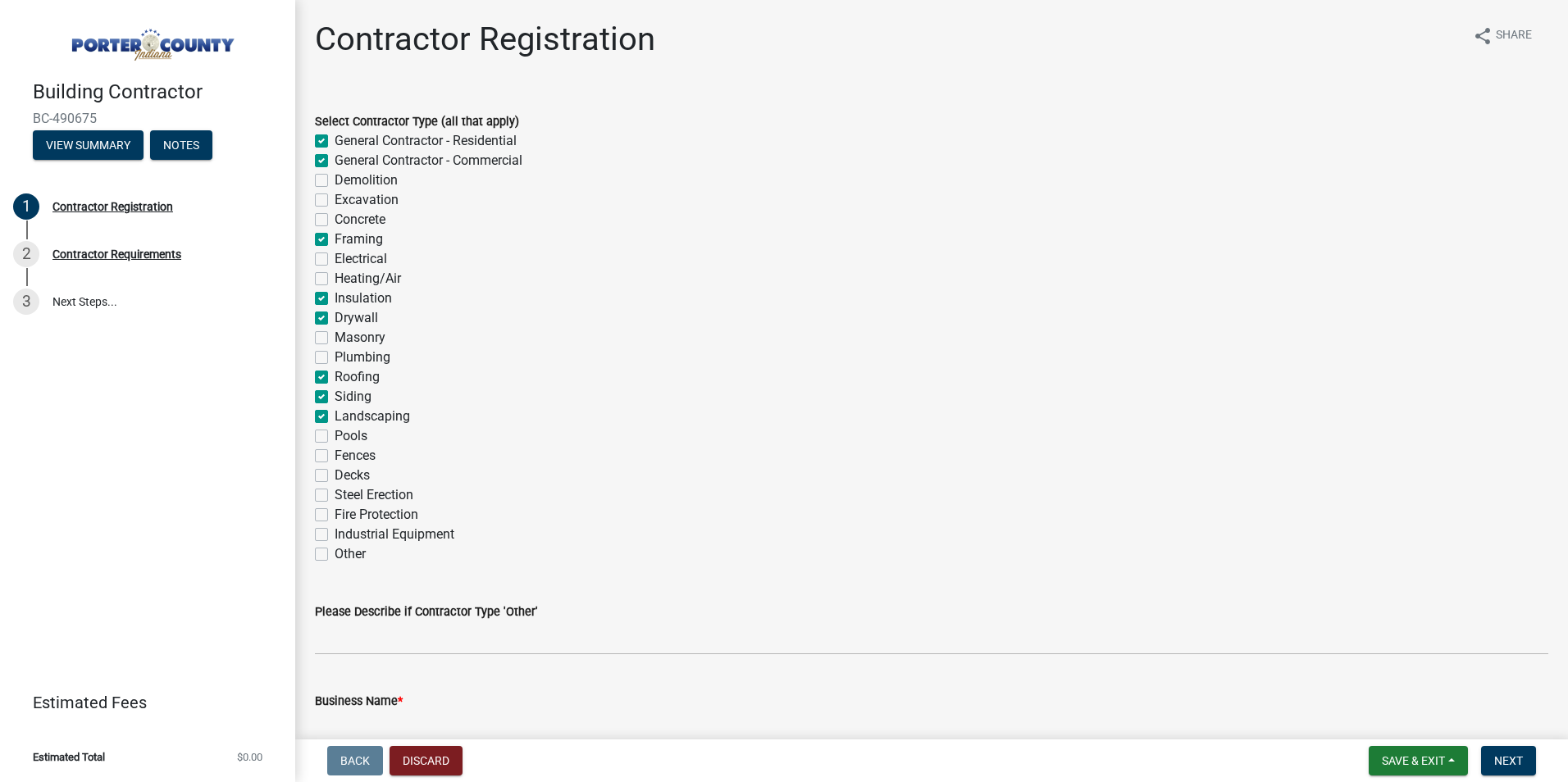
checkbox input "false"
checkbox input "true"
checkbox input "false"
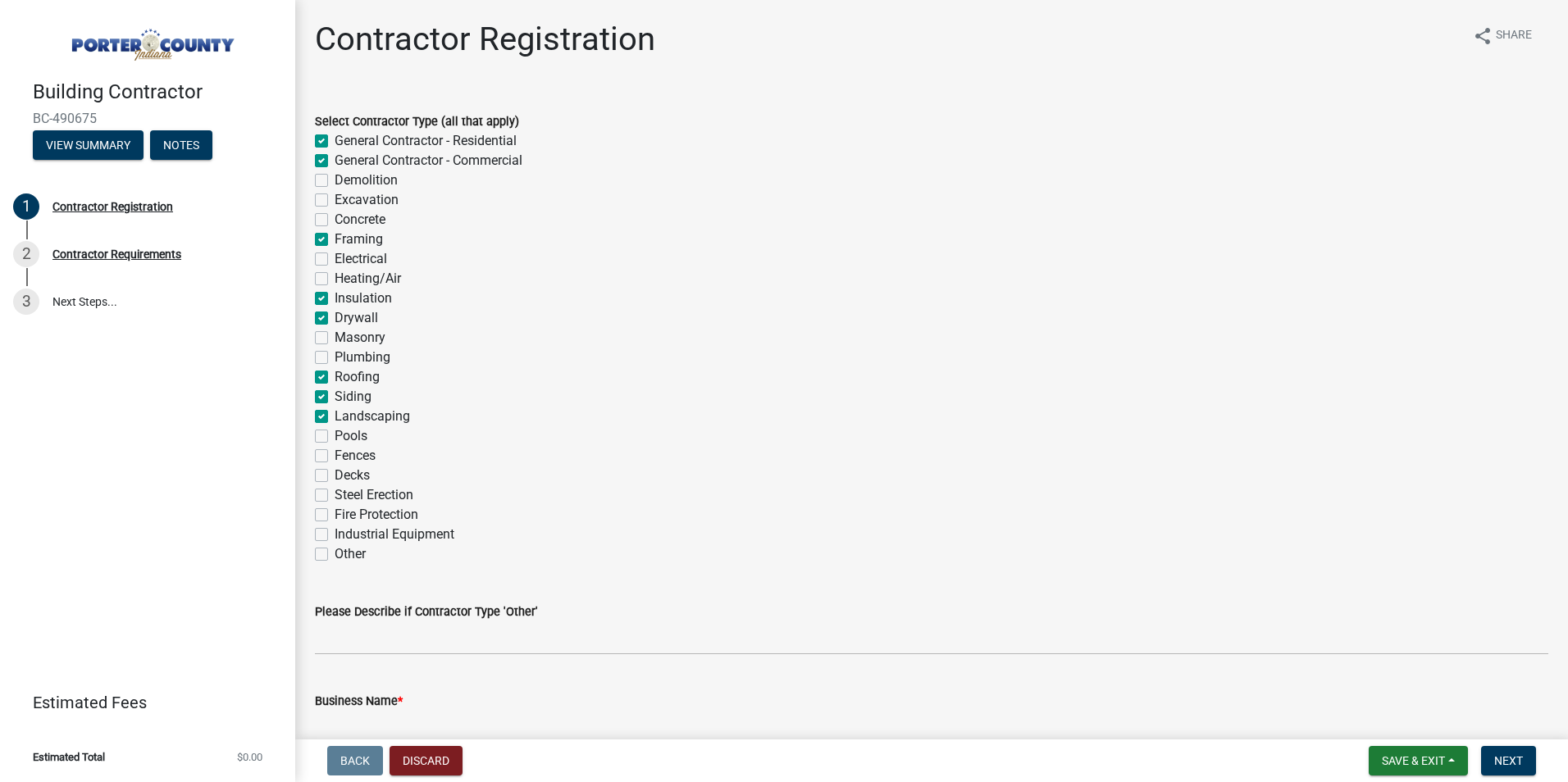
checkbox input "true"
checkbox input "false"
checkbox input "true"
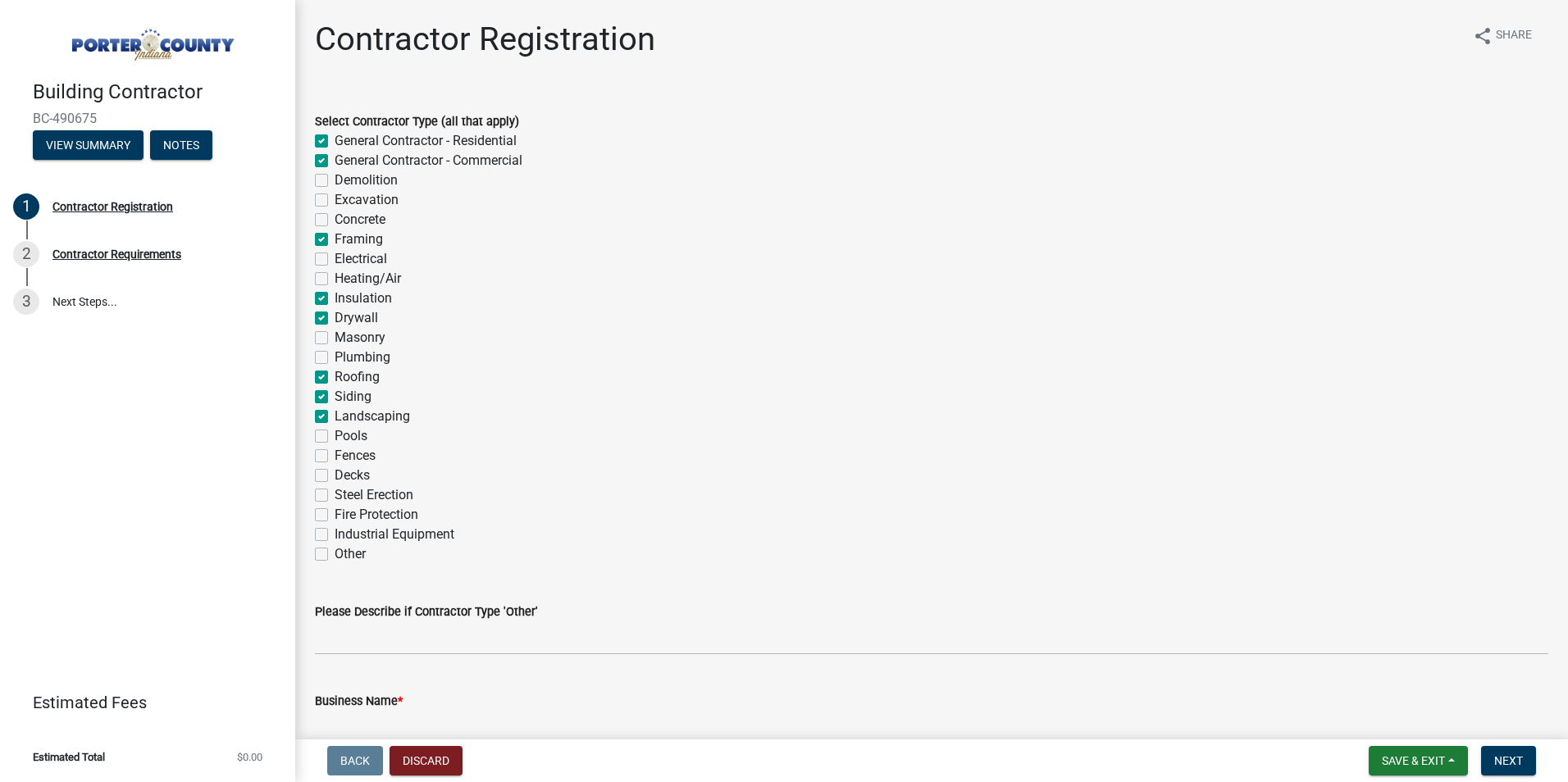
checkbox input "true"
checkbox input "false"
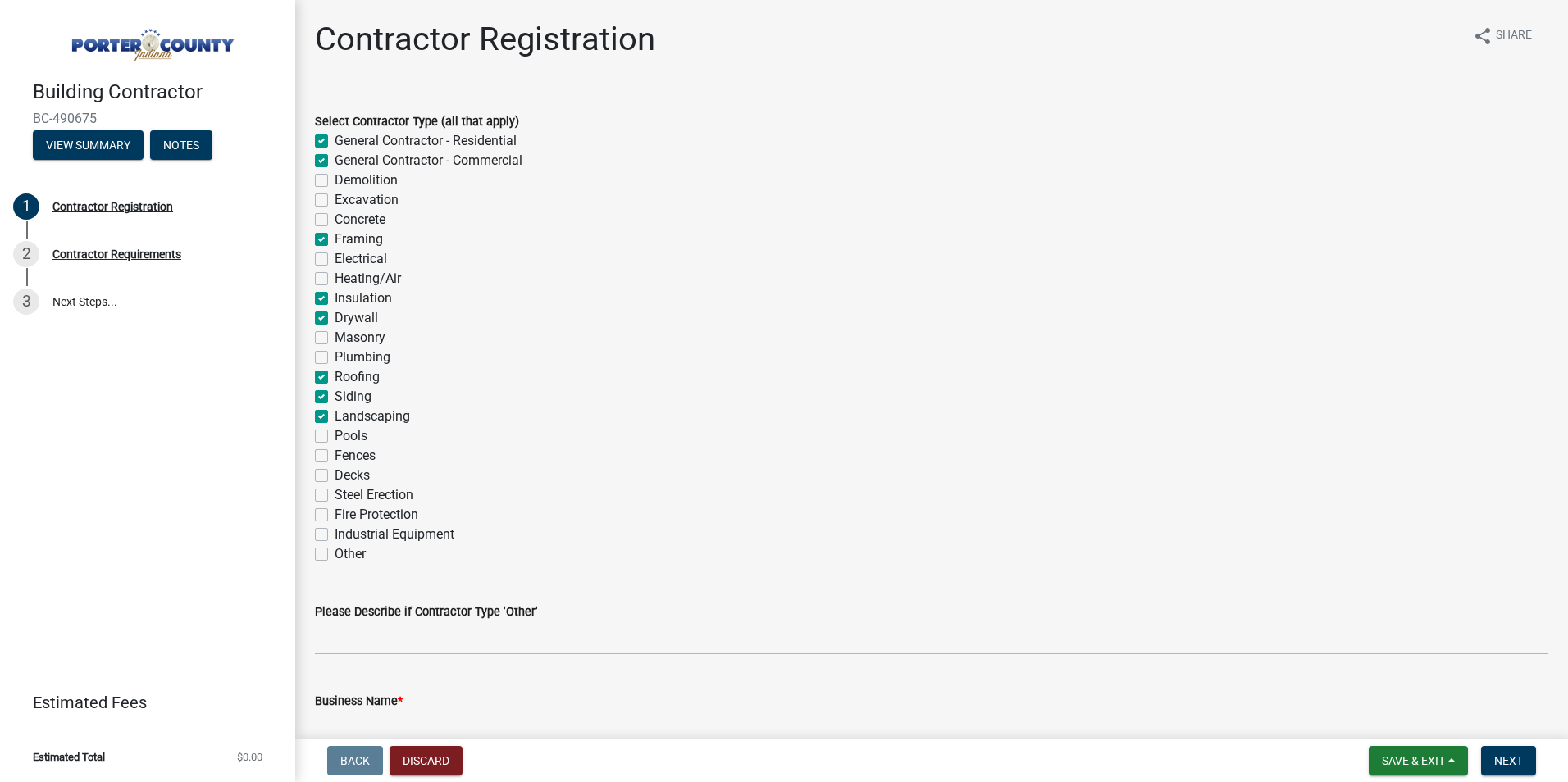
checkbox input "false"
click at [335, 458] on label "Fences" at bounding box center [355, 456] width 41 height 20
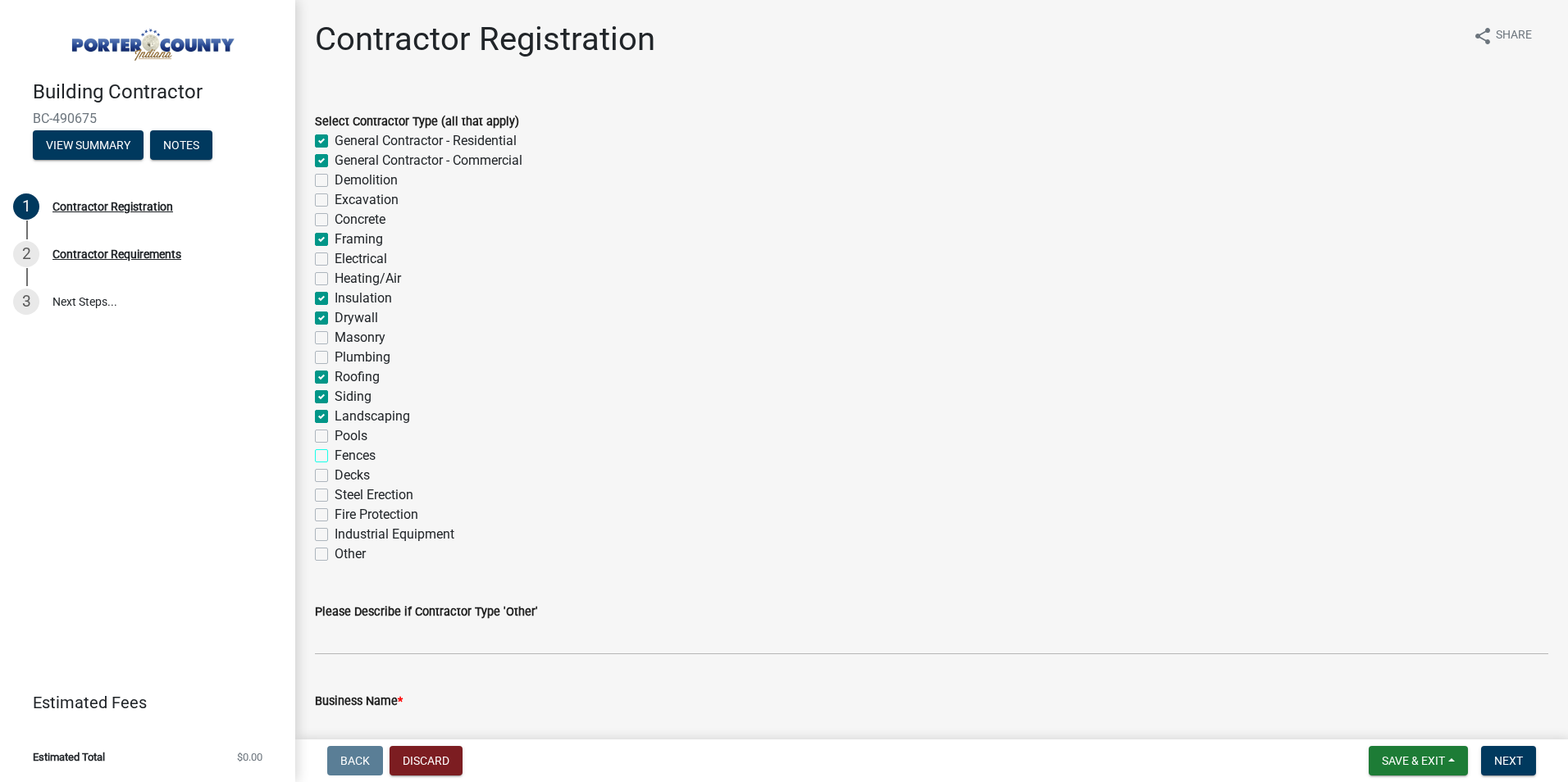
click at [335, 456] on input "Fences" at bounding box center [340, 451] width 11 height 11
checkbox input "true"
checkbox input "false"
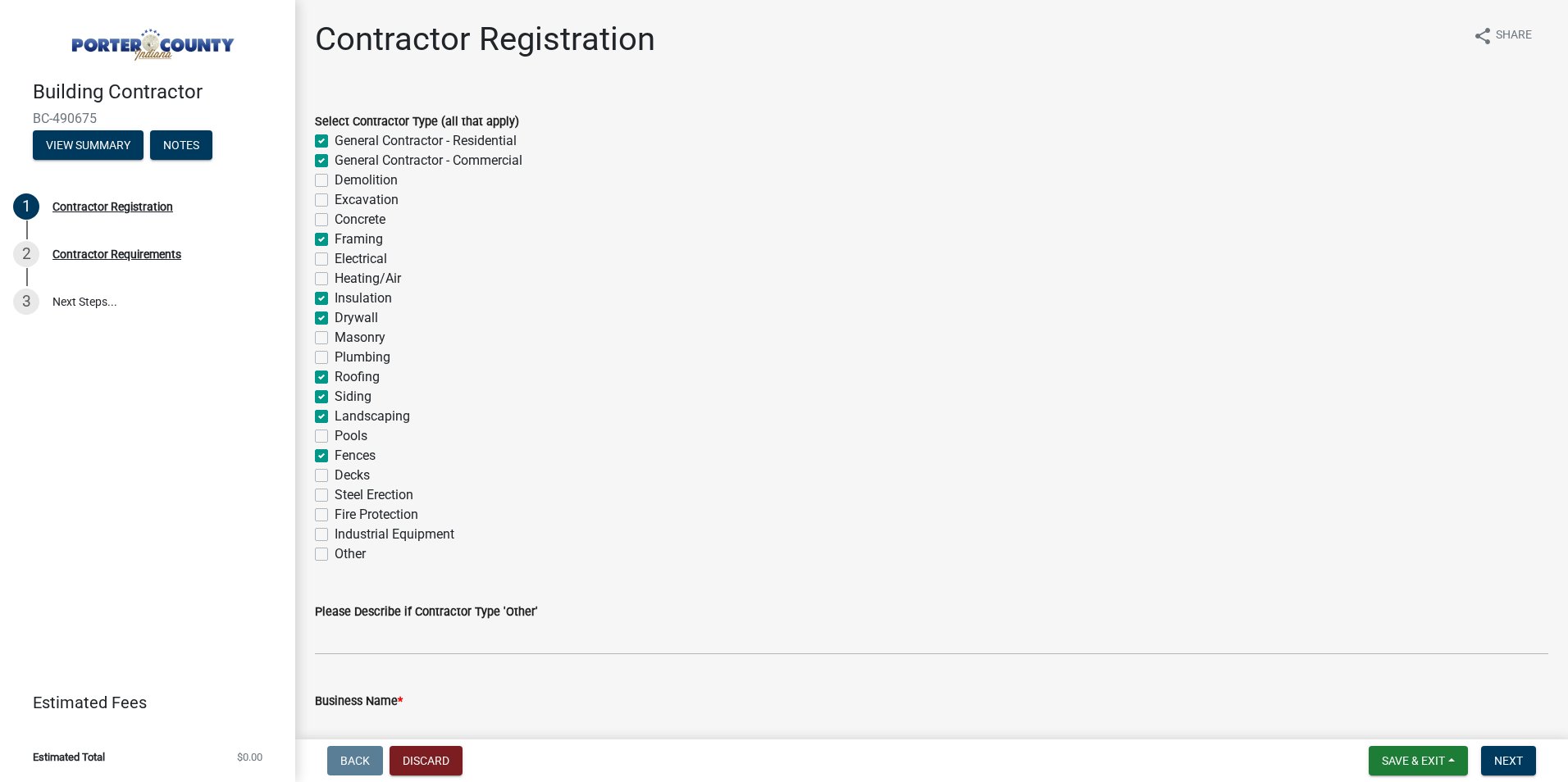
checkbox input "false"
checkbox input "true"
checkbox input "false"
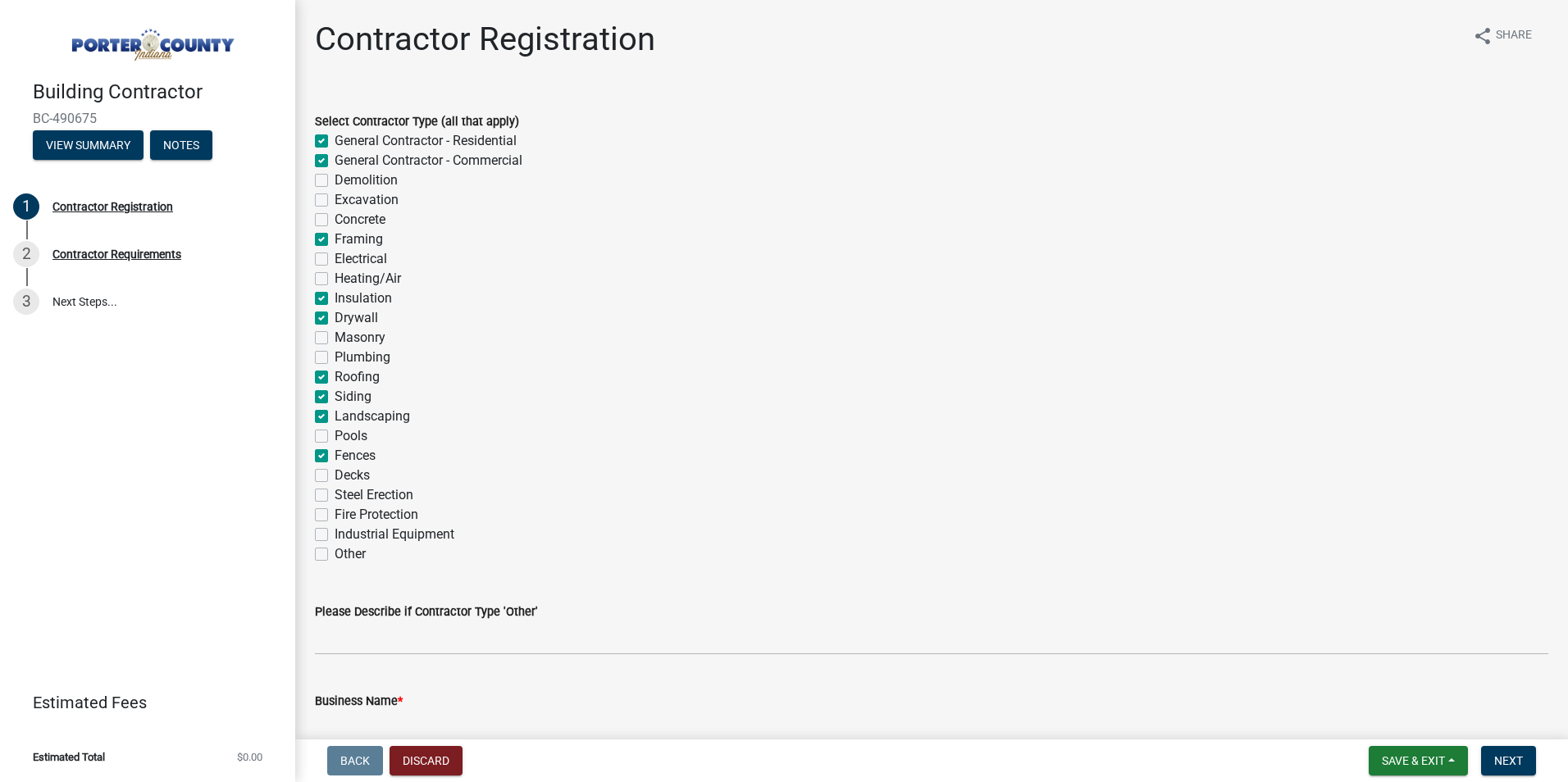
checkbox input "true"
checkbox input "false"
checkbox input "true"
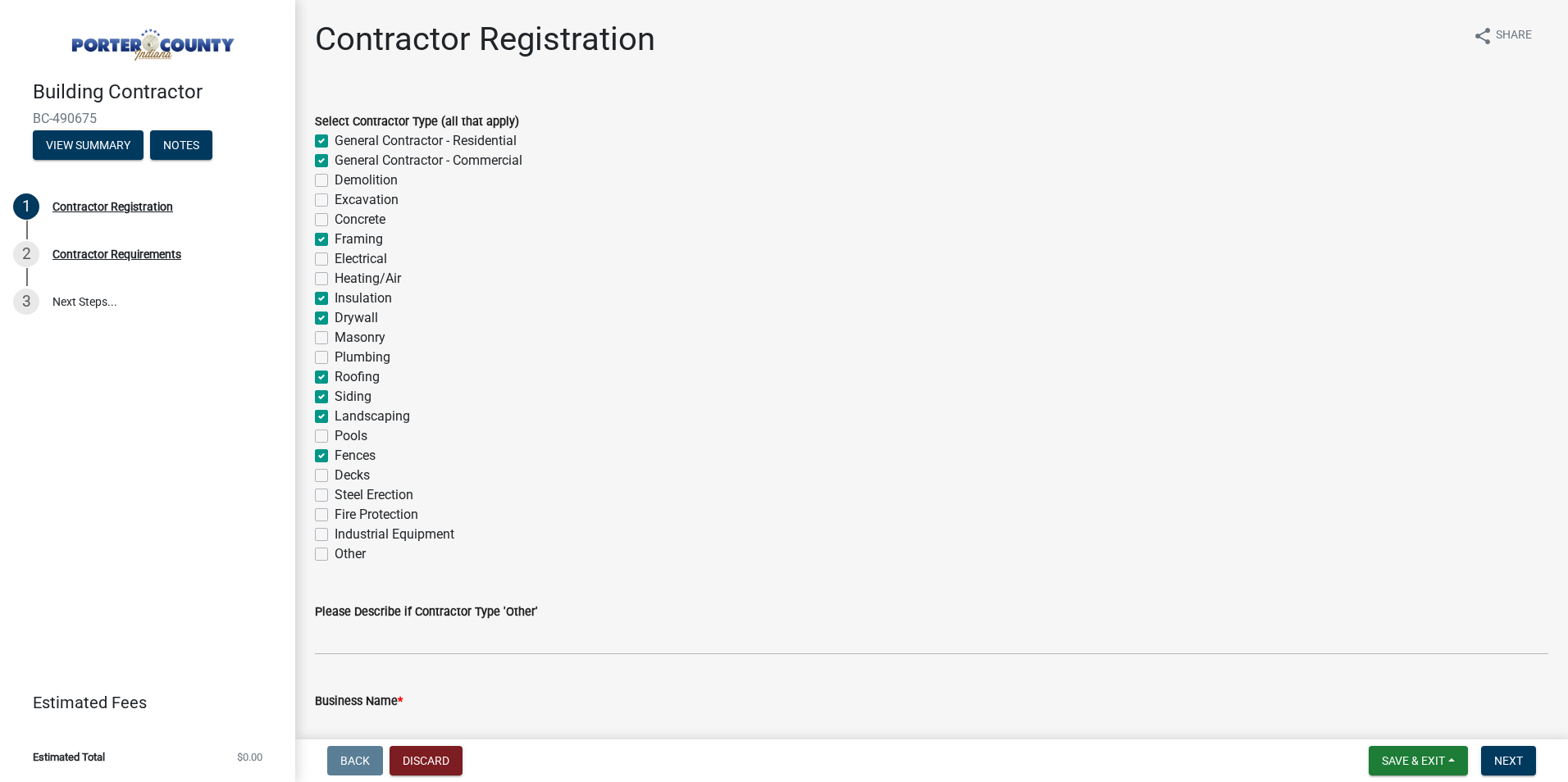
checkbox input "true"
click at [335, 475] on label "Decks" at bounding box center [352, 475] width 35 height 20
click at [335, 475] on input "Decks" at bounding box center [340, 470] width 11 height 11
click at [548, 572] on wm-data-entity-input "Select Contractor Type (all that apply) General Contractor - Residential Genera…" at bounding box center [931, 335] width 1233 height 487
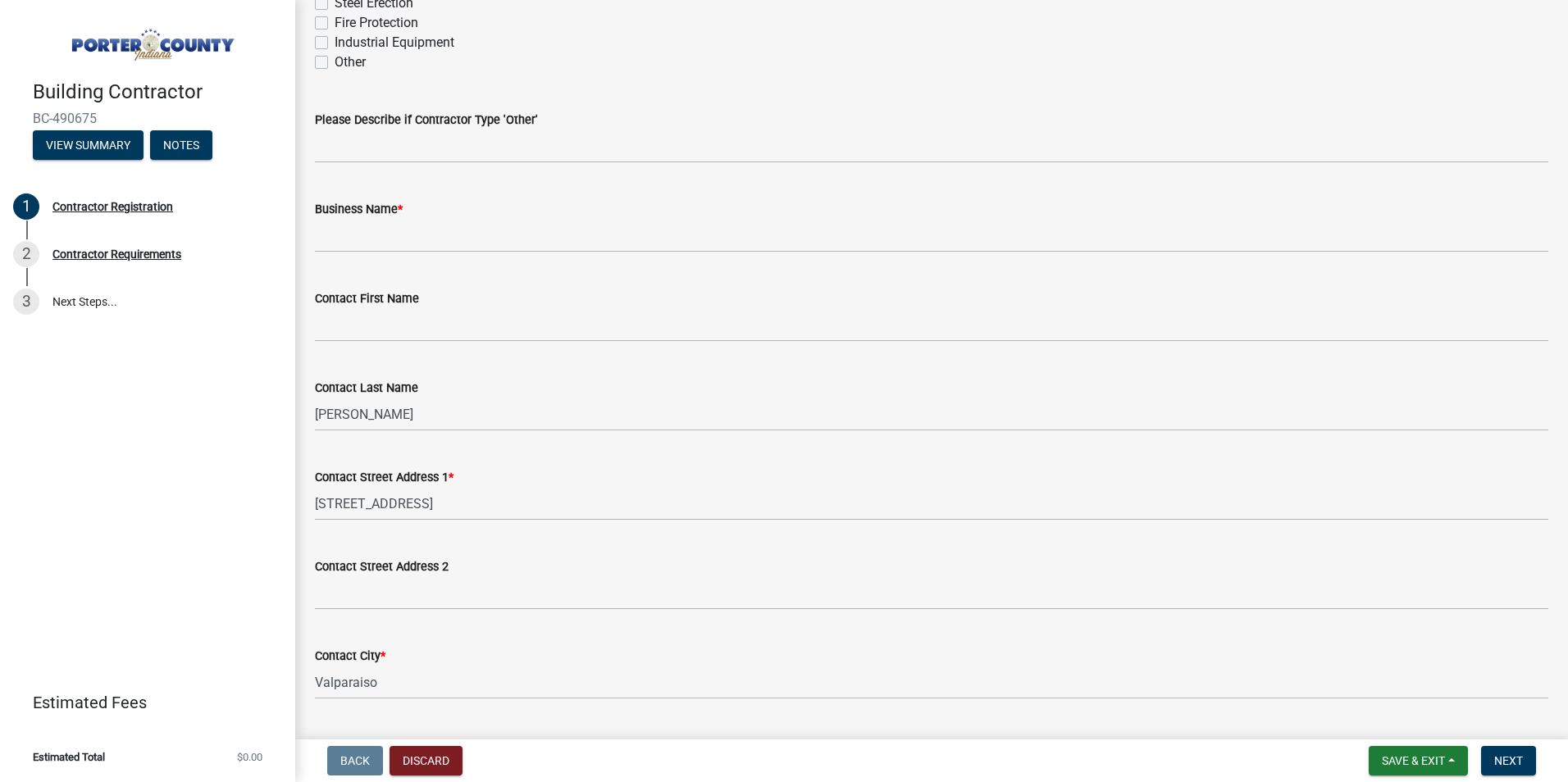
scroll to position [525, 0]
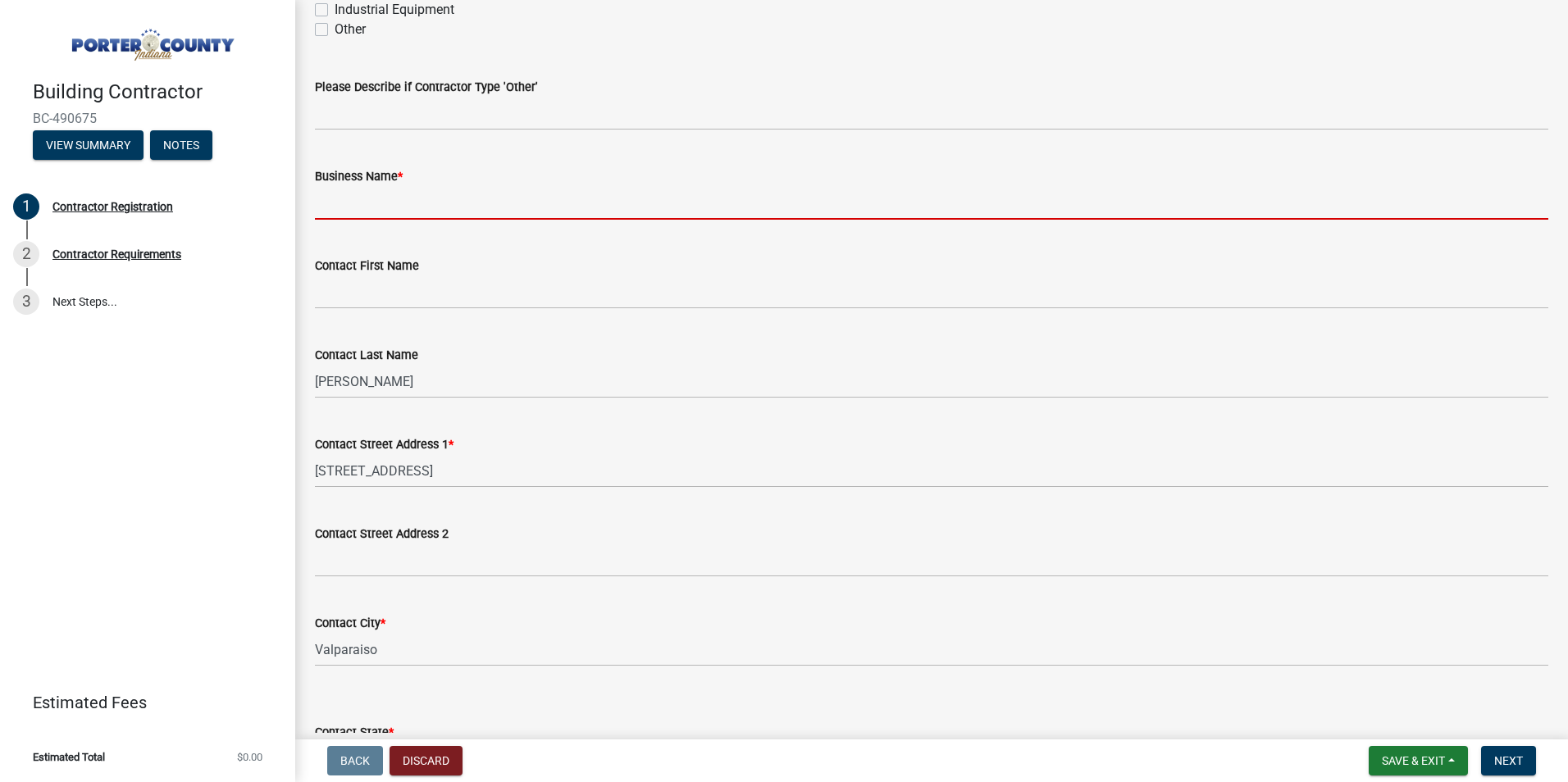
click at [433, 206] on input "Business Name *" at bounding box center [931, 203] width 1233 height 34
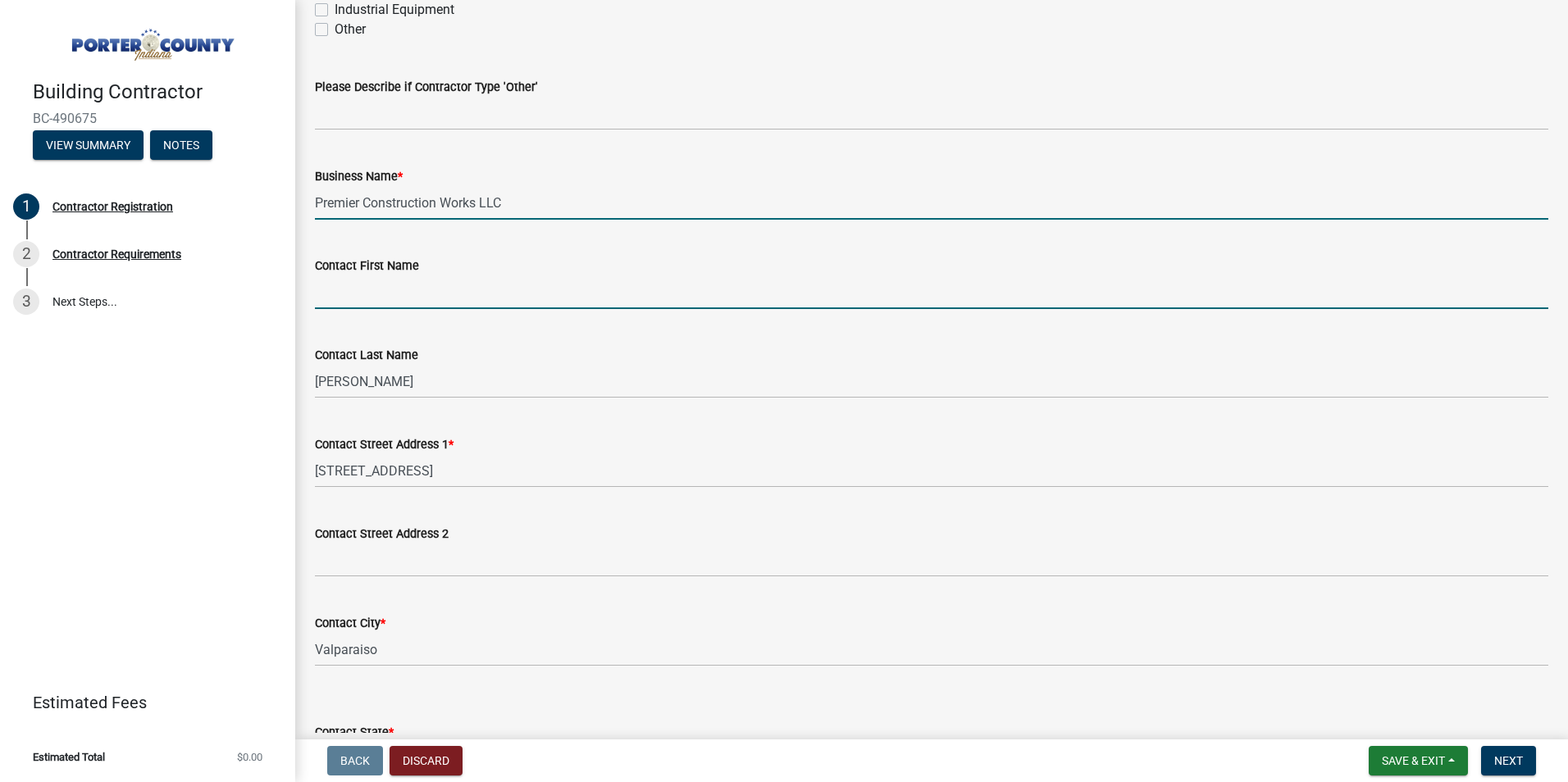
click at [428, 290] on input "Contact First Name" at bounding box center [931, 293] width 1233 height 34
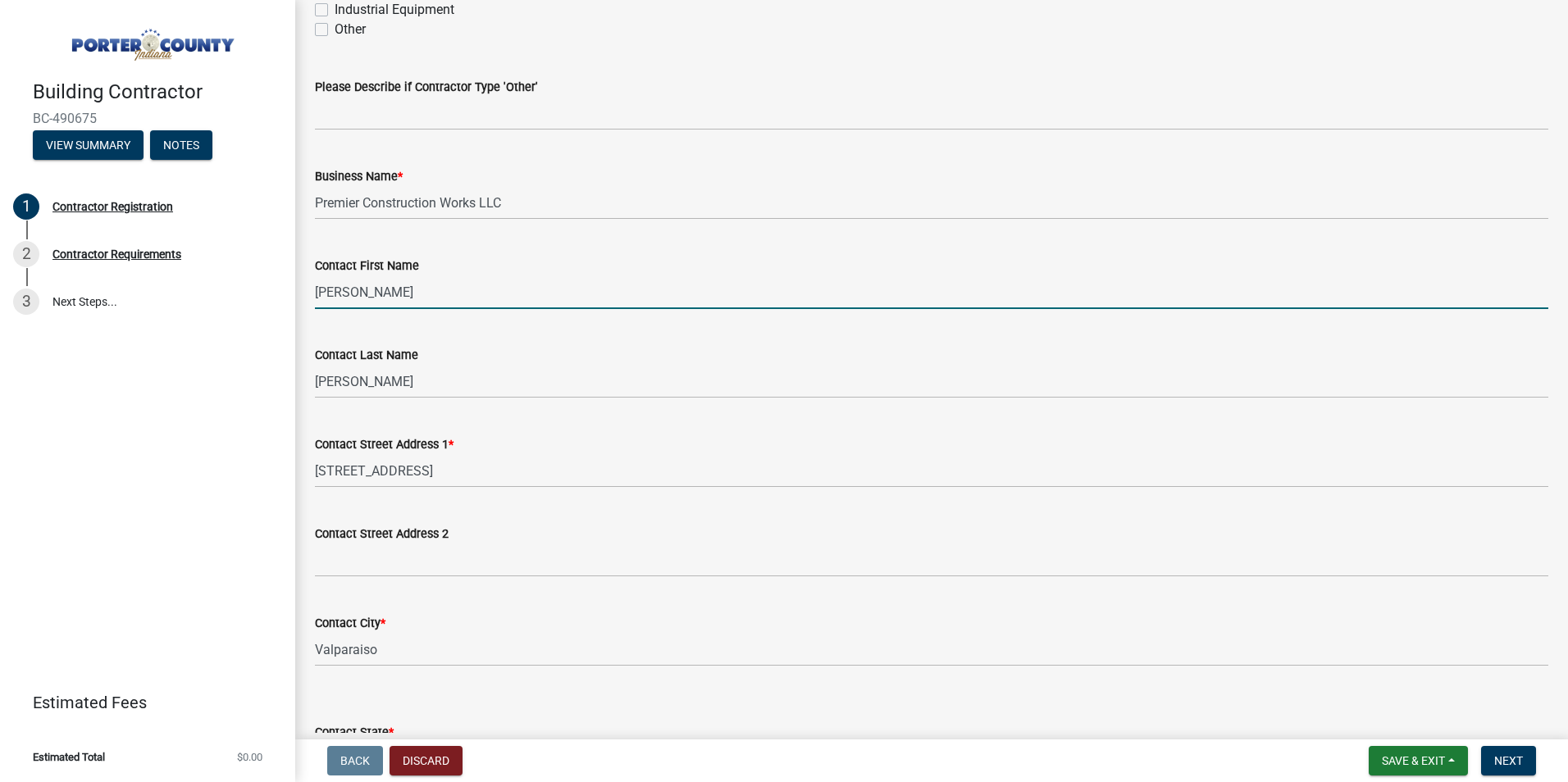
click at [541, 526] on div "Contact Street Address 2" at bounding box center [931, 534] width 1233 height 20
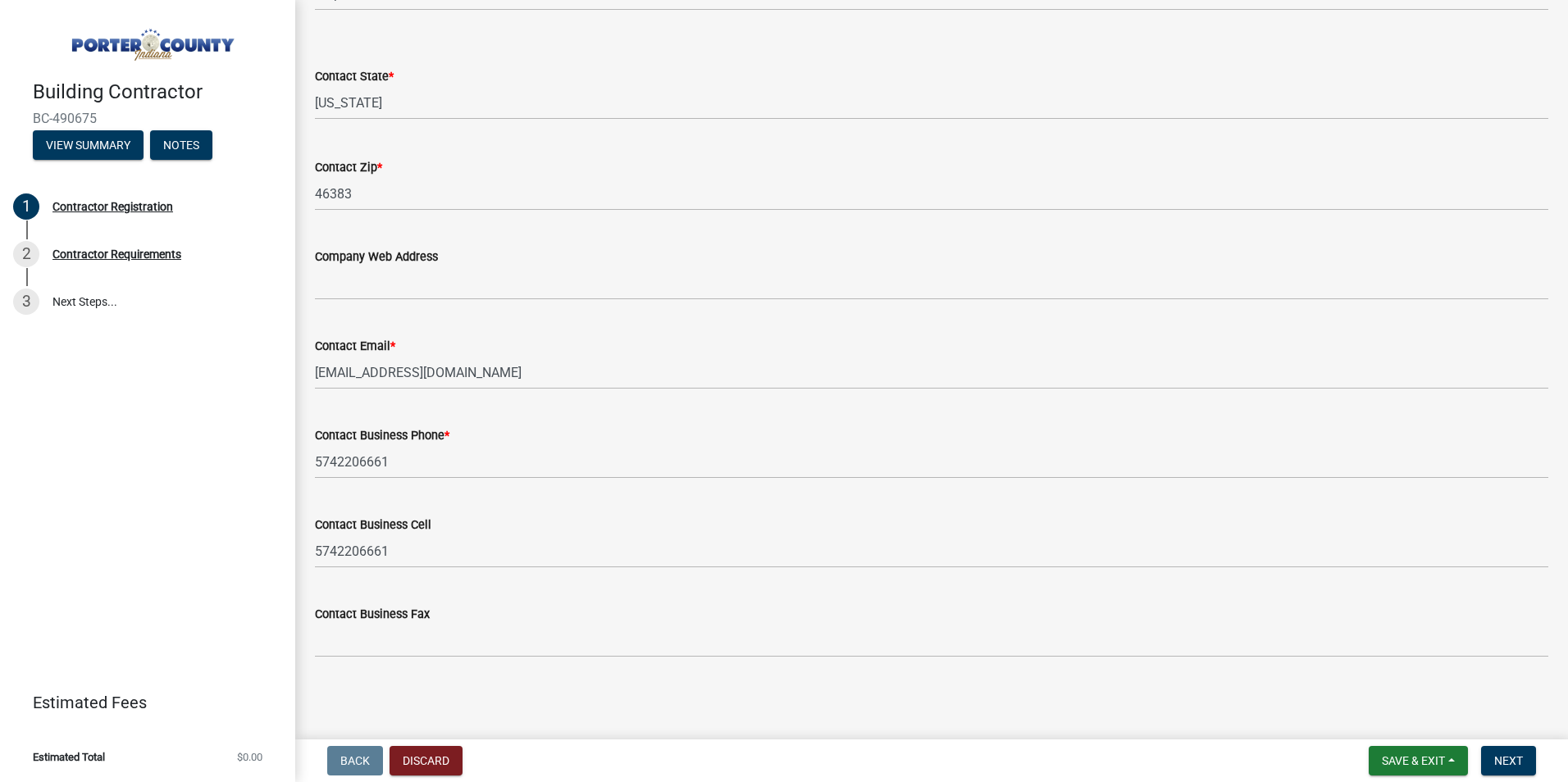
scroll to position [1182, 0]
click at [1512, 755] on span "Next" at bounding box center [1507, 760] width 29 height 13
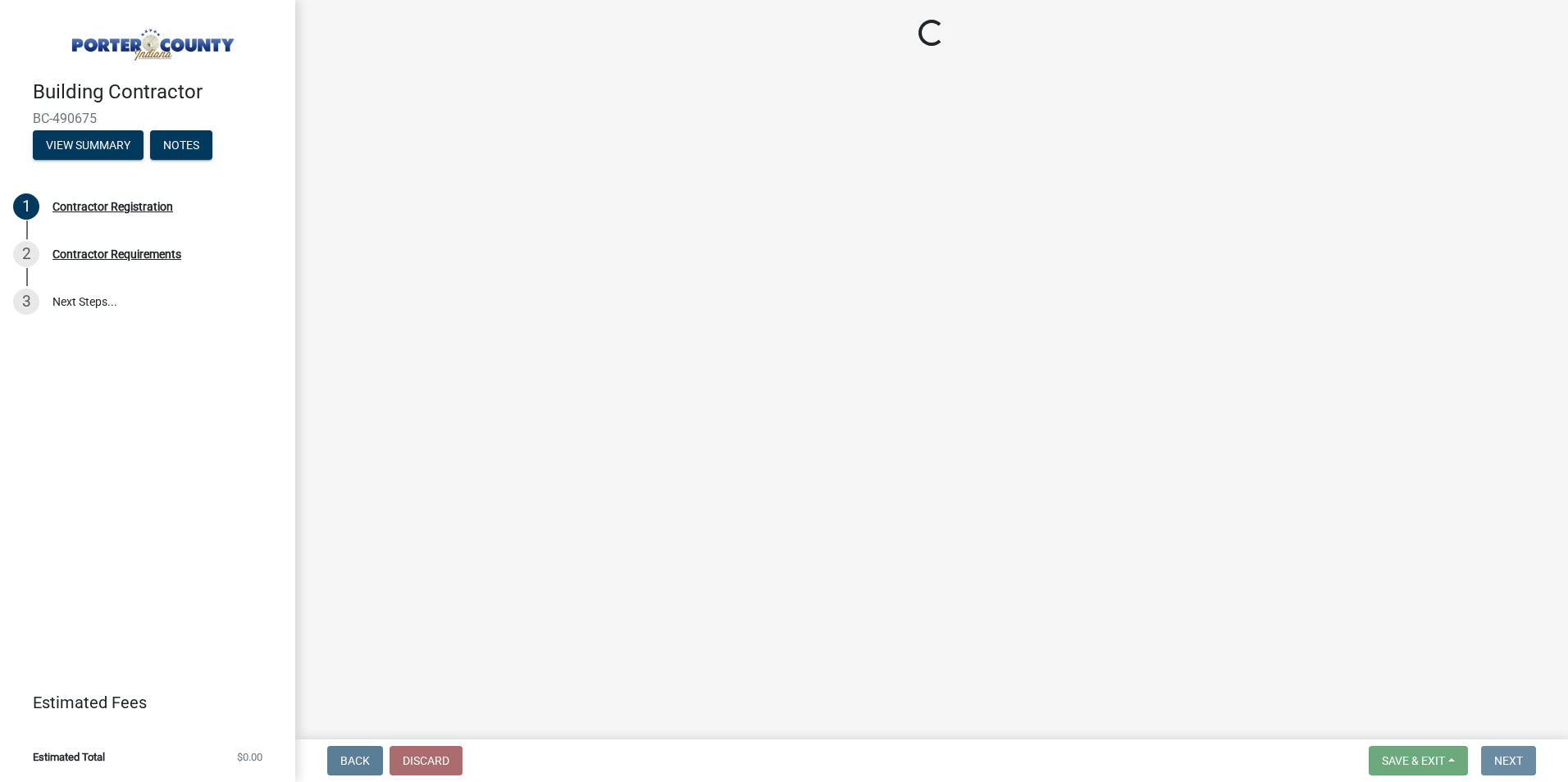
scroll to position [0, 0]
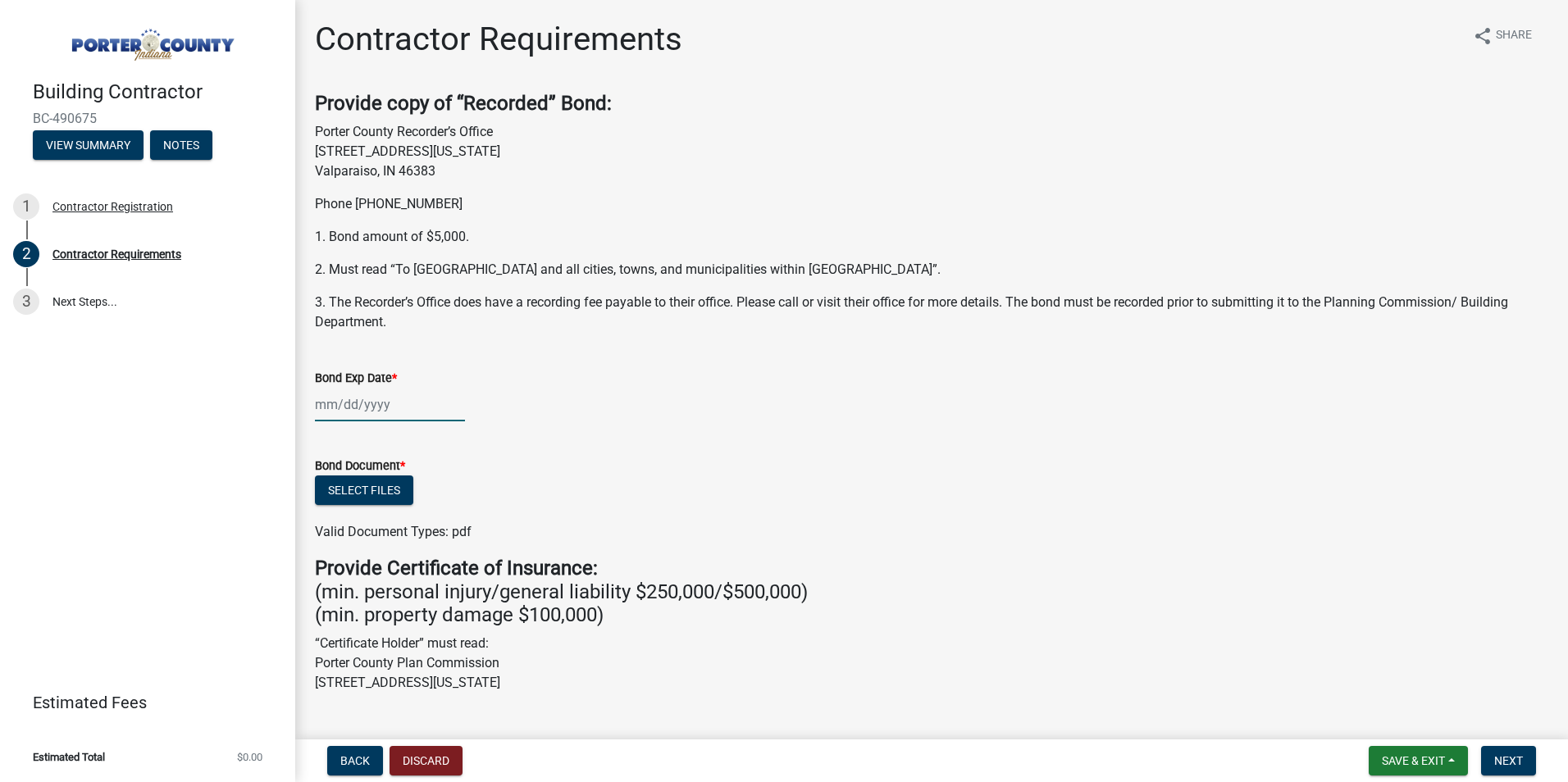
click at [409, 404] on div at bounding box center [390, 404] width 150 height 34
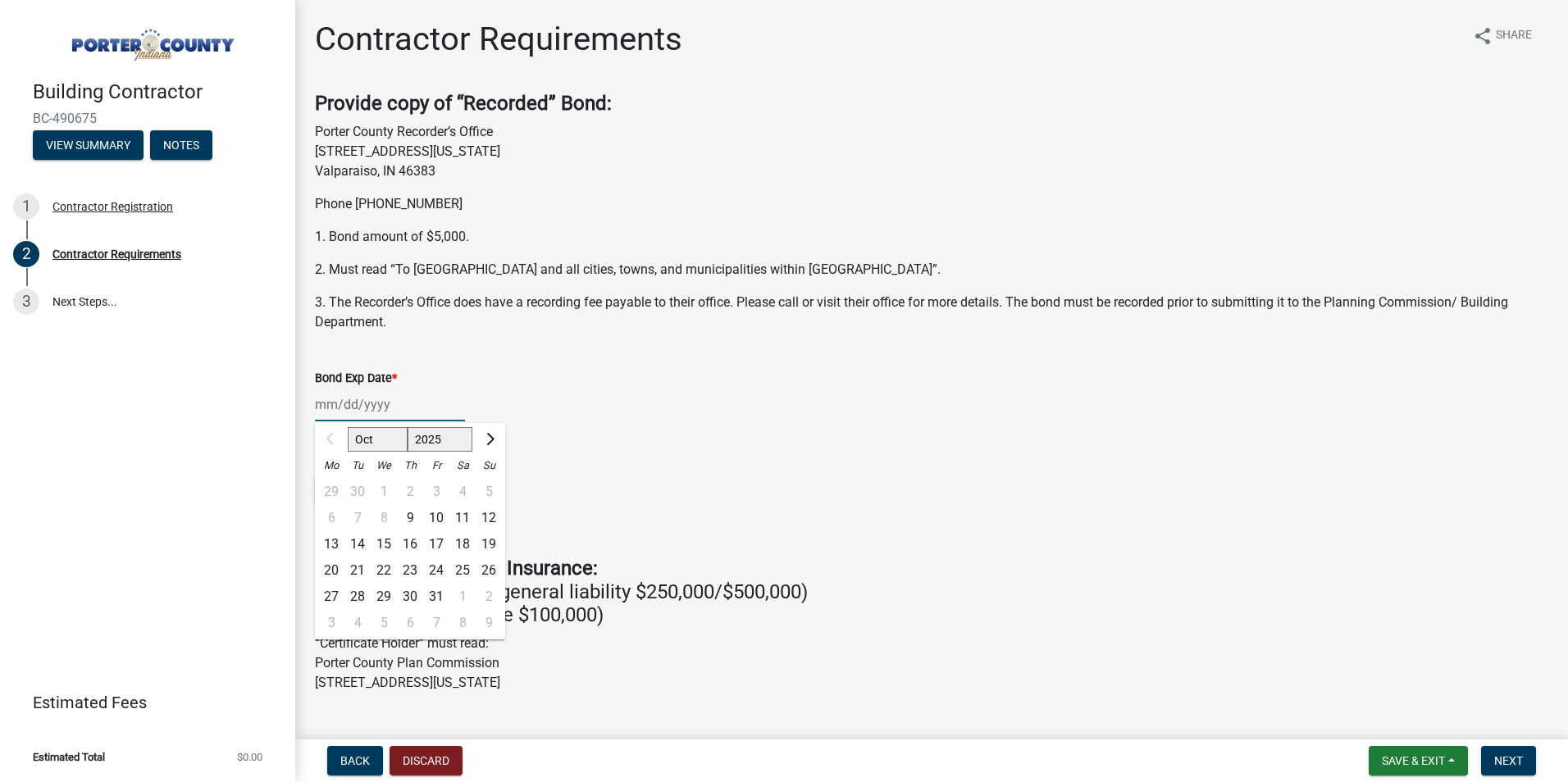
click at [376, 435] on select "Oct Nov Dec" at bounding box center [378, 439] width 60 height 25
click at [329, 435] on div at bounding box center [331, 439] width 33 height 26
click at [492, 441] on button "Next month" at bounding box center [489, 439] width 20 height 26
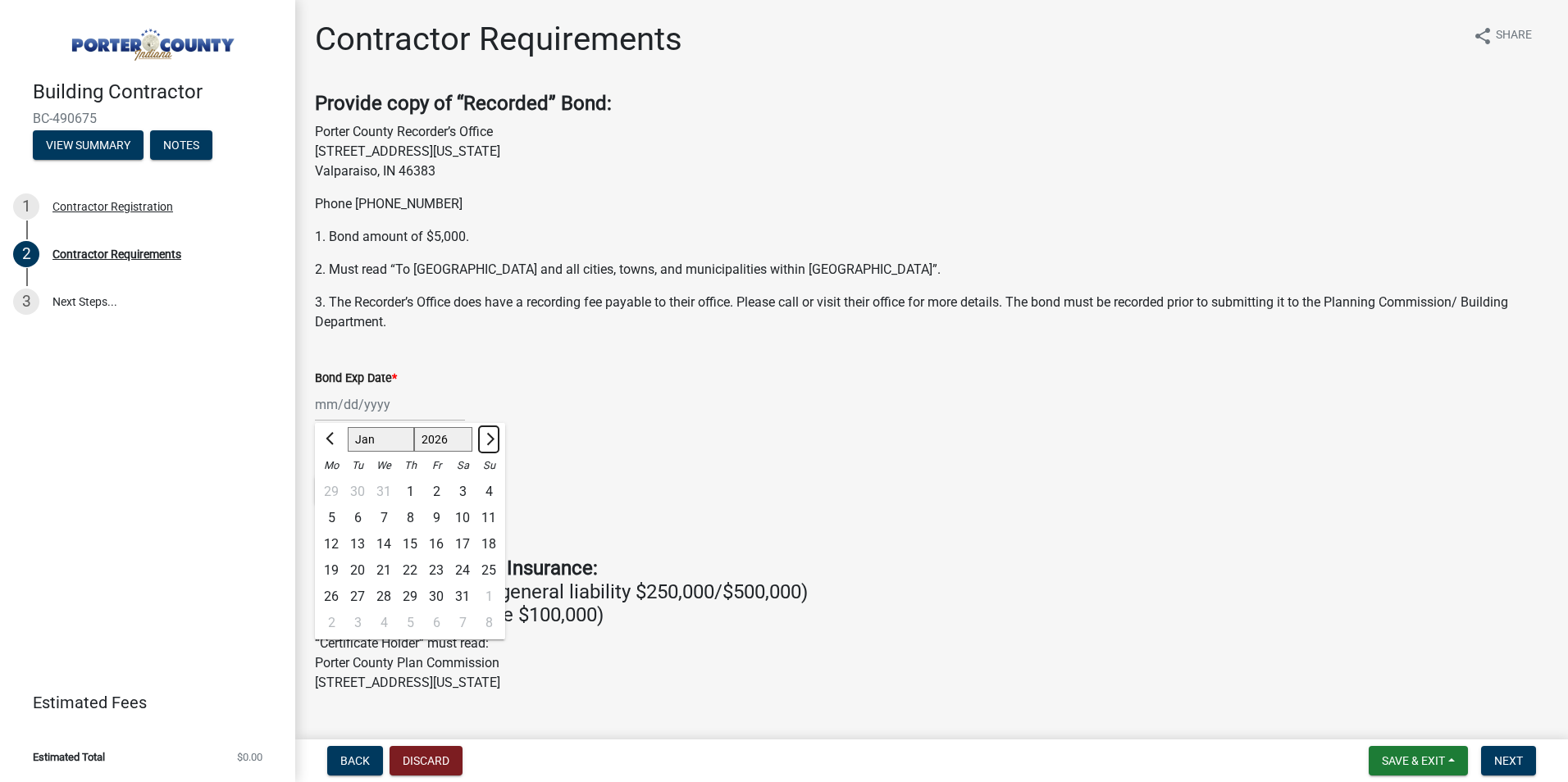
click at [492, 441] on button "Next month" at bounding box center [489, 439] width 20 height 26
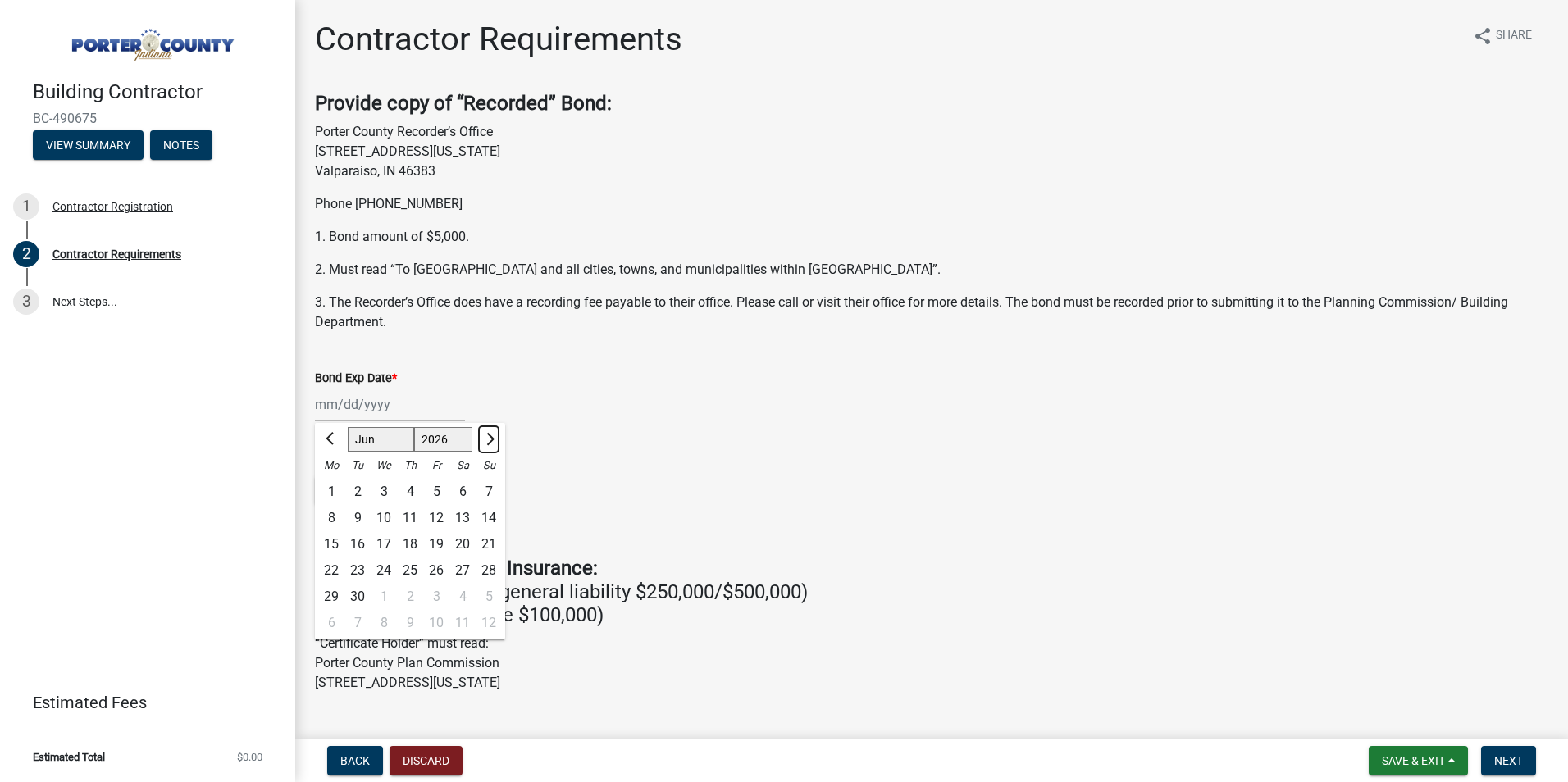
click at [492, 441] on button "Next month" at bounding box center [489, 439] width 20 height 26
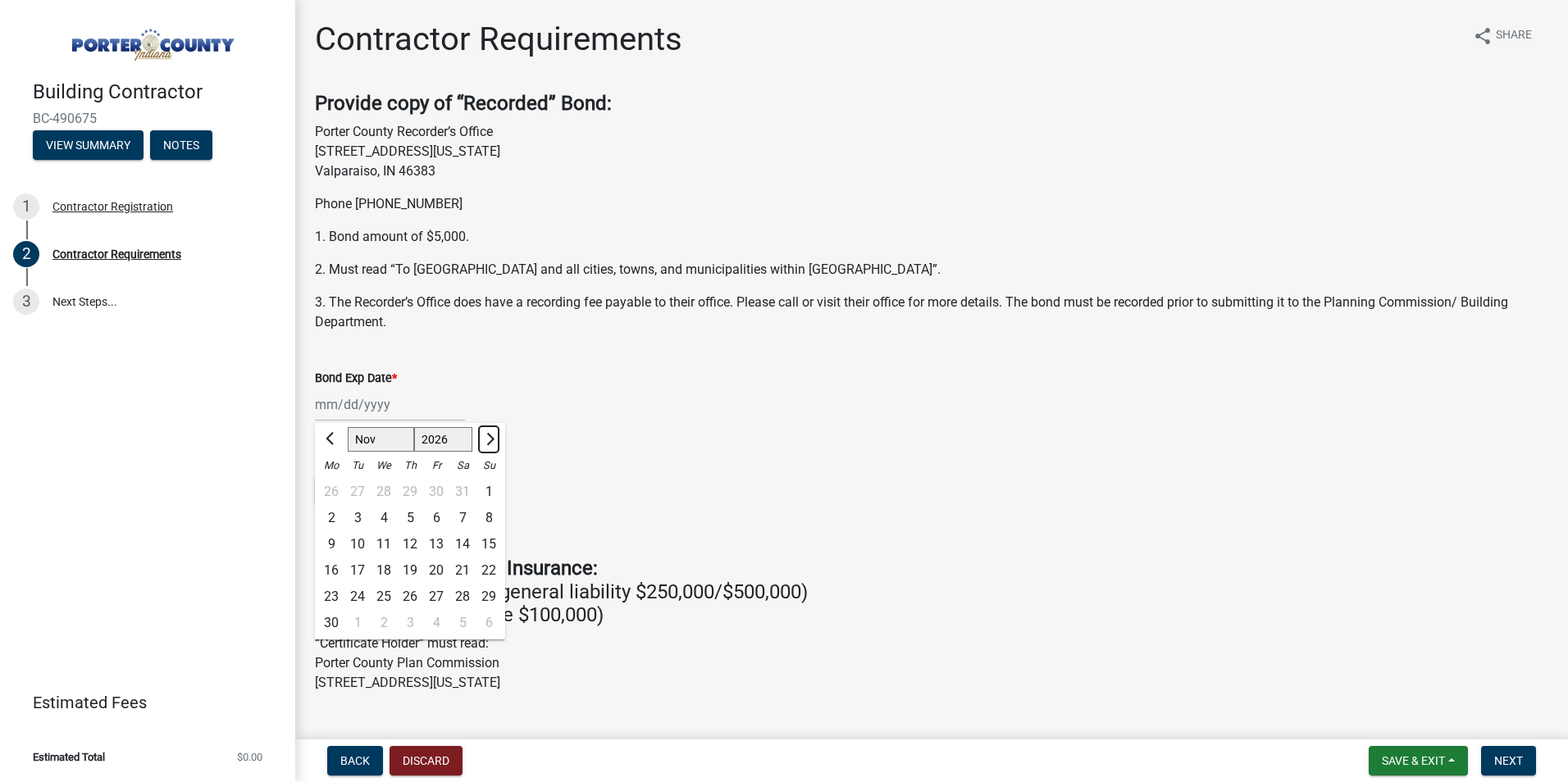
click at [492, 441] on button "Next month" at bounding box center [489, 439] width 20 height 26
click at [417, 489] on div "4" at bounding box center [409, 492] width 26 height 26
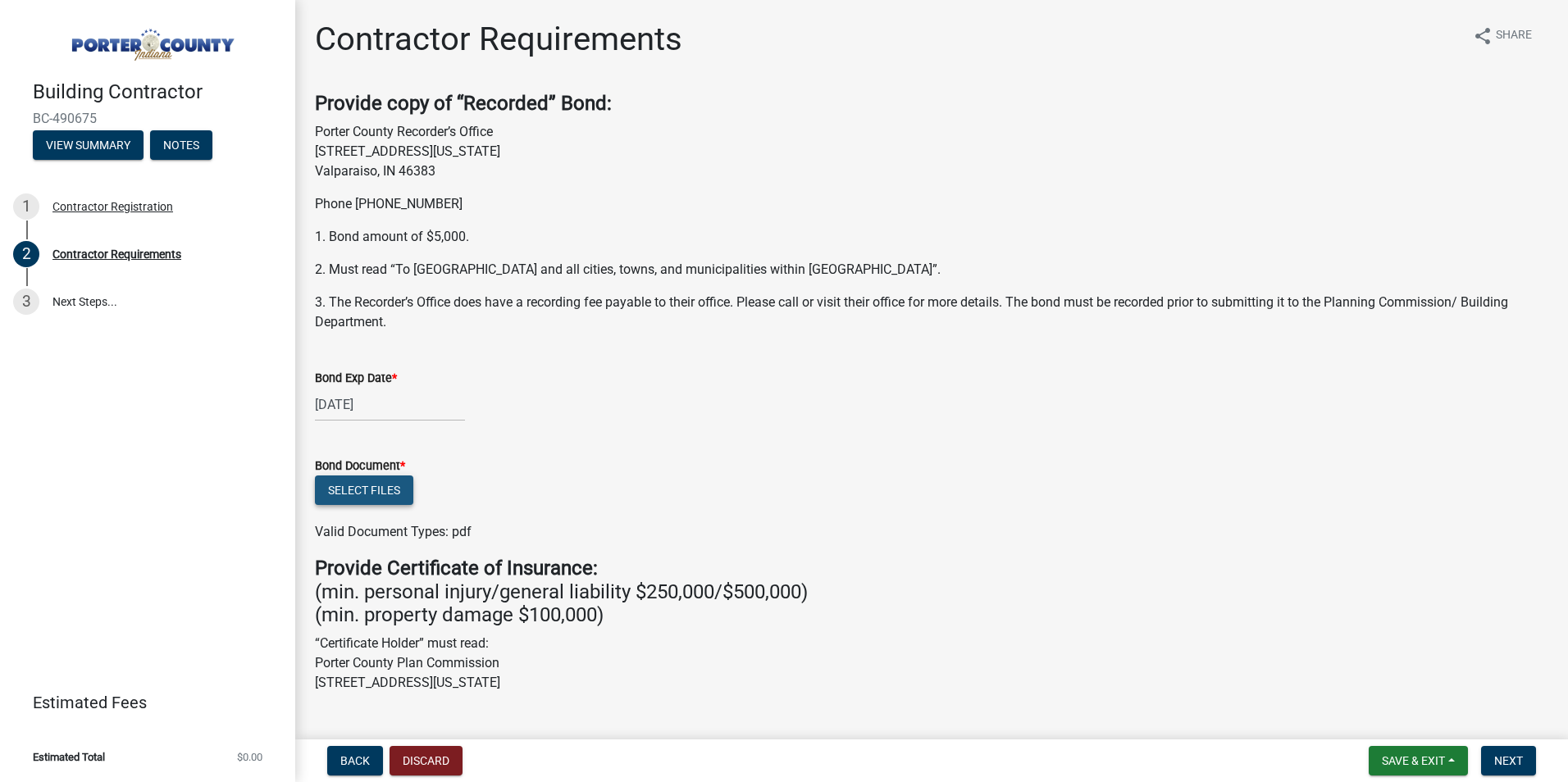
click at [392, 487] on button "Select files" at bounding box center [364, 490] width 99 height 30
click at [379, 493] on button "Select files" at bounding box center [364, 490] width 99 height 30
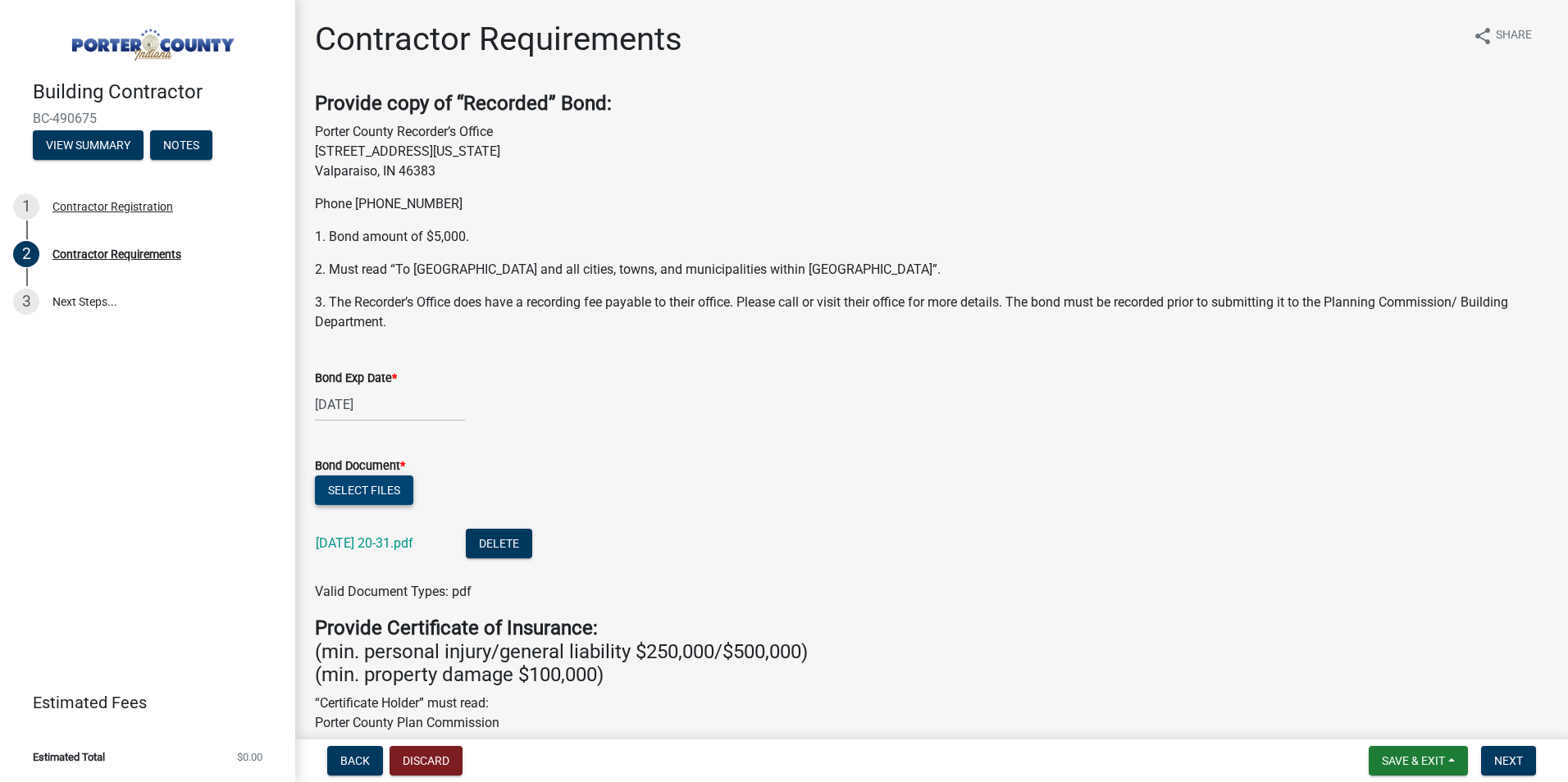
click at [378, 490] on button "Select files" at bounding box center [364, 490] width 99 height 30
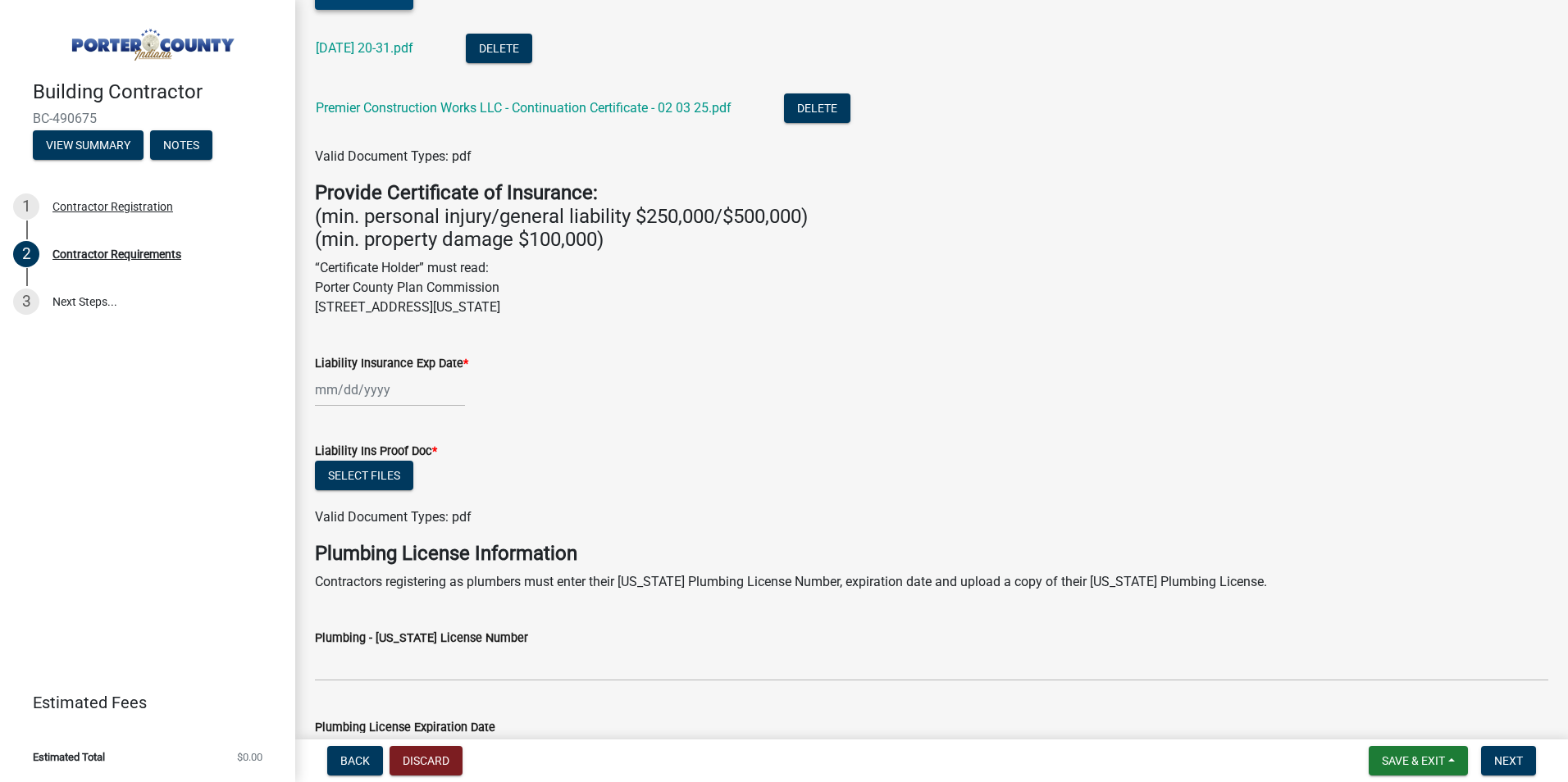
scroll to position [498, 0]
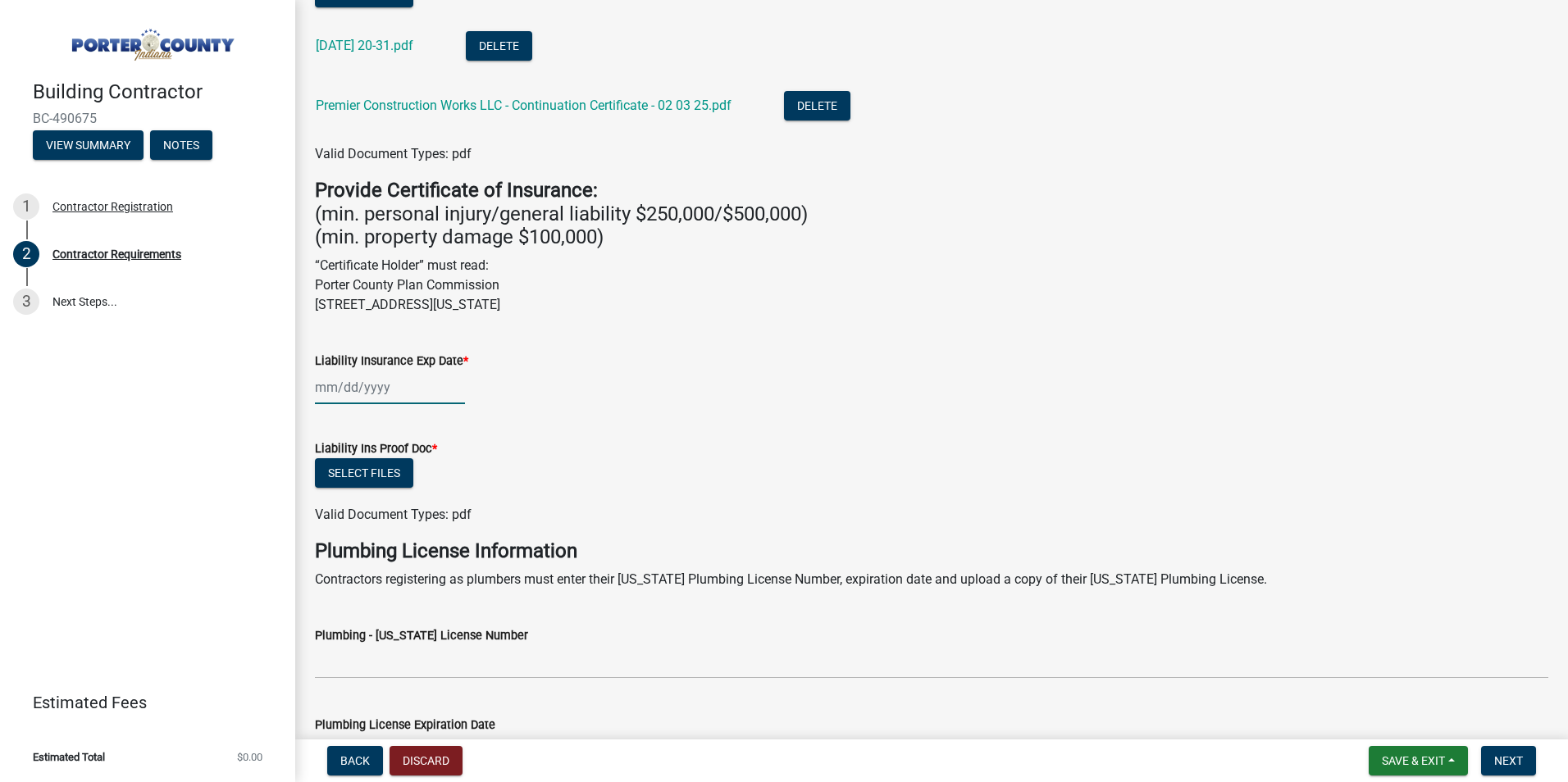
click at [361, 387] on div at bounding box center [390, 388] width 150 height 34
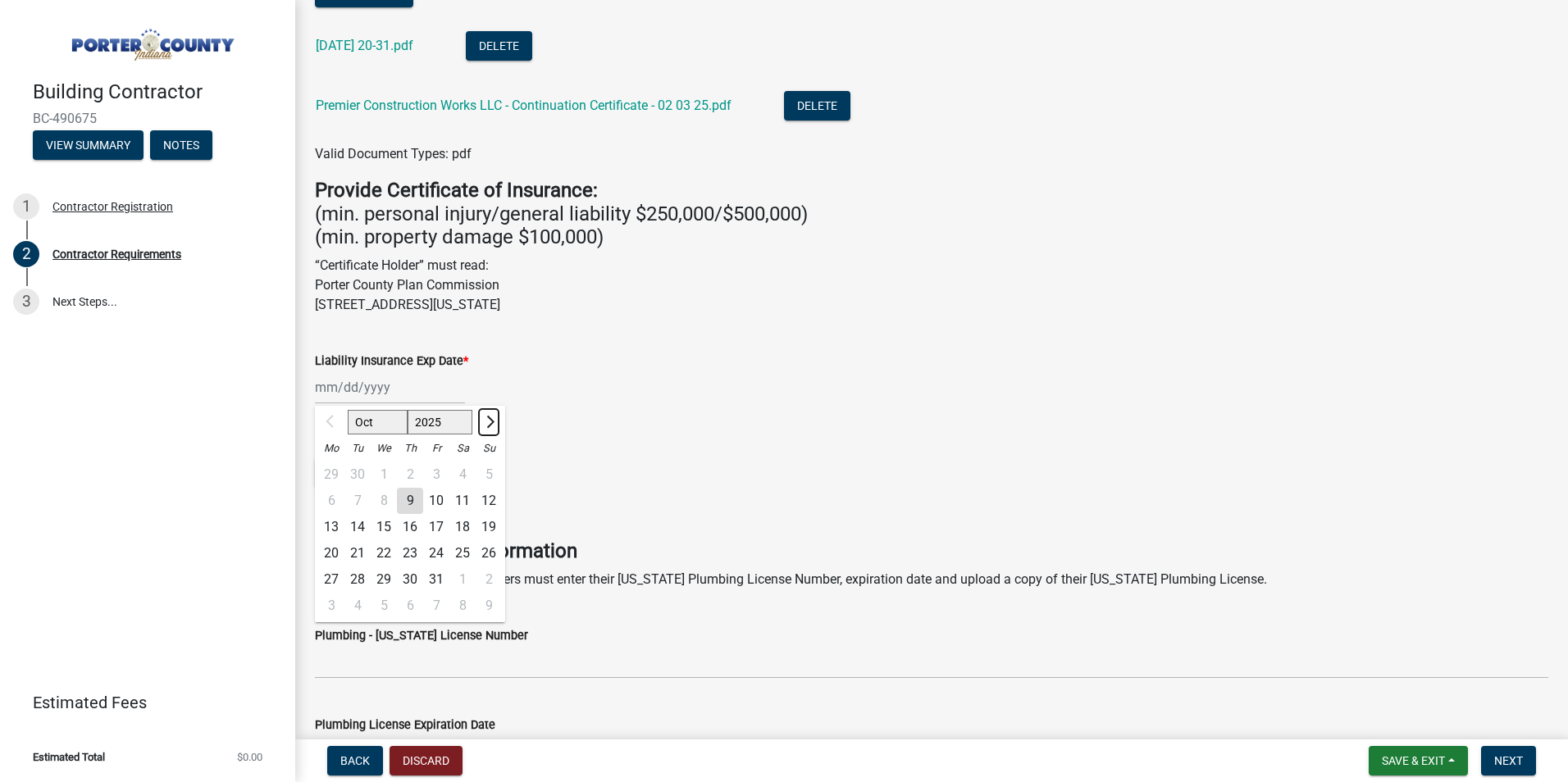
click at [487, 418] on span "Next month" at bounding box center [488, 421] width 12 height 12
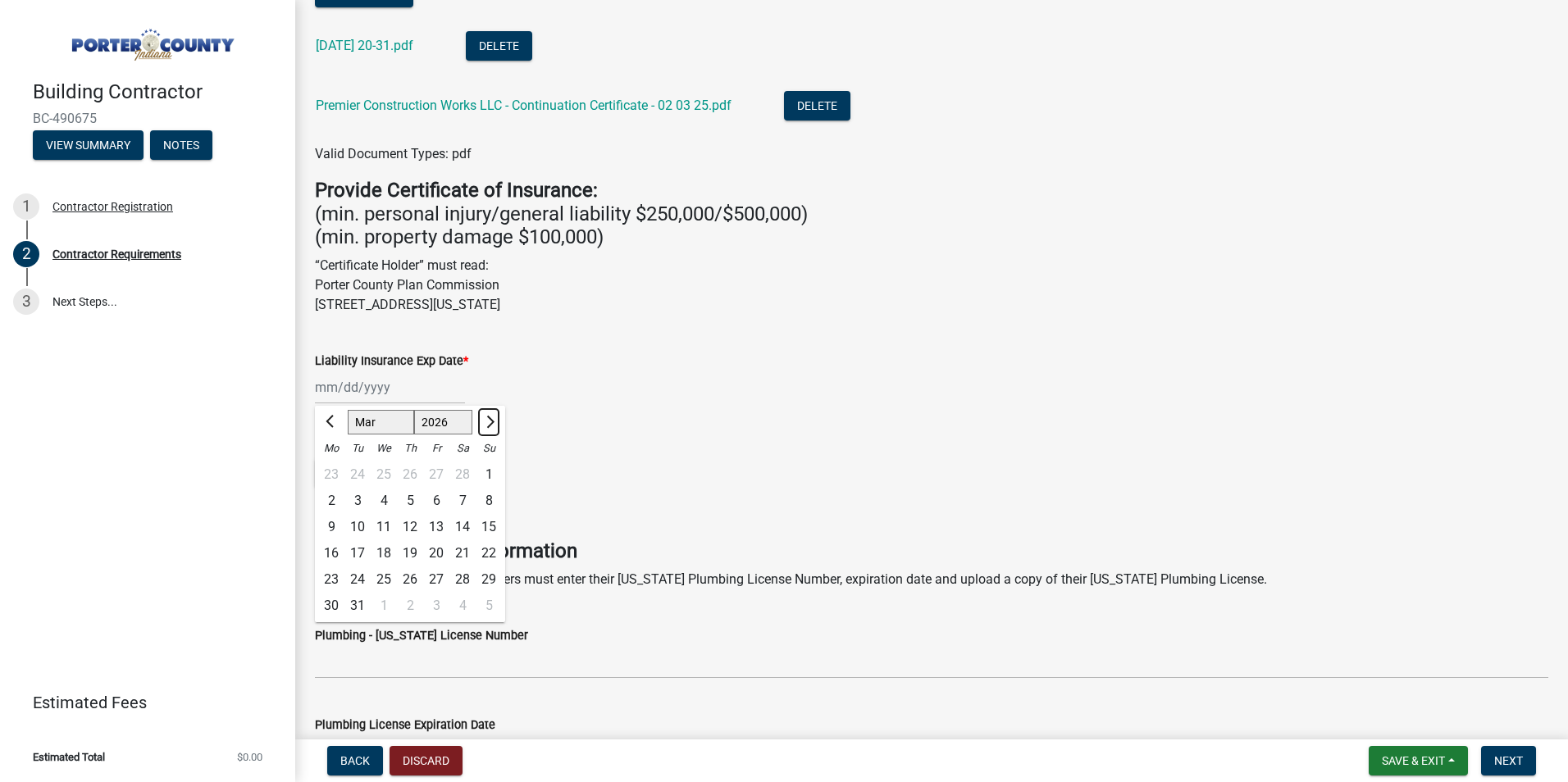
click at [487, 418] on span "Next month" at bounding box center [488, 421] width 12 height 12
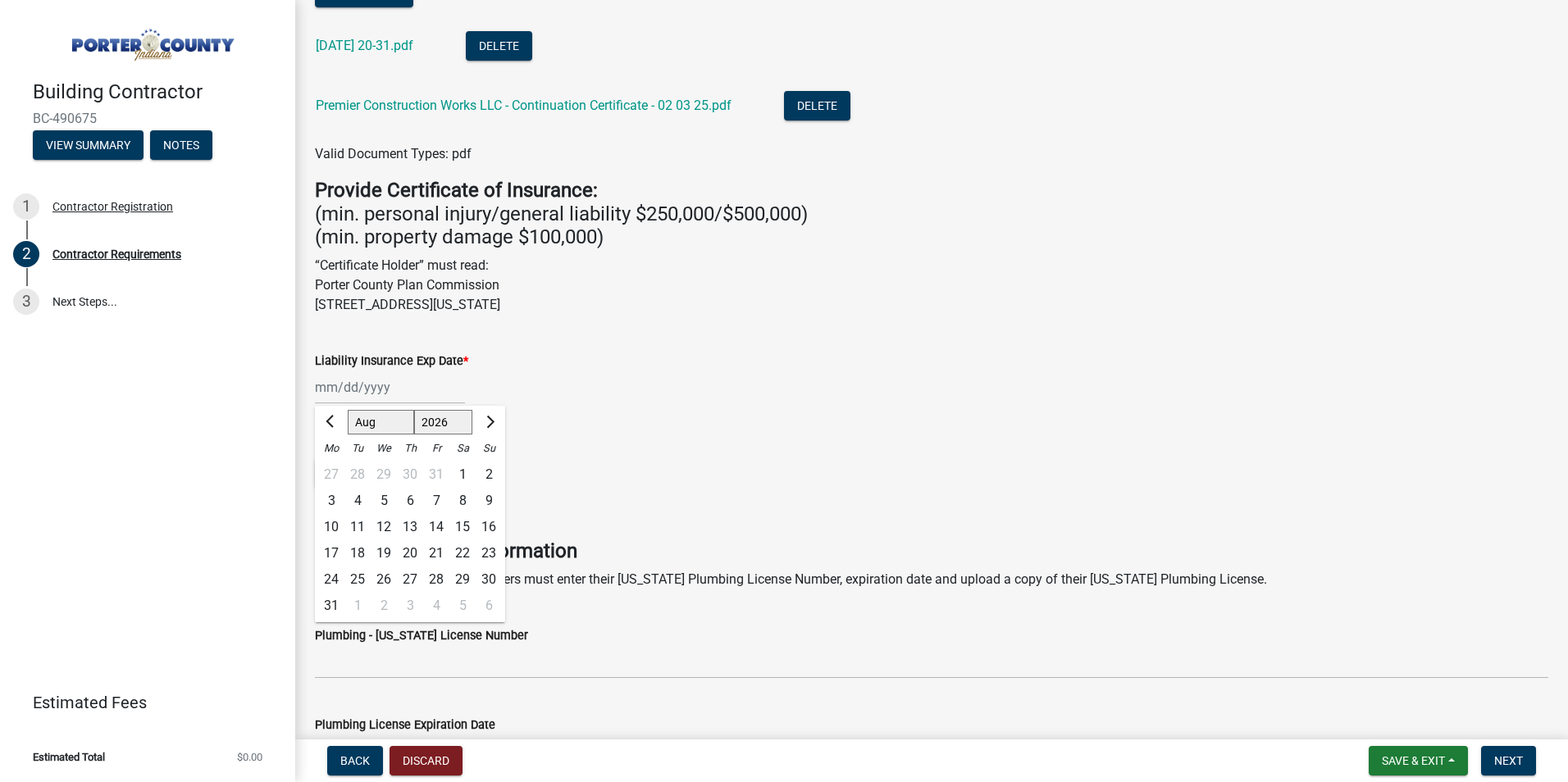
click at [359, 547] on div "18" at bounding box center [358, 553] width 26 height 26
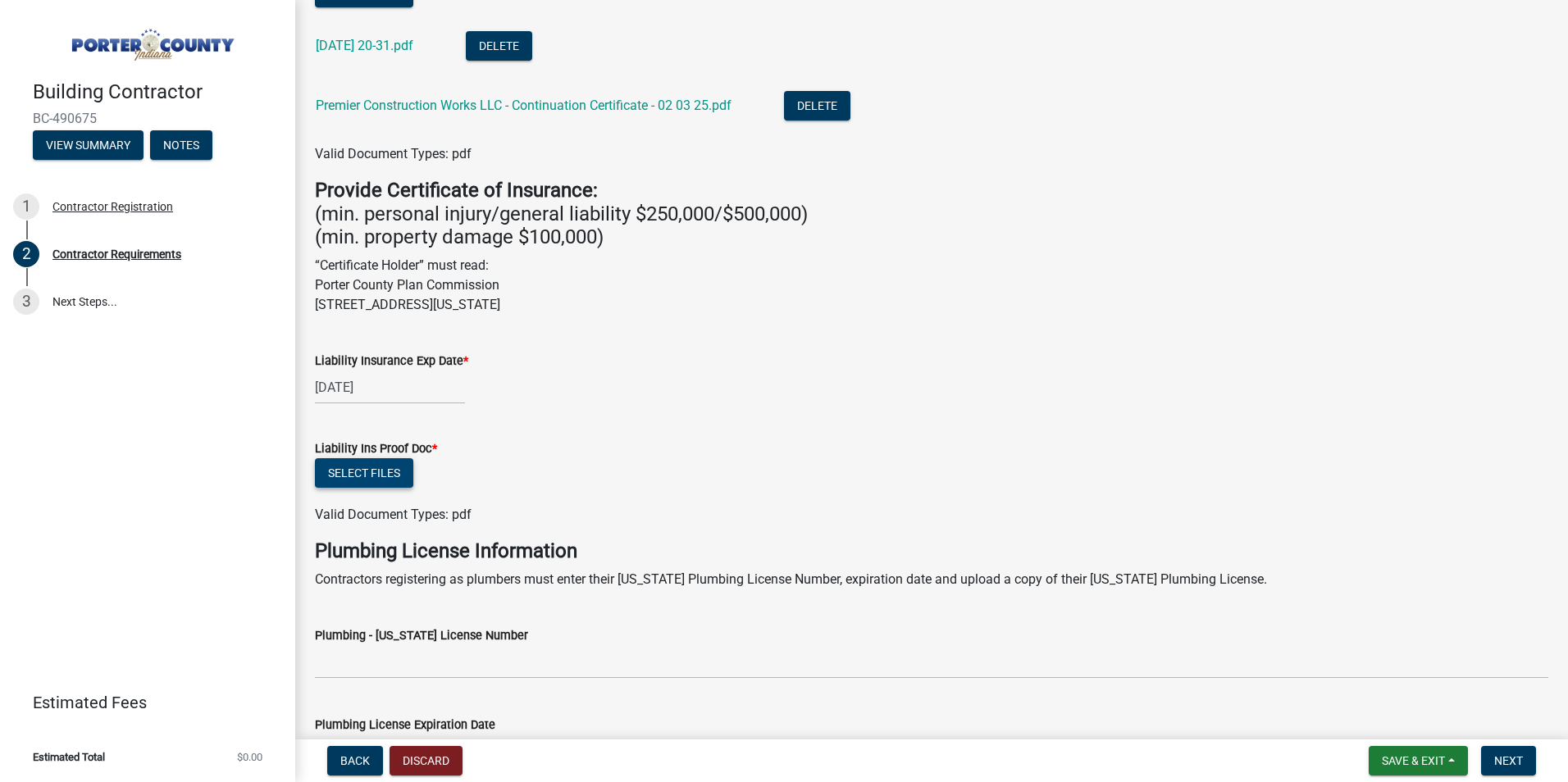
click at [362, 480] on button "Select files" at bounding box center [364, 473] width 99 height 30
click at [392, 467] on button "Select files" at bounding box center [364, 473] width 99 height 30
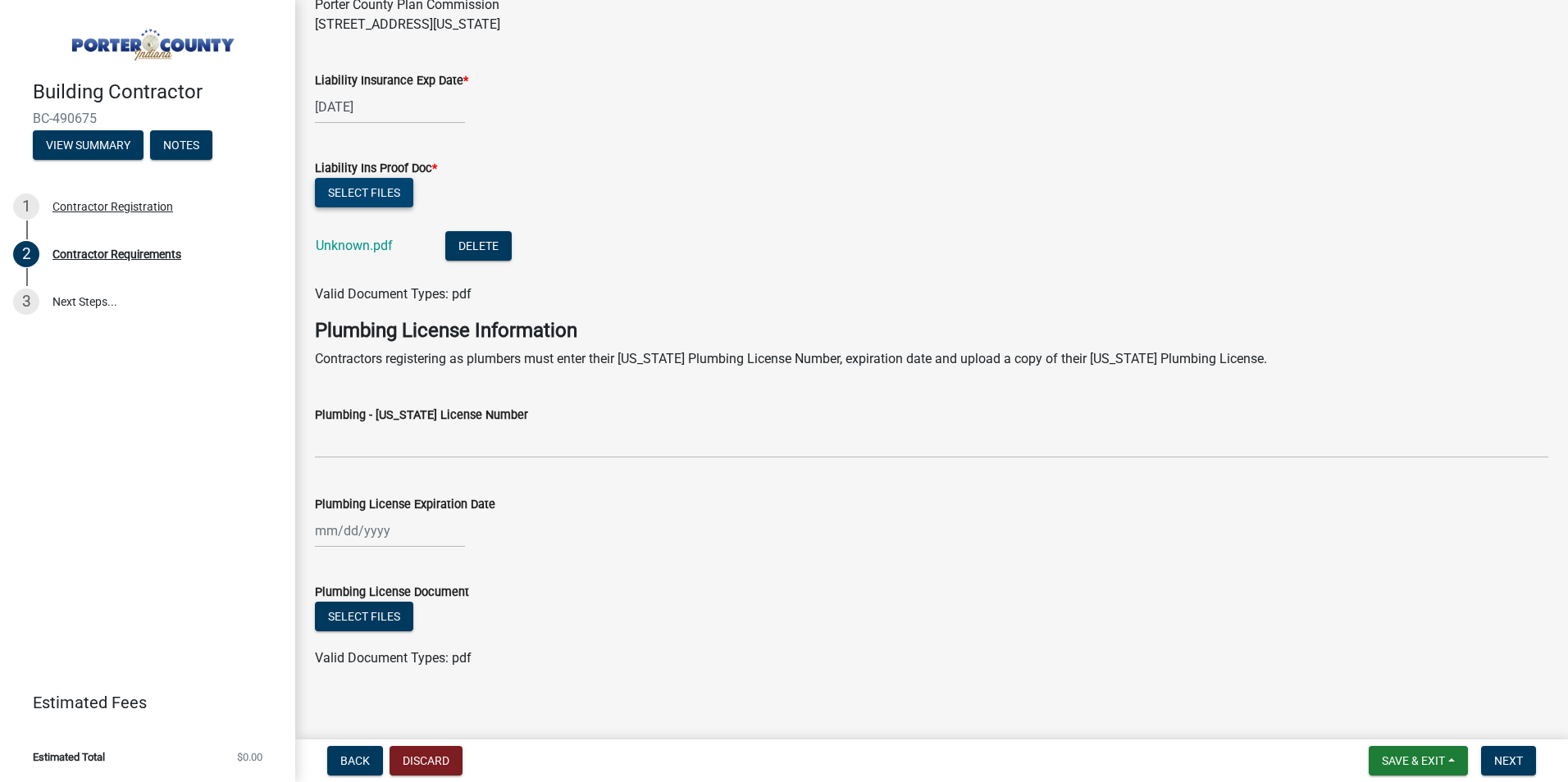
scroll to position [792, 0]
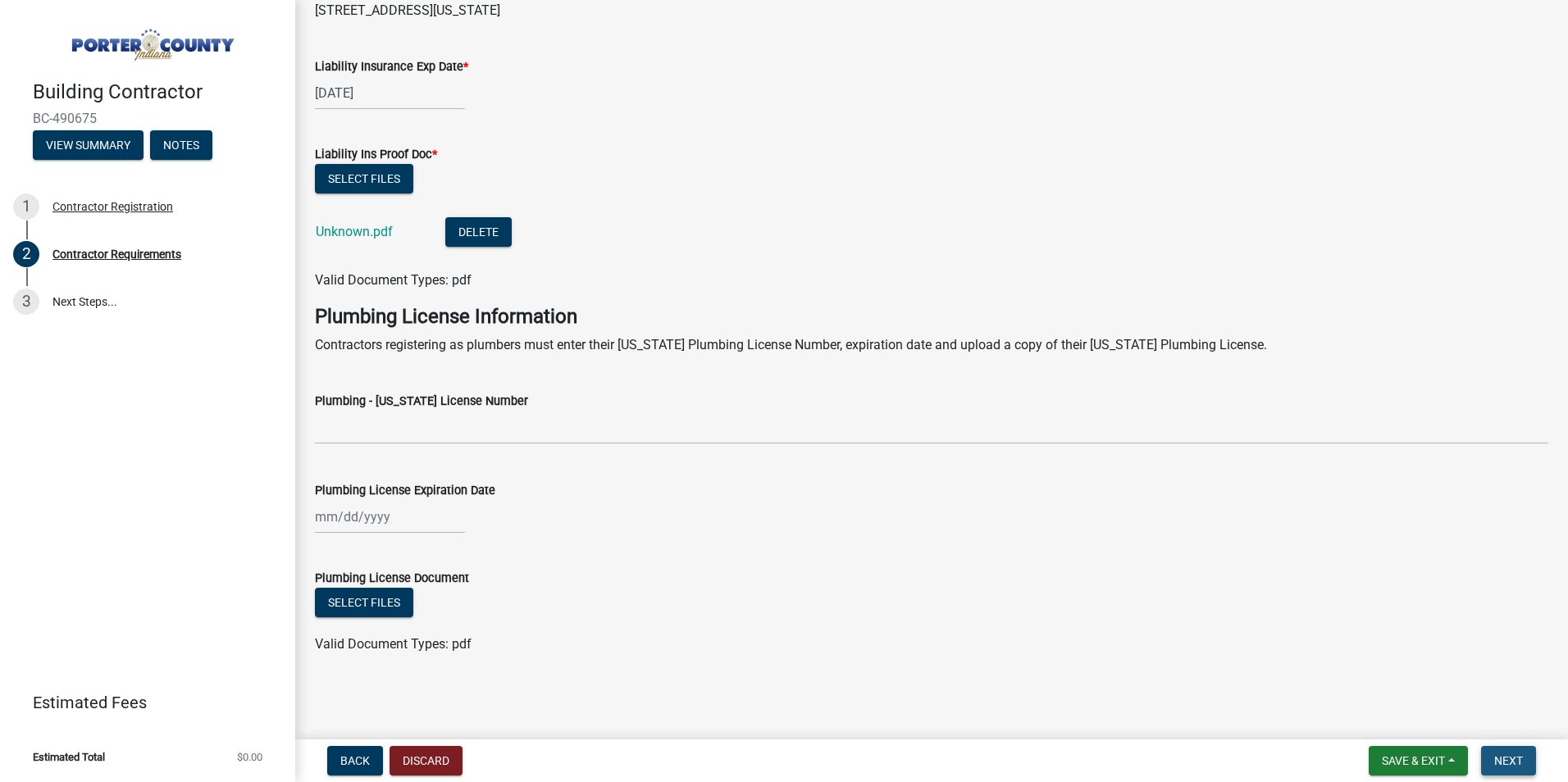
click at [1503, 759] on span "Next" at bounding box center [1507, 760] width 29 height 13
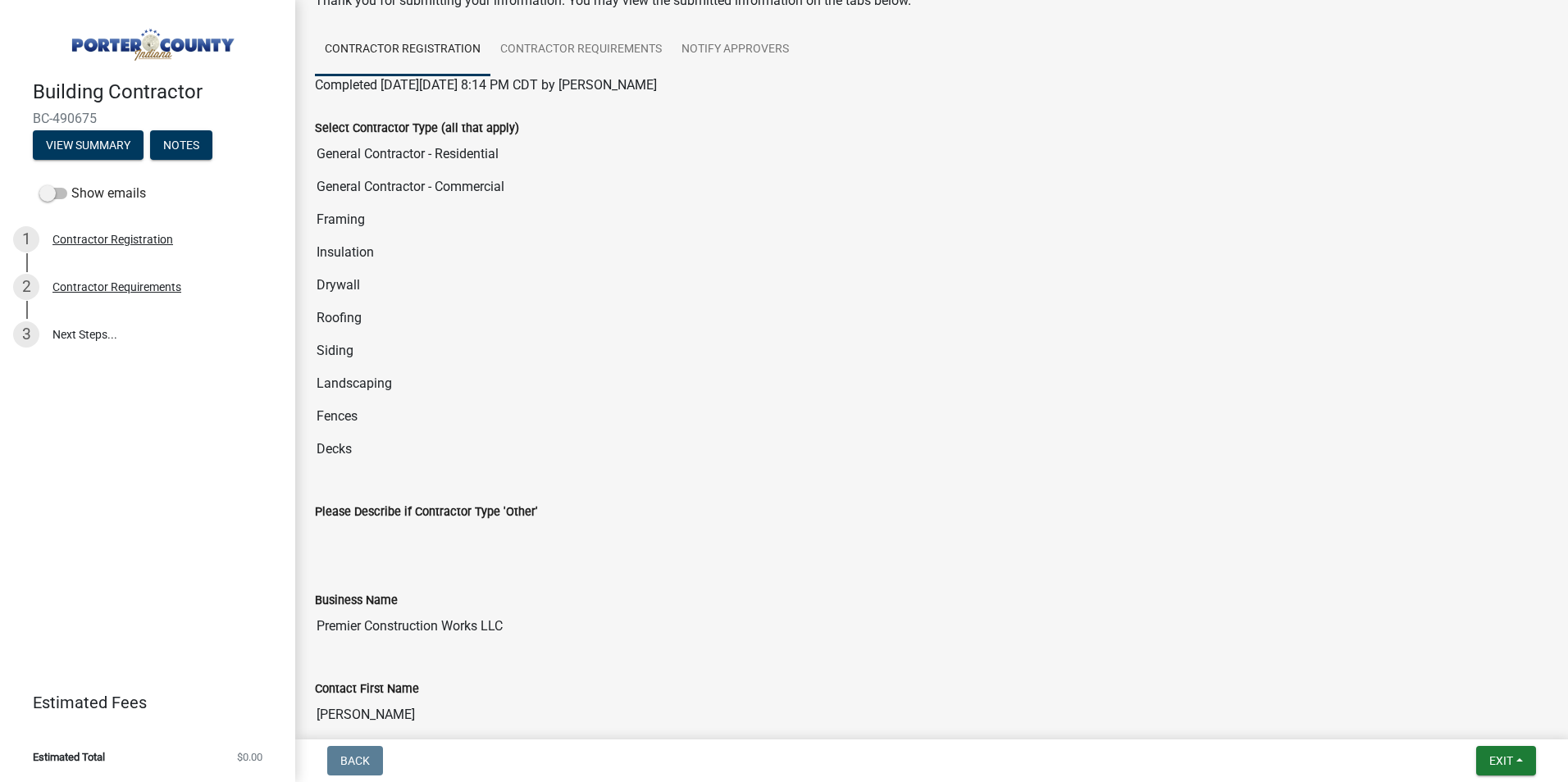
scroll to position [0, 0]
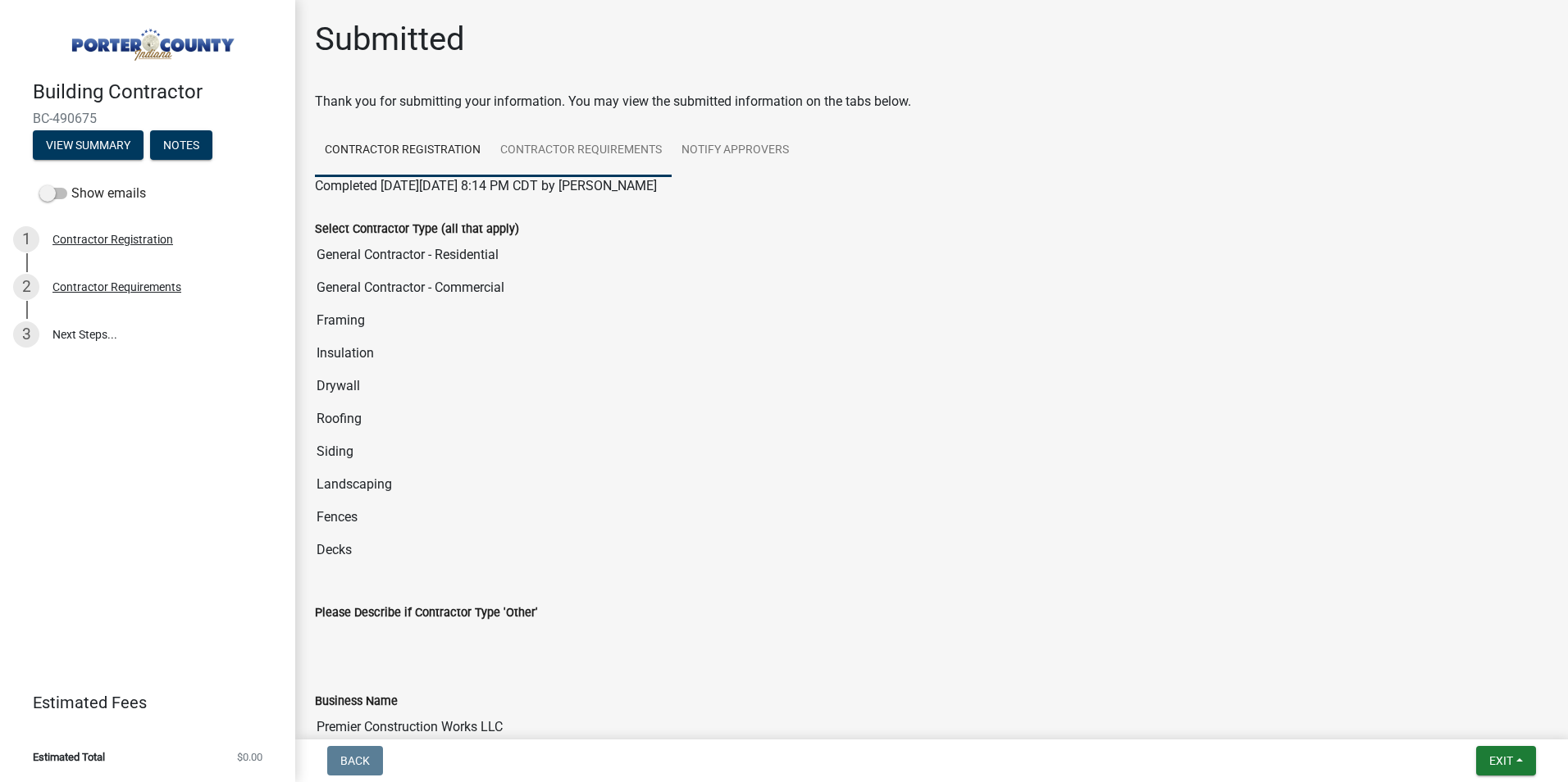
click at [605, 152] on link "Contractor Requirements" at bounding box center [581, 150] width 181 height 53
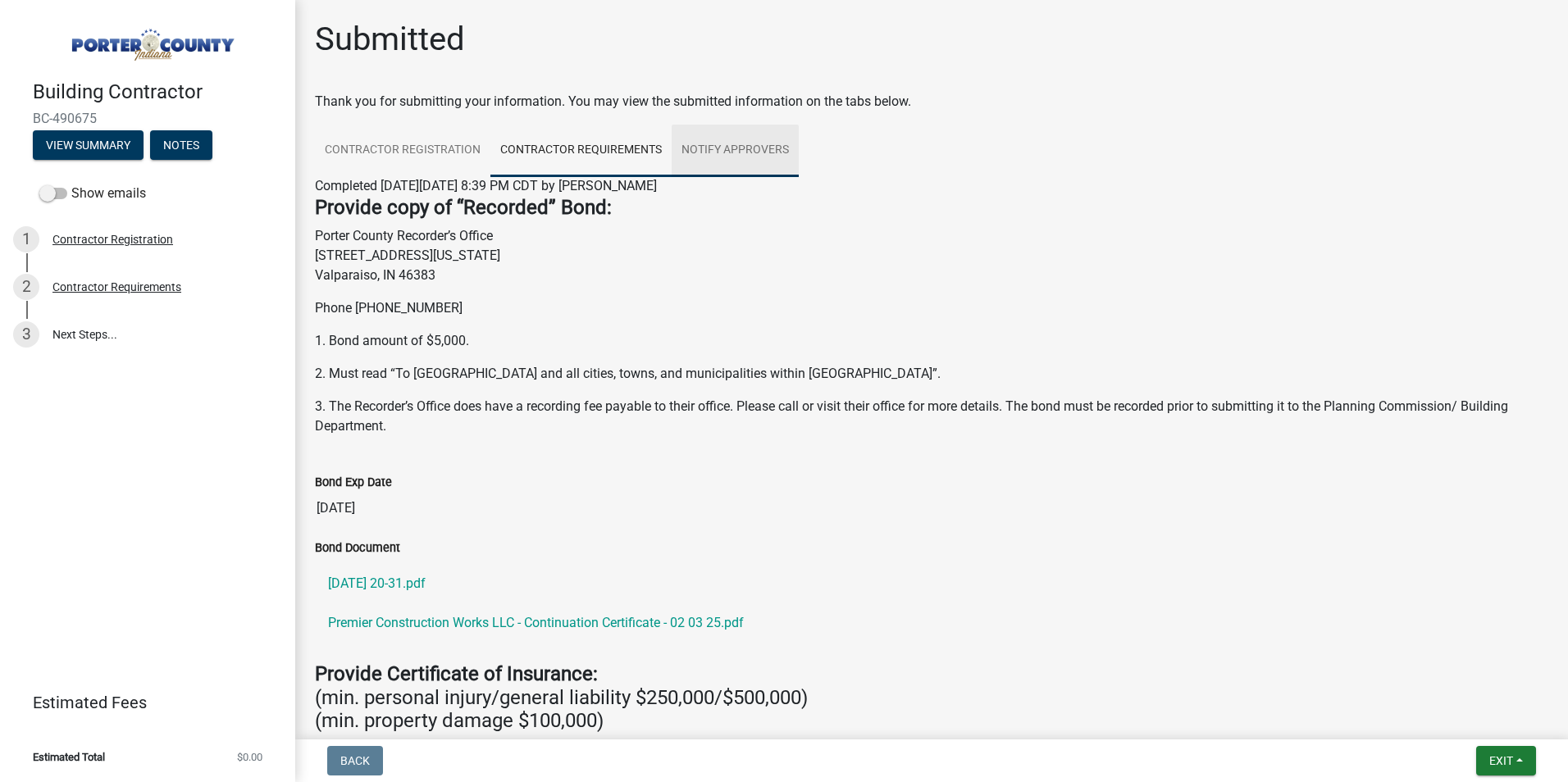
click at [759, 152] on link "Notify Approvers" at bounding box center [735, 150] width 128 height 53
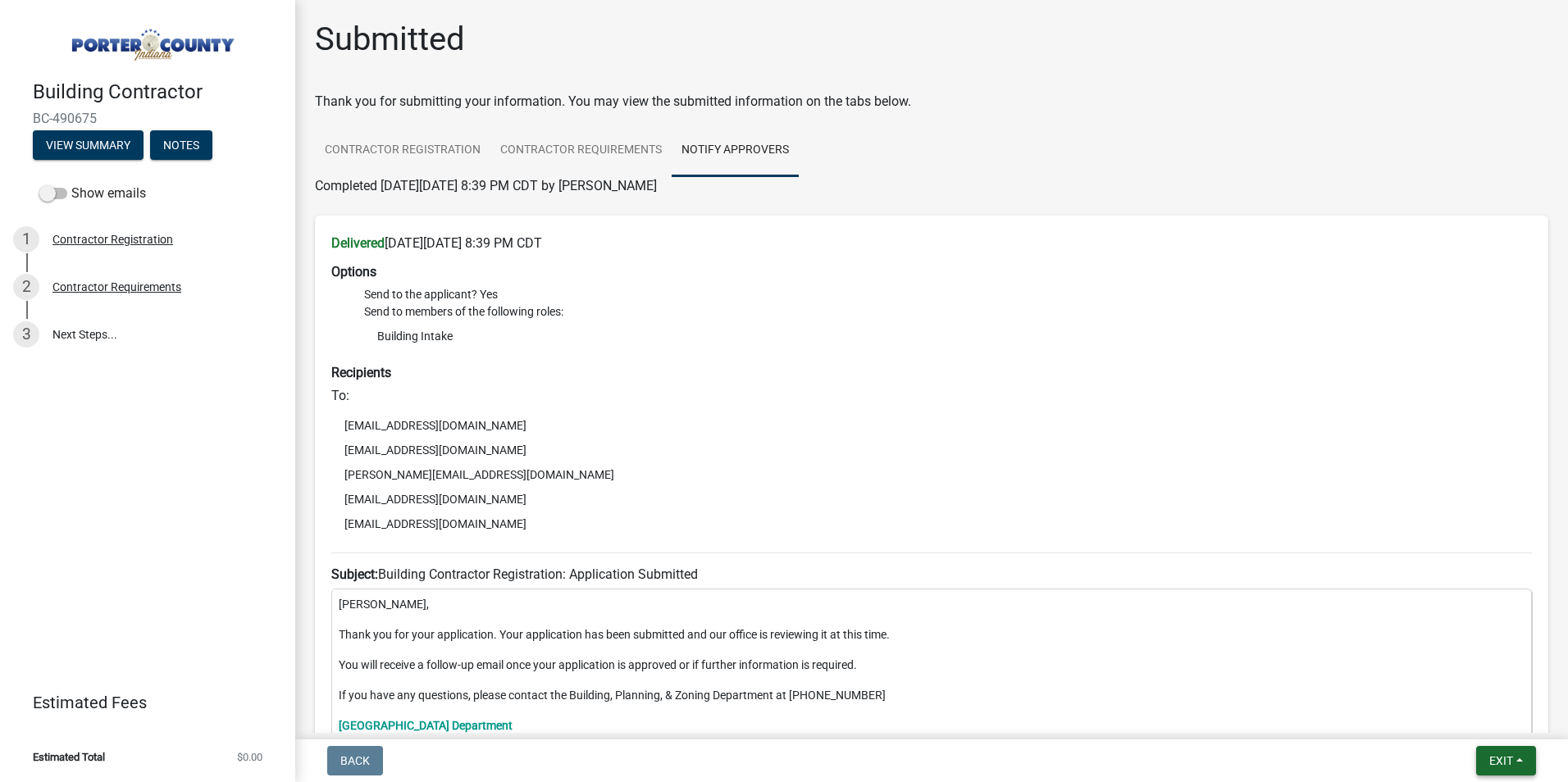
click at [1491, 759] on span "Exit" at bounding box center [1501, 760] width 24 height 13
click at [1522, 761] on button "Exit" at bounding box center [1505, 761] width 60 height 30
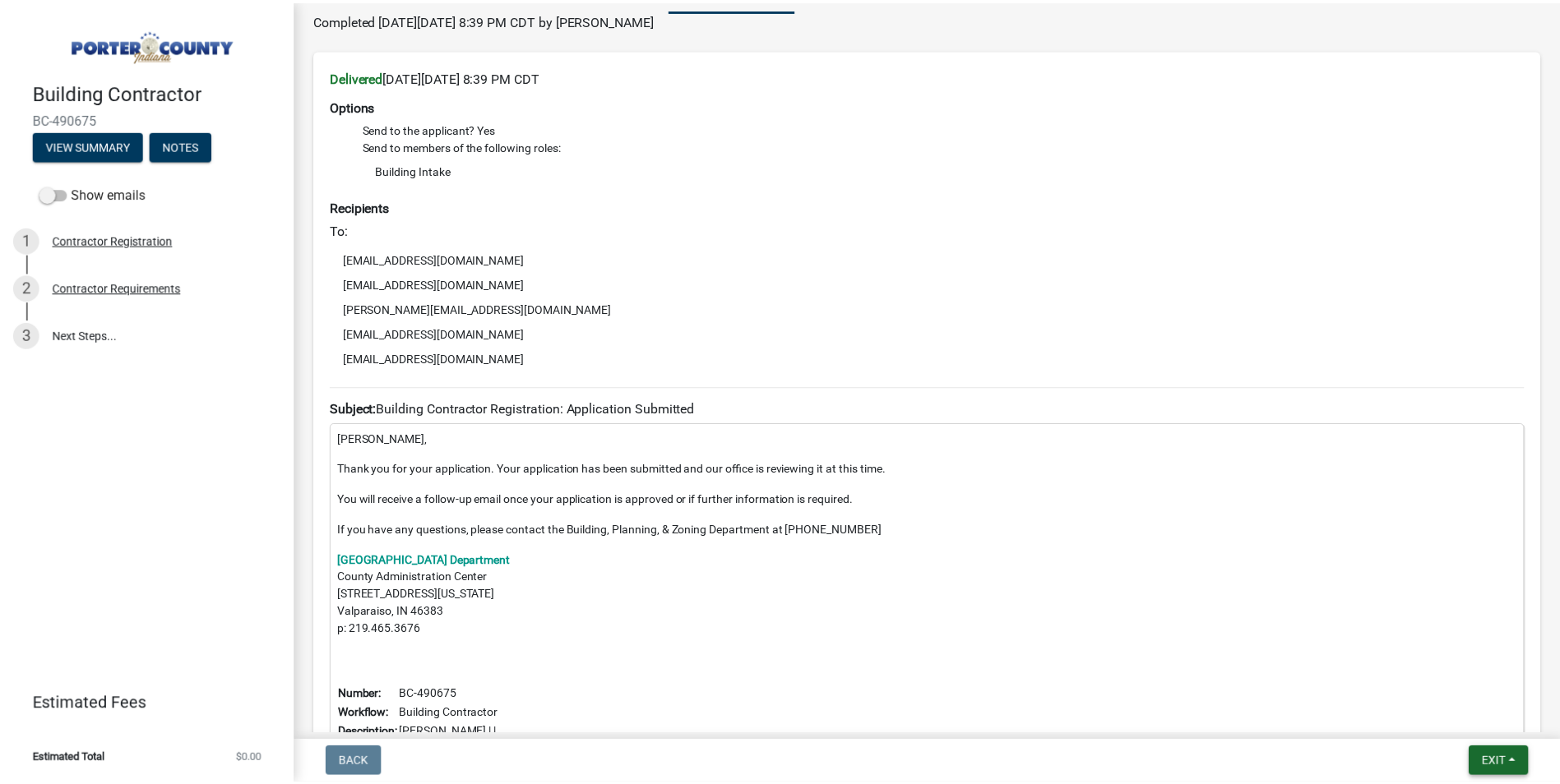
scroll to position [185, 0]
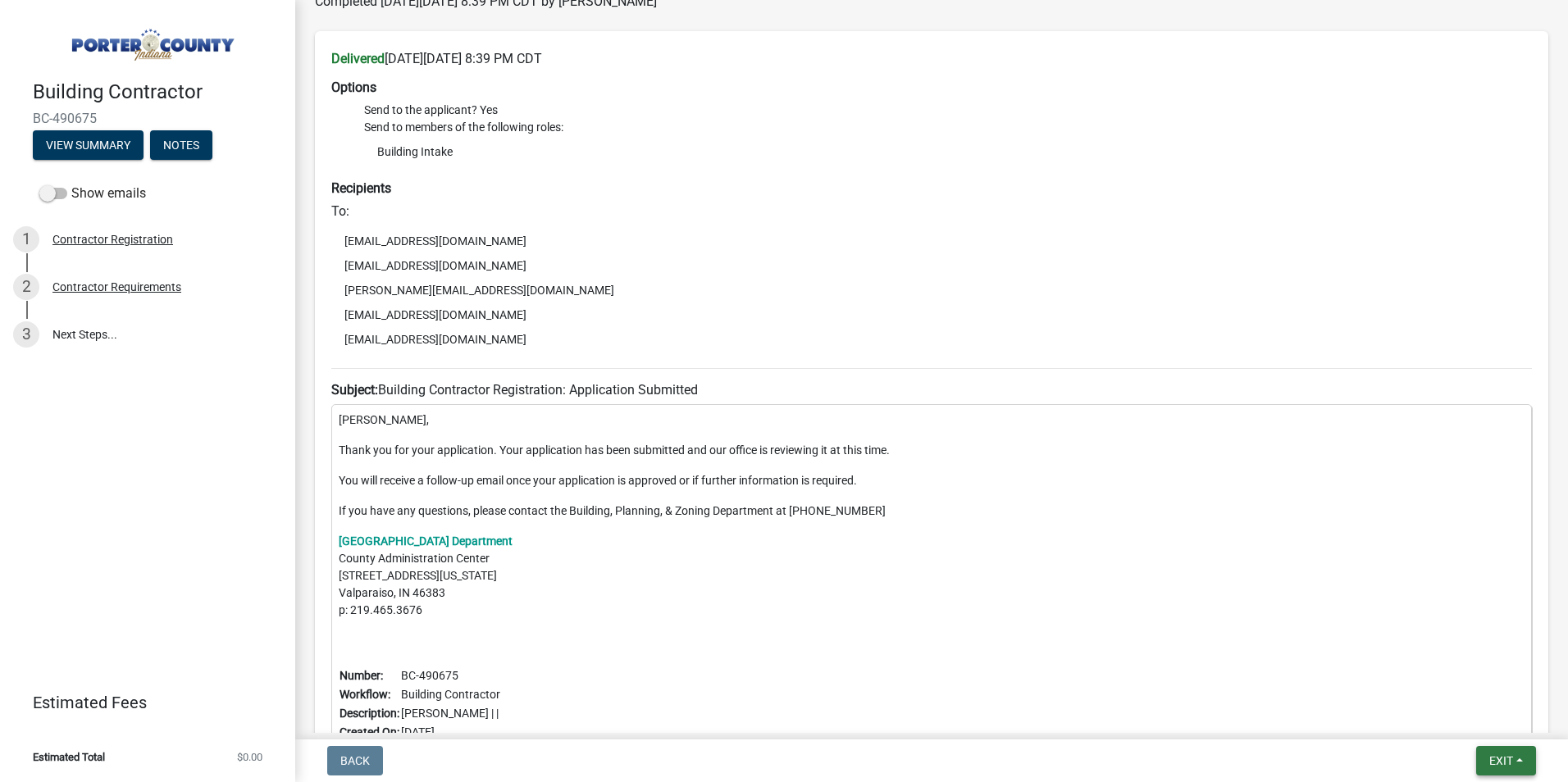
click at [1503, 758] on span "Exit" at bounding box center [1501, 760] width 24 height 13
click at [1470, 722] on button "Save & Exit" at bounding box center [1470, 718] width 131 height 40
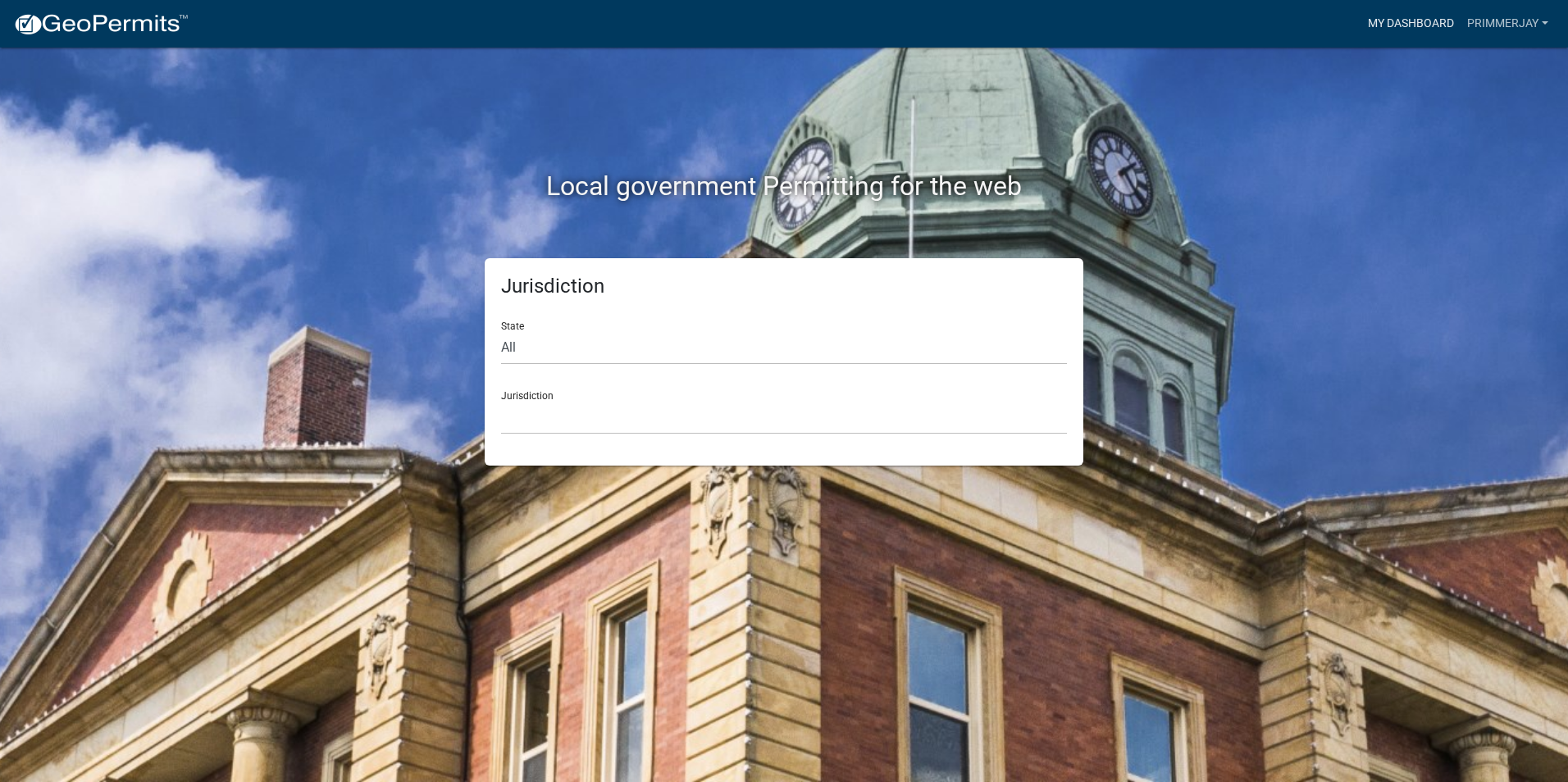
click at [1403, 25] on link "My Dashboard" at bounding box center [1411, 23] width 100 height 31
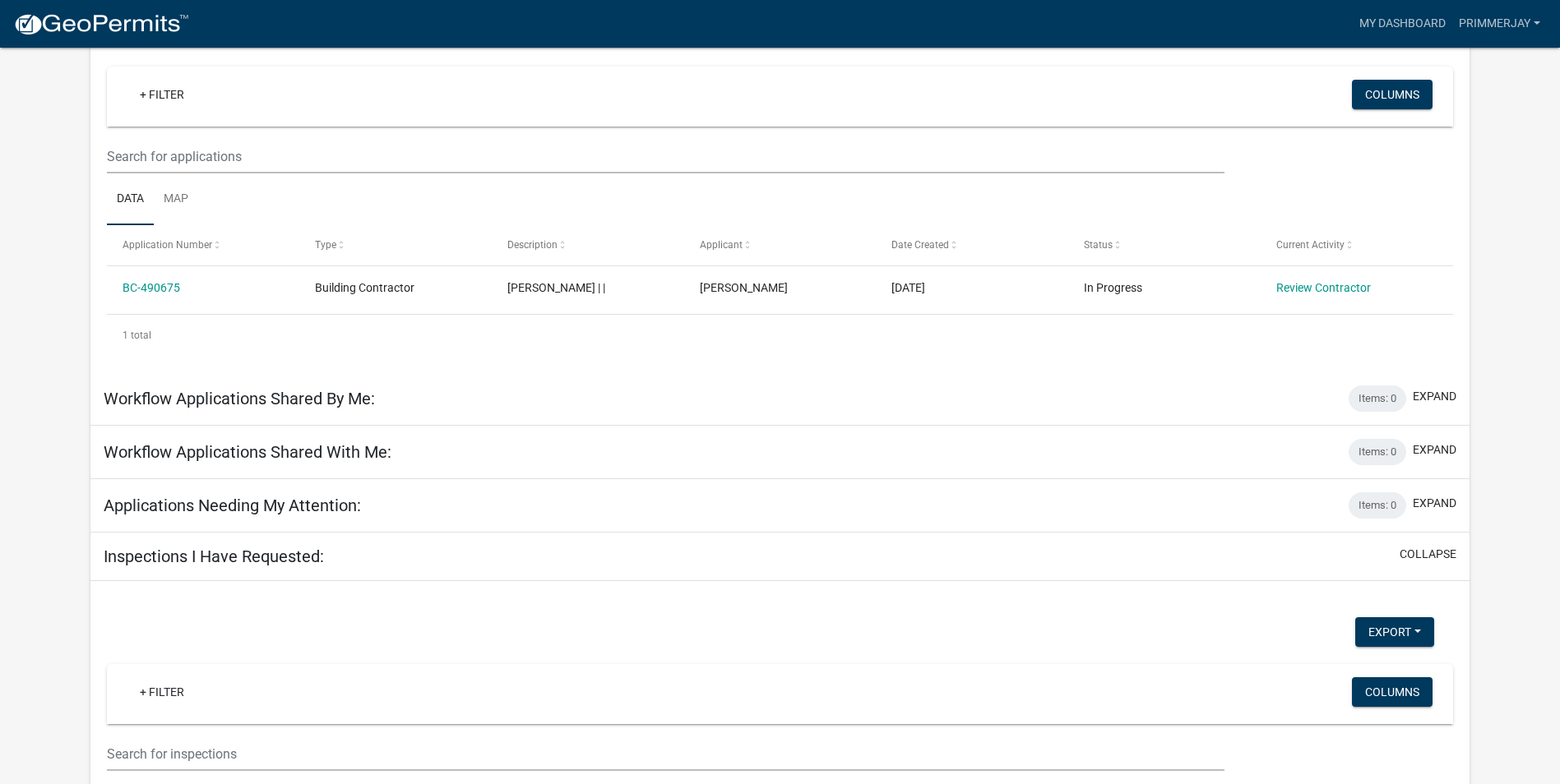
scroll to position [151, 0]
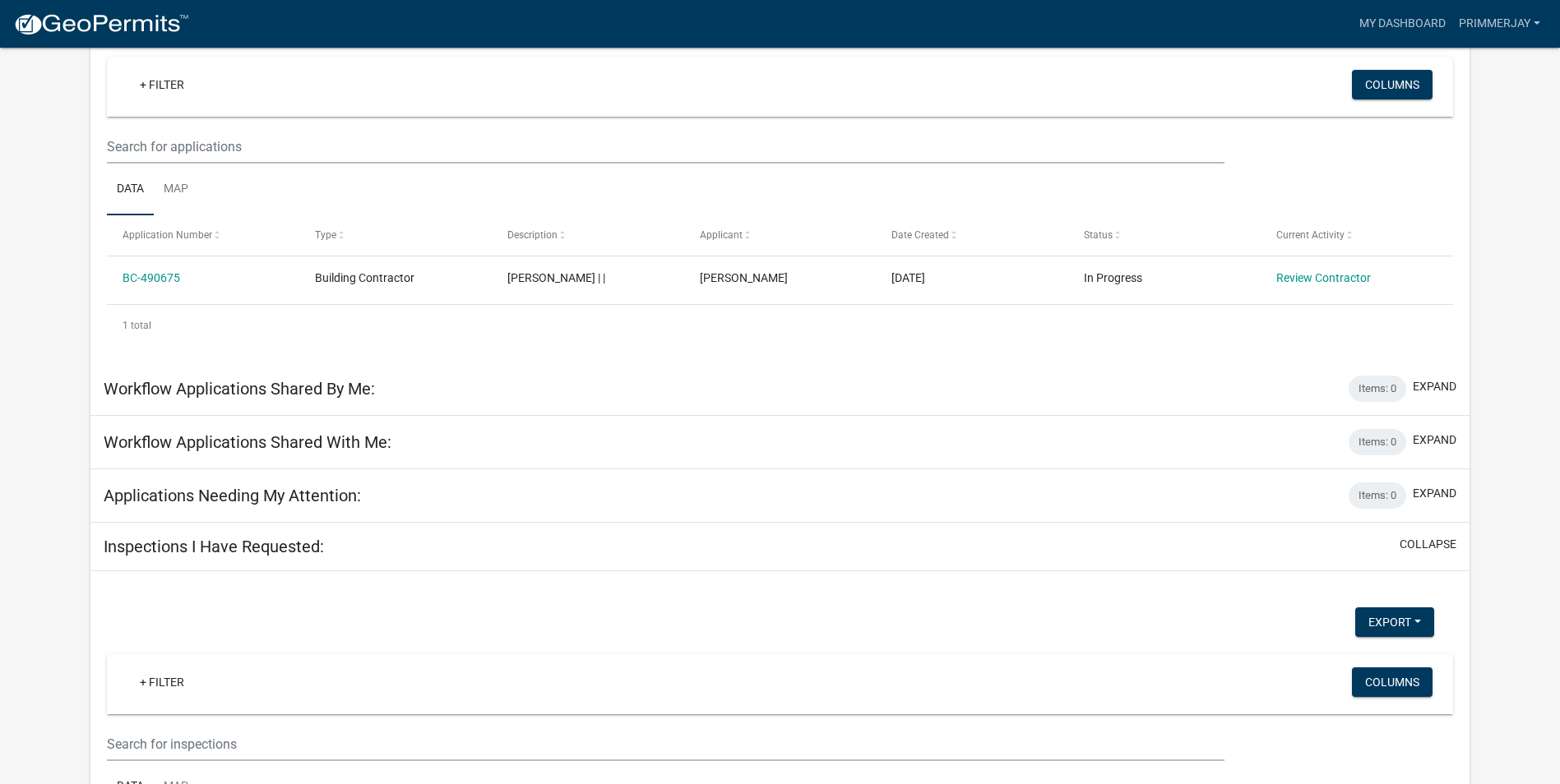
click at [639, 396] on div "Workflow Applications Shared By Me: Items: 0 expand" at bounding box center [780, 389] width 1379 height 53
click at [1428, 384] on button "expand" at bounding box center [1435, 387] width 44 height 17
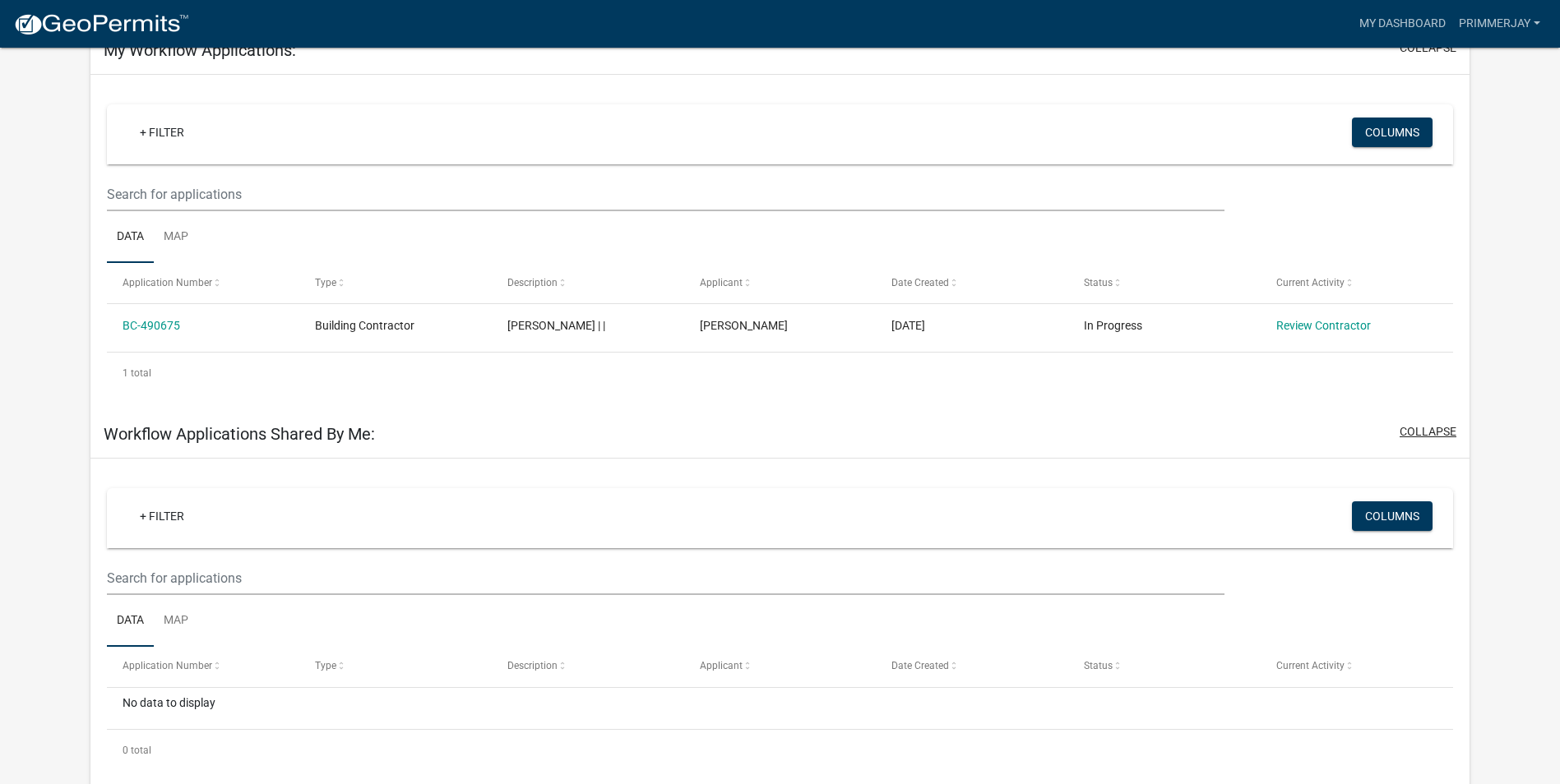
scroll to position [0, 0]
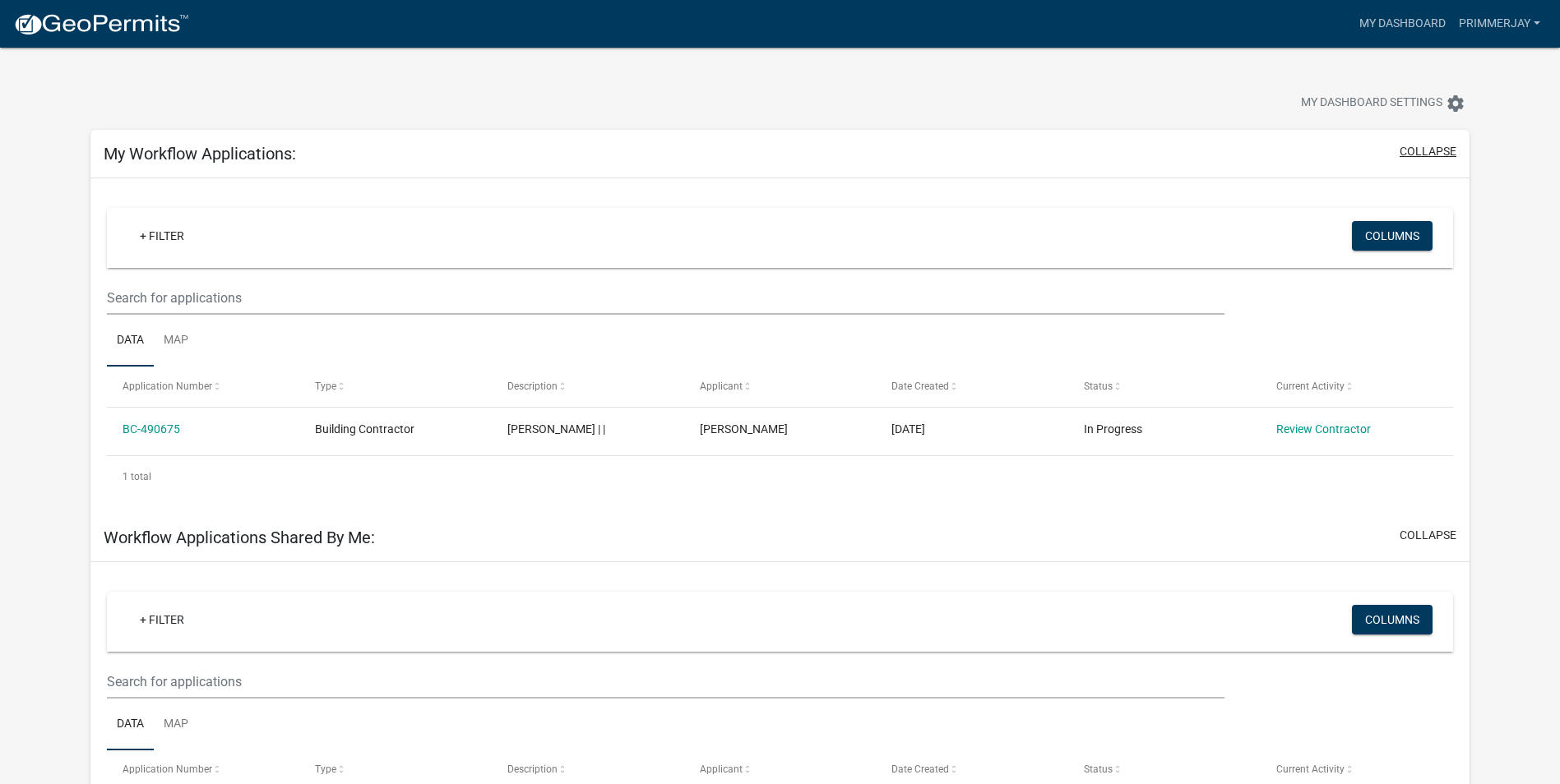
click at [1426, 155] on button "collapse" at bounding box center [1428, 151] width 57 height 17
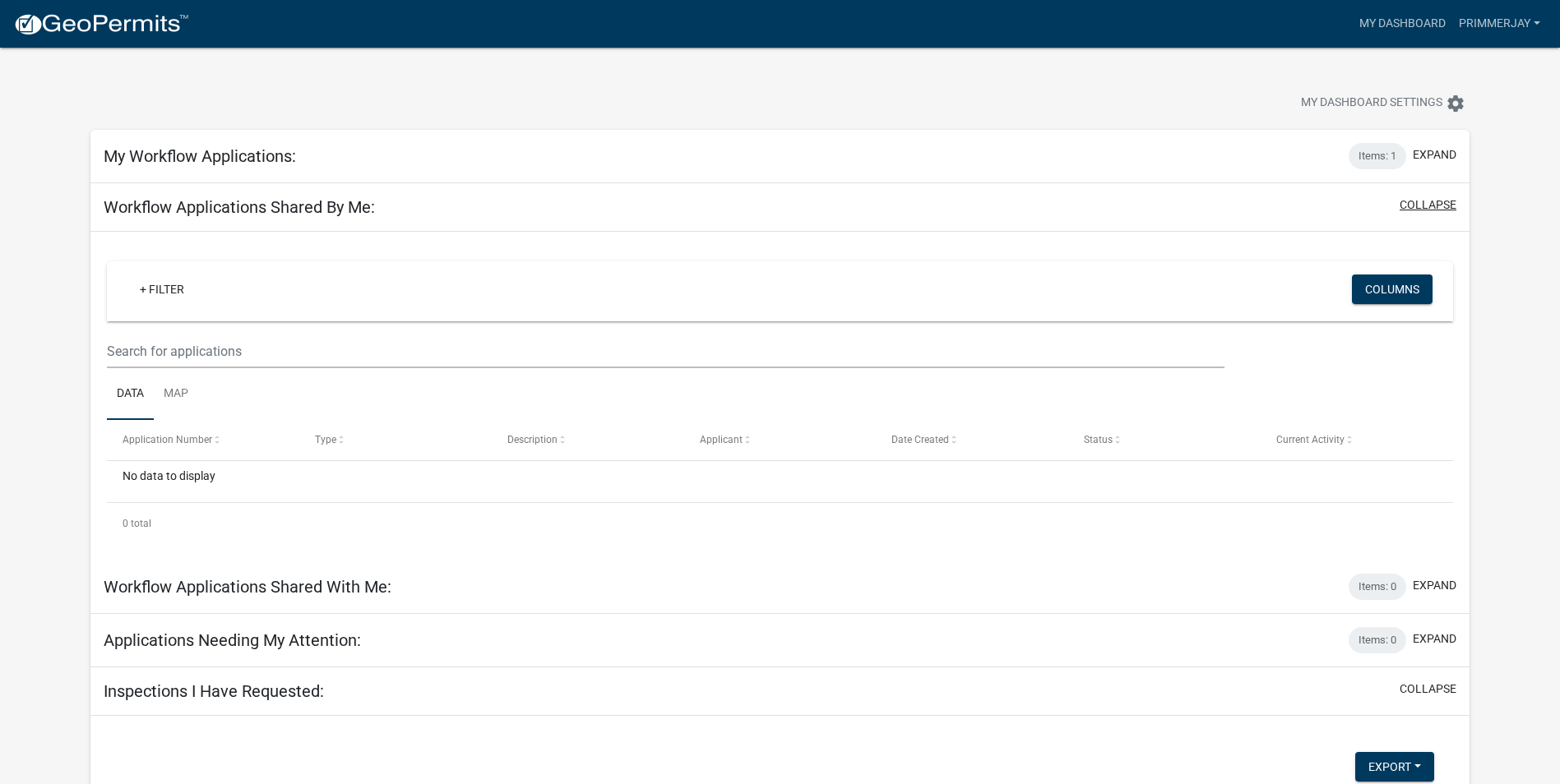
click at [1424, 212] on button "collapse" at bounding box center [1428, 205] width 57 height 17
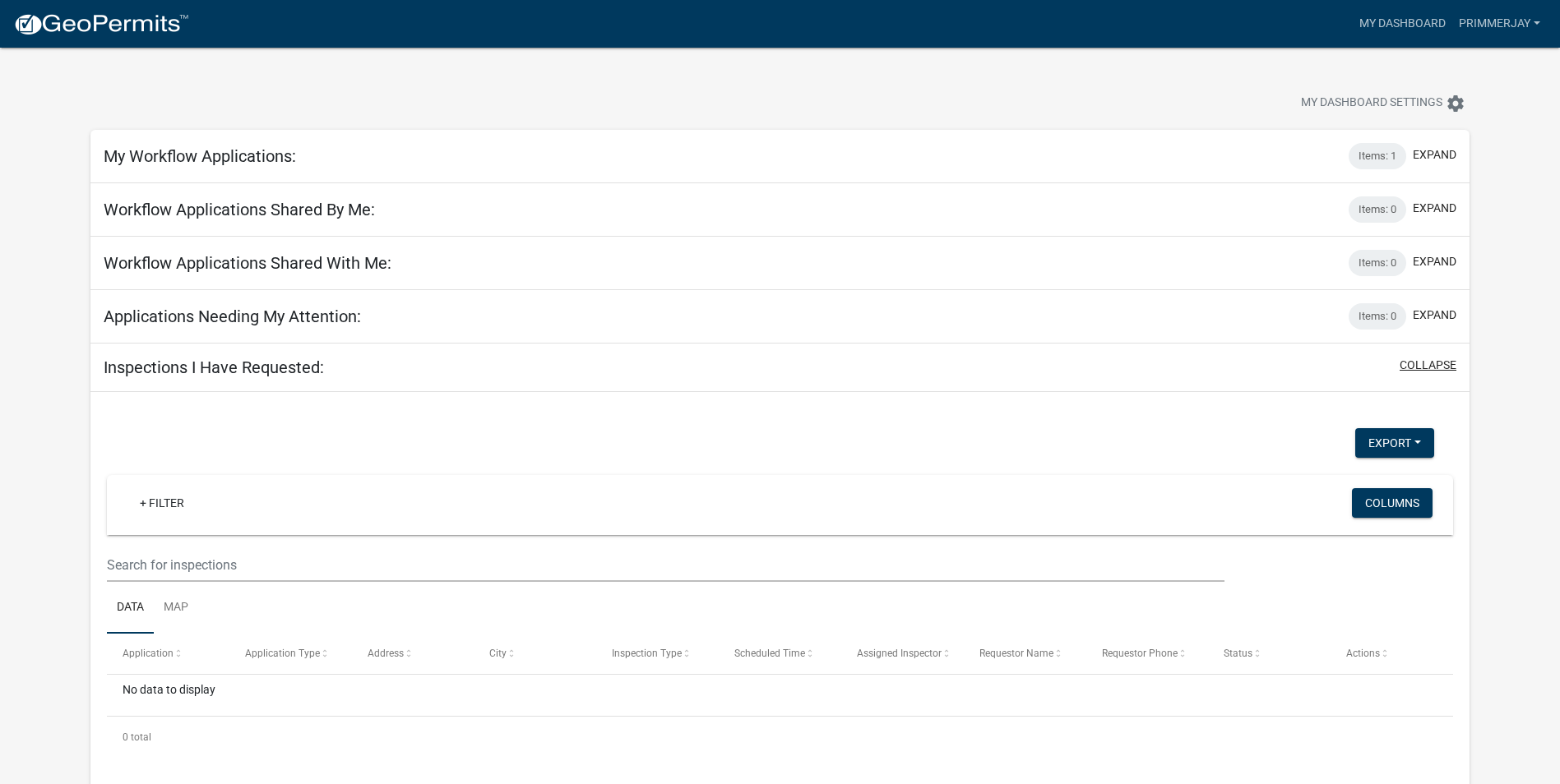
click at [1430, 365] on button "collapse" at bounding box center [1428, 365] width 57 height 17
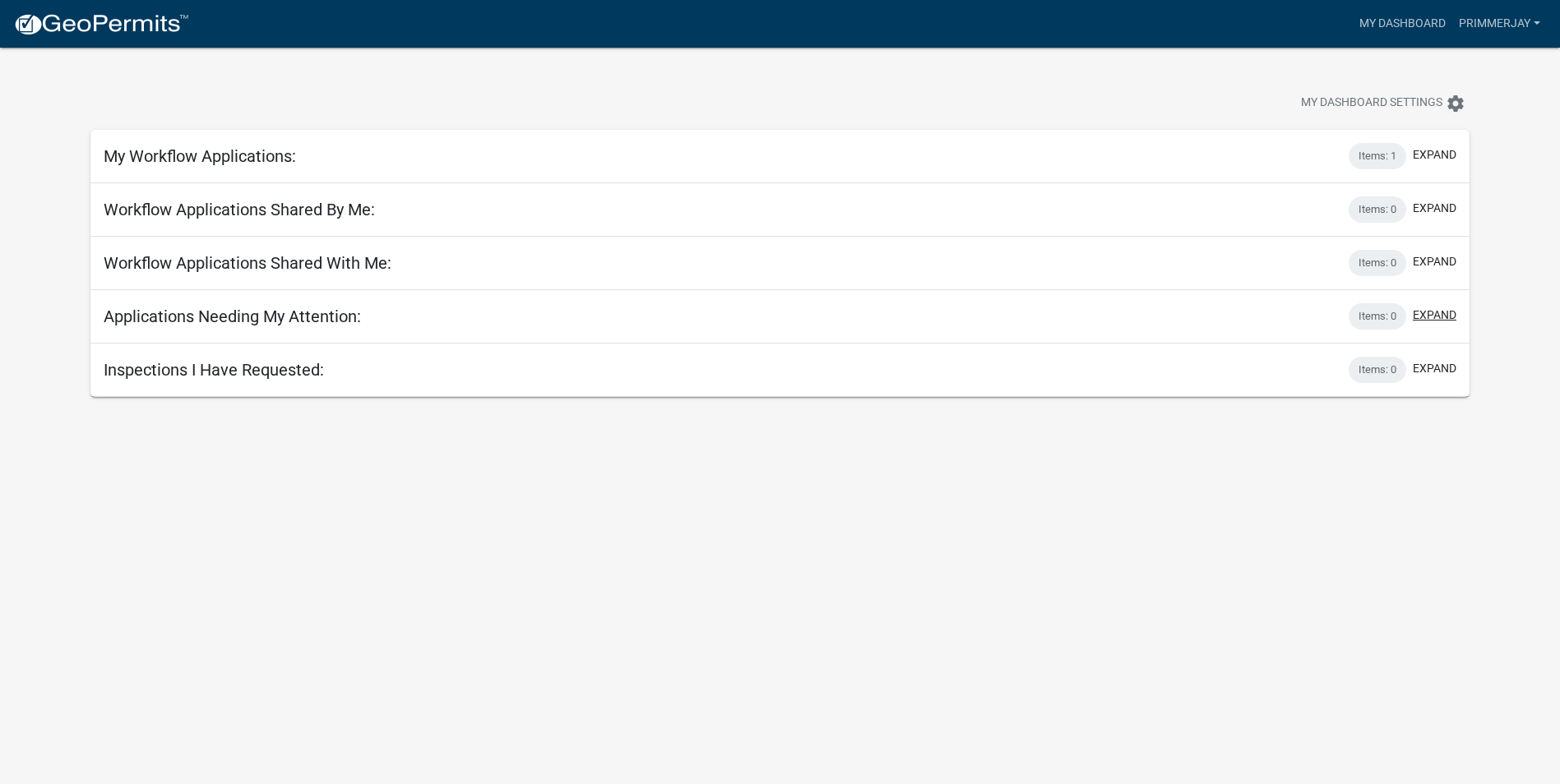
click at [1431, 313] on button "expand" at bounding box center [1435, 315] width 44 height 17
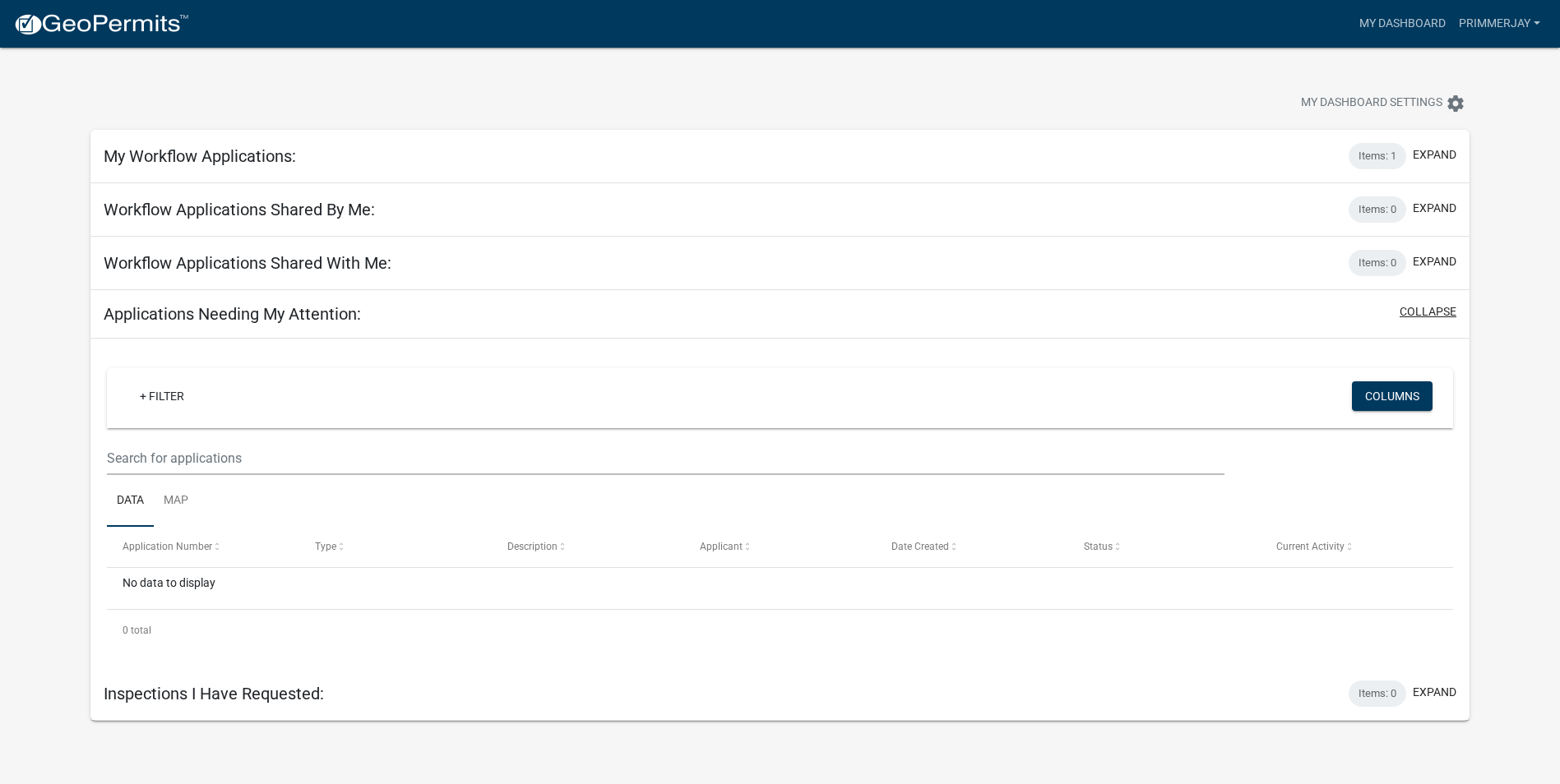
click at [1431, 313] on button "collapse" at bounding box center [1428, 312] width 57 height 17
